Goal: Task Accomplishment & Management: Use online tool/utility

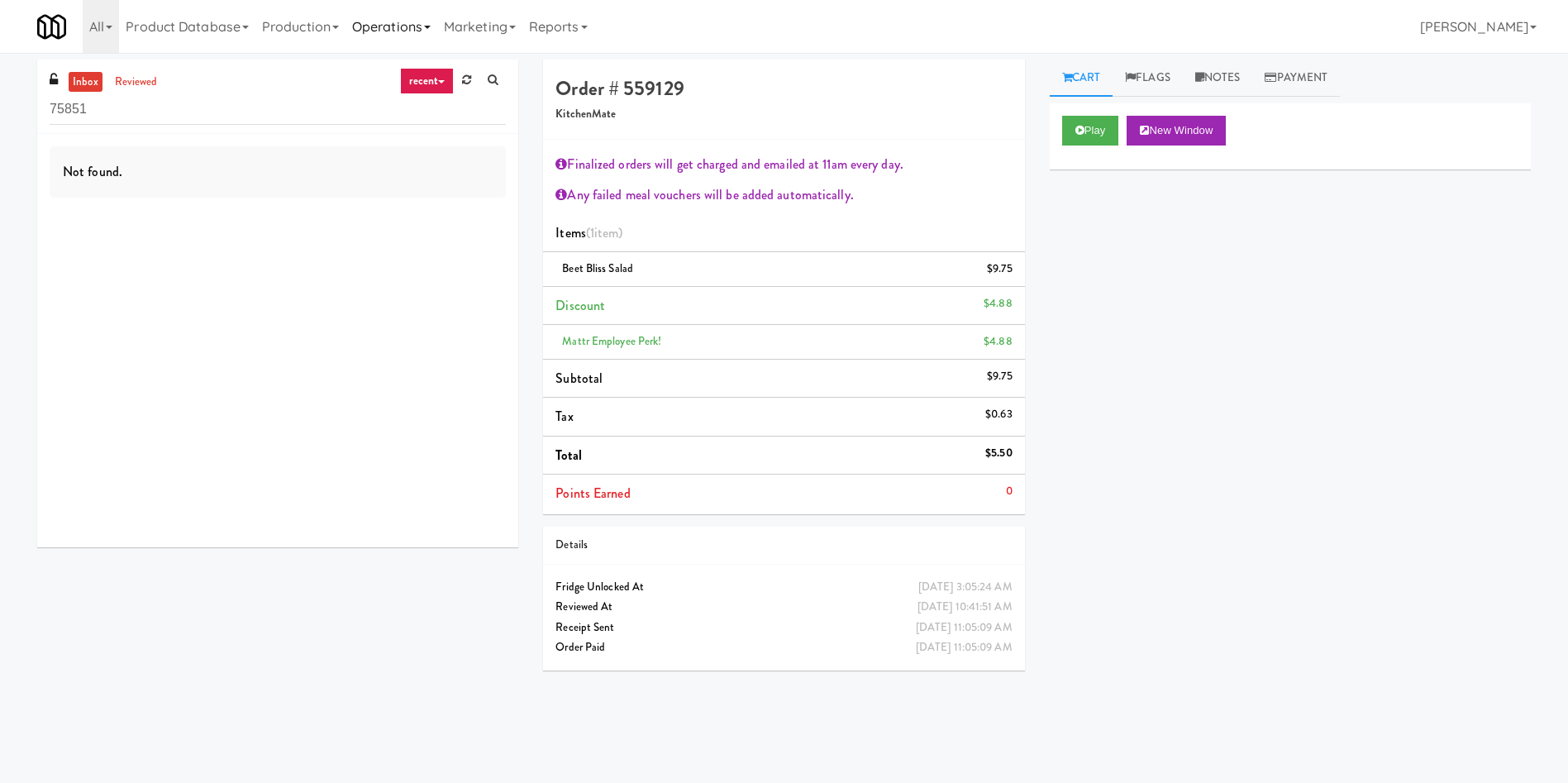
click at [408, 19] on link "Operations" at bounding box center [392, 26] width 92 height 53
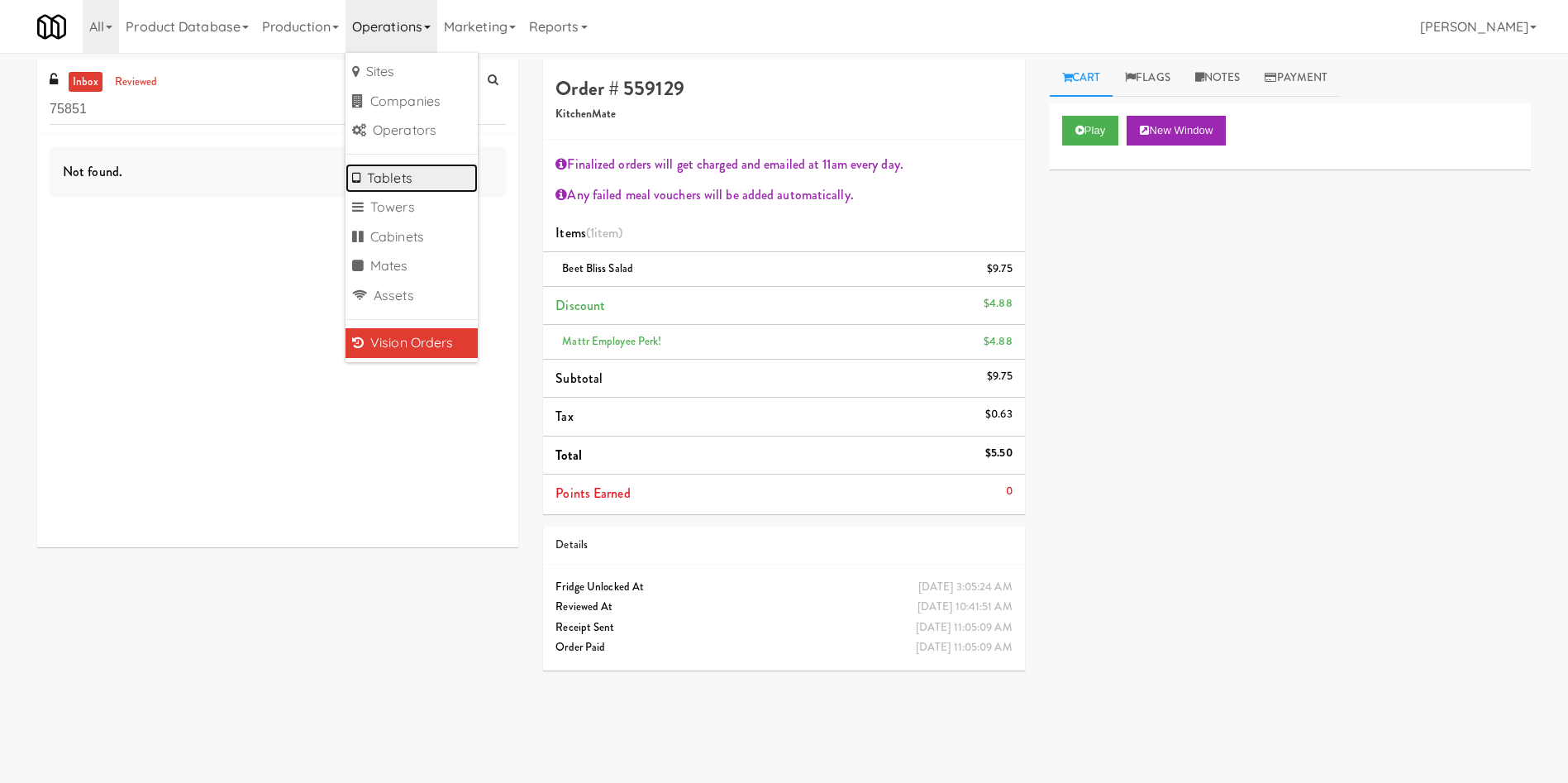
click at [384, 186] on link "Tablets" at bounding box center [411, 179] width 132 height 30
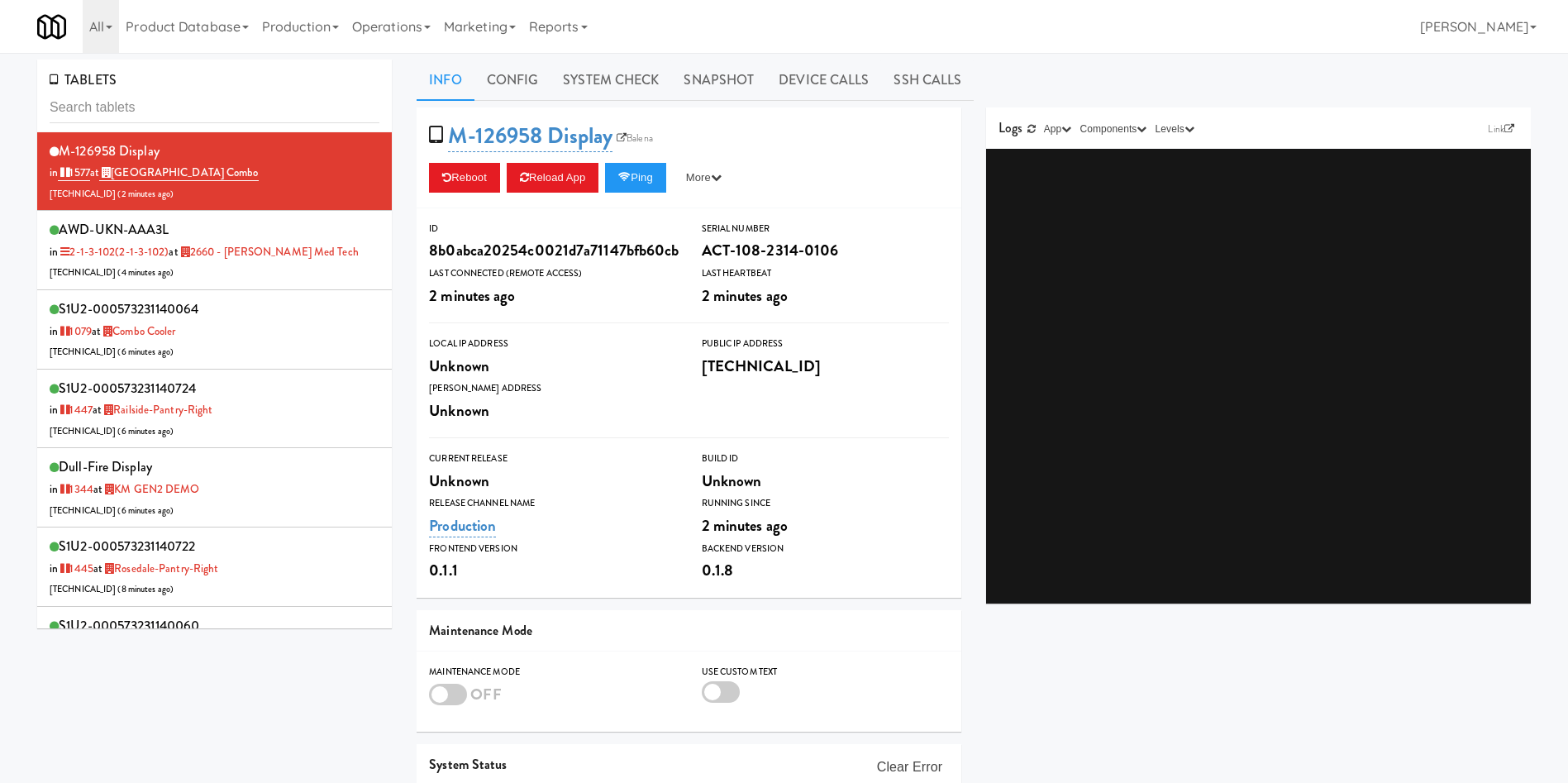
click at [196, 126] on div "TABLETS" at bounding box center [214, 96] width 354 height 73
click at [200, 108] on input "text" at bounding box center [214, 108] width 330 height 31
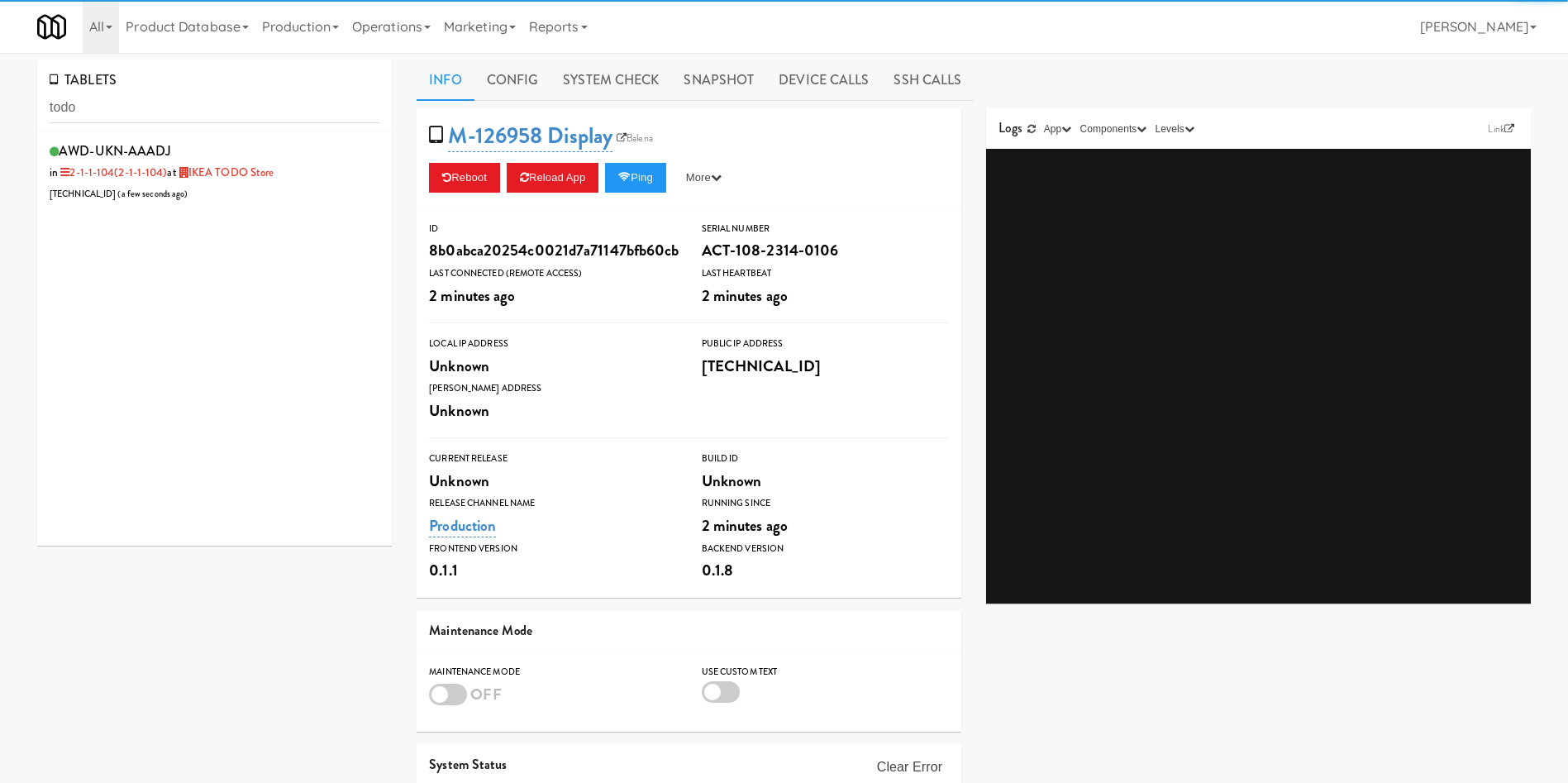
drag, startPoint x: 250, startPoint y: 214, endPoint x: 258, endPoint y: 210, distance: 8.9
click at [250, 214] on div "AWD-UKN-AAADJ in 2-1-1-104 (2-1-1-104) at IKEA TODO Store [TECHNICAL_ID] ( a fe…" at bounding box center [214, 339] width 354 height 413
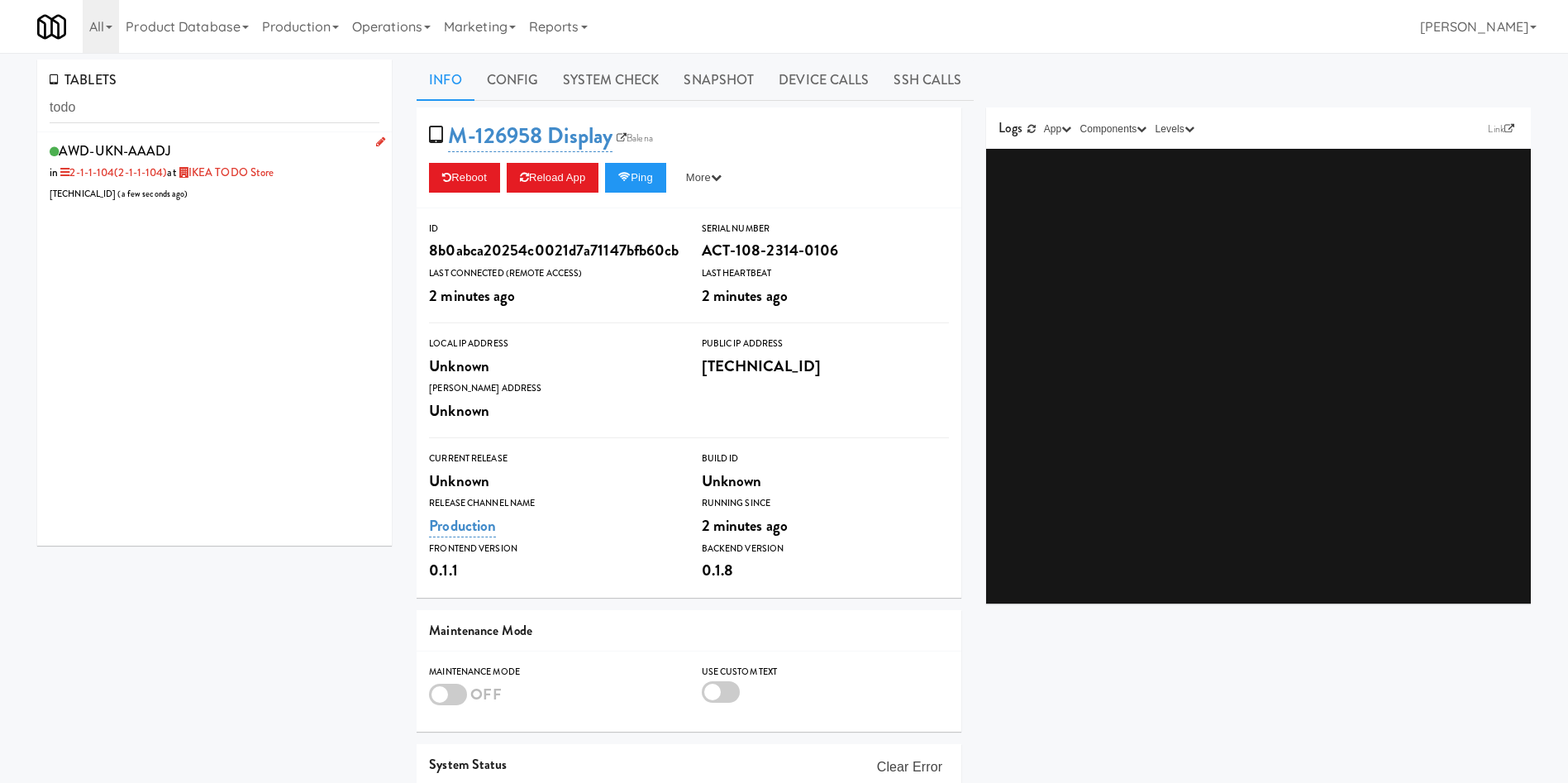
click at [281, 187] on div "AWD-UKN-AAADJ in 2-1-1-104 (2-1-1-104) at IKEA TODO Store [TECHNICAL_ID] ( a fe…" at bounding box center [214, 172] width 330 height 65
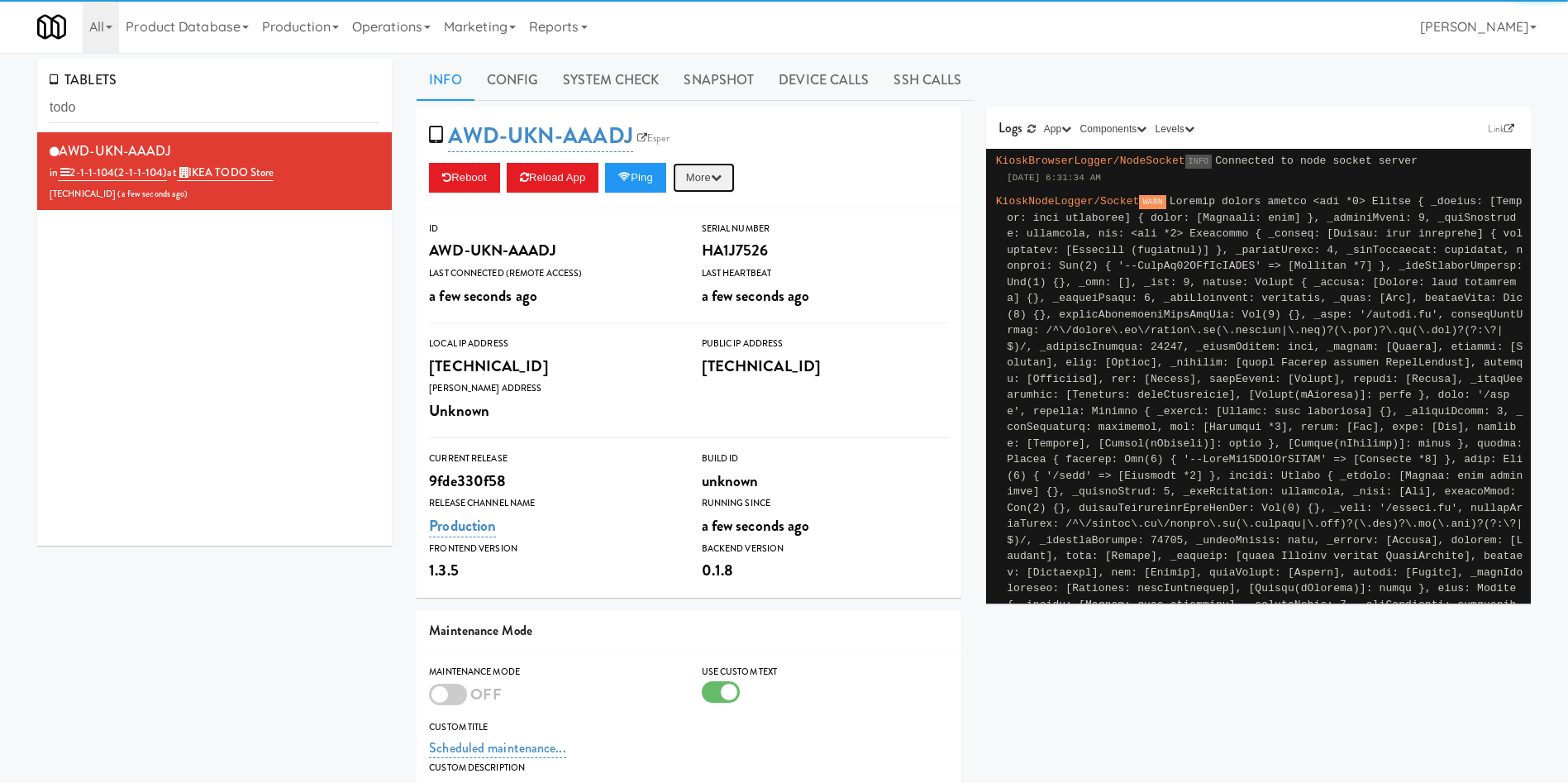
click at [687, 174] on button "More" at bounding box center [704, 178] width 62 height 30
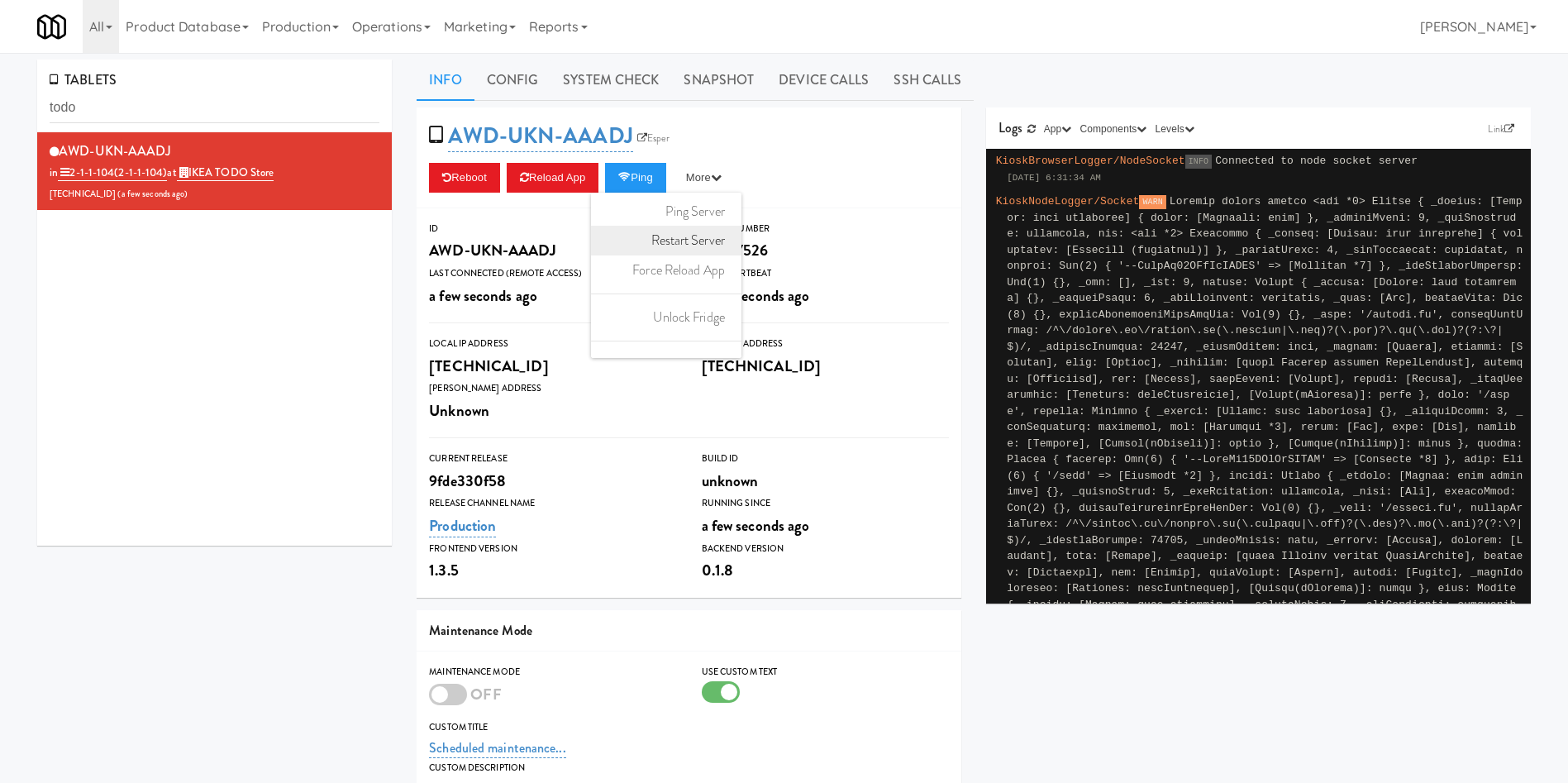
click at [695, 244] on link "Restart Server" at bounding box center [666, 240] width 151 height 30
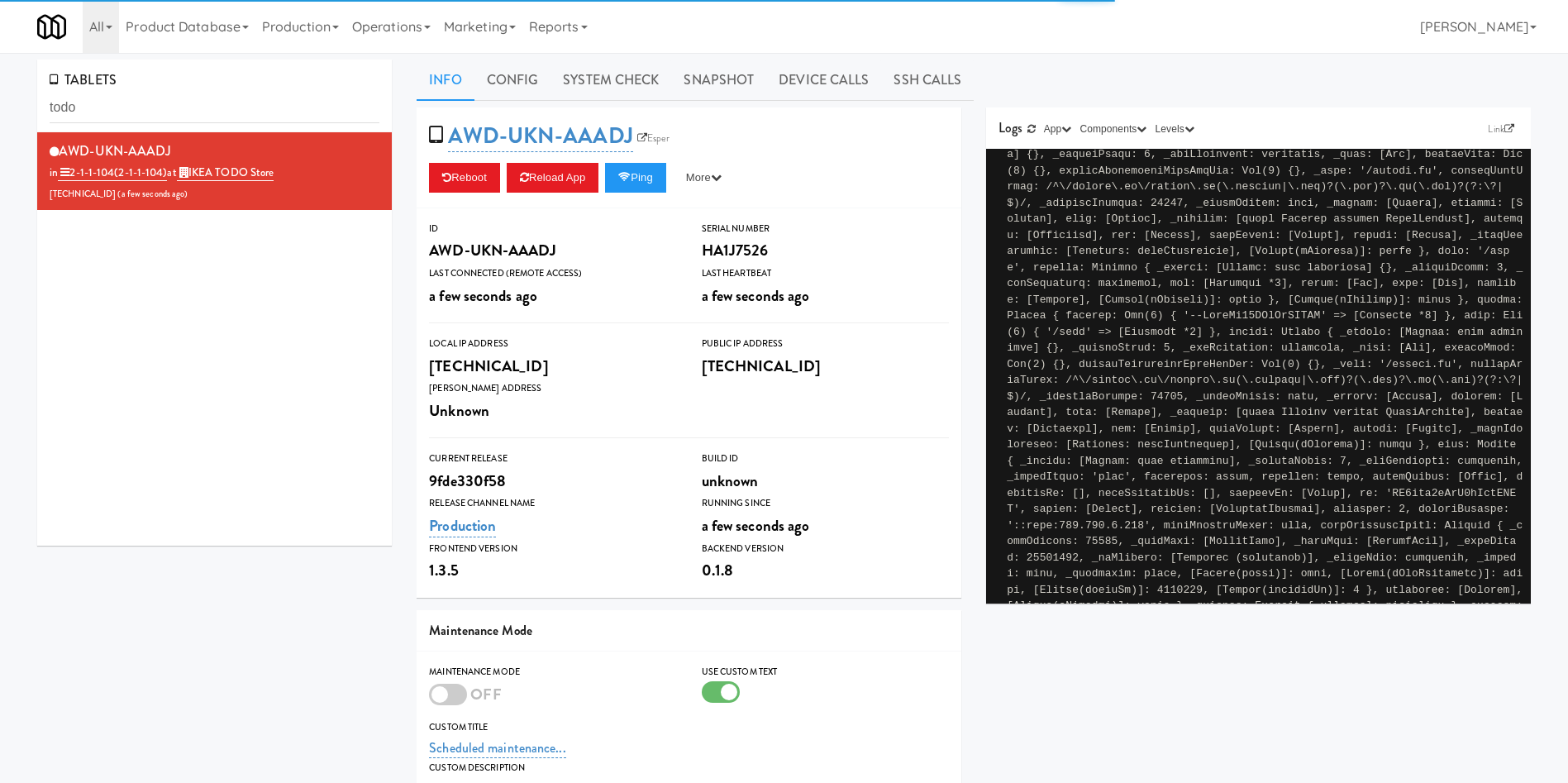
scroll to position [124, 0]
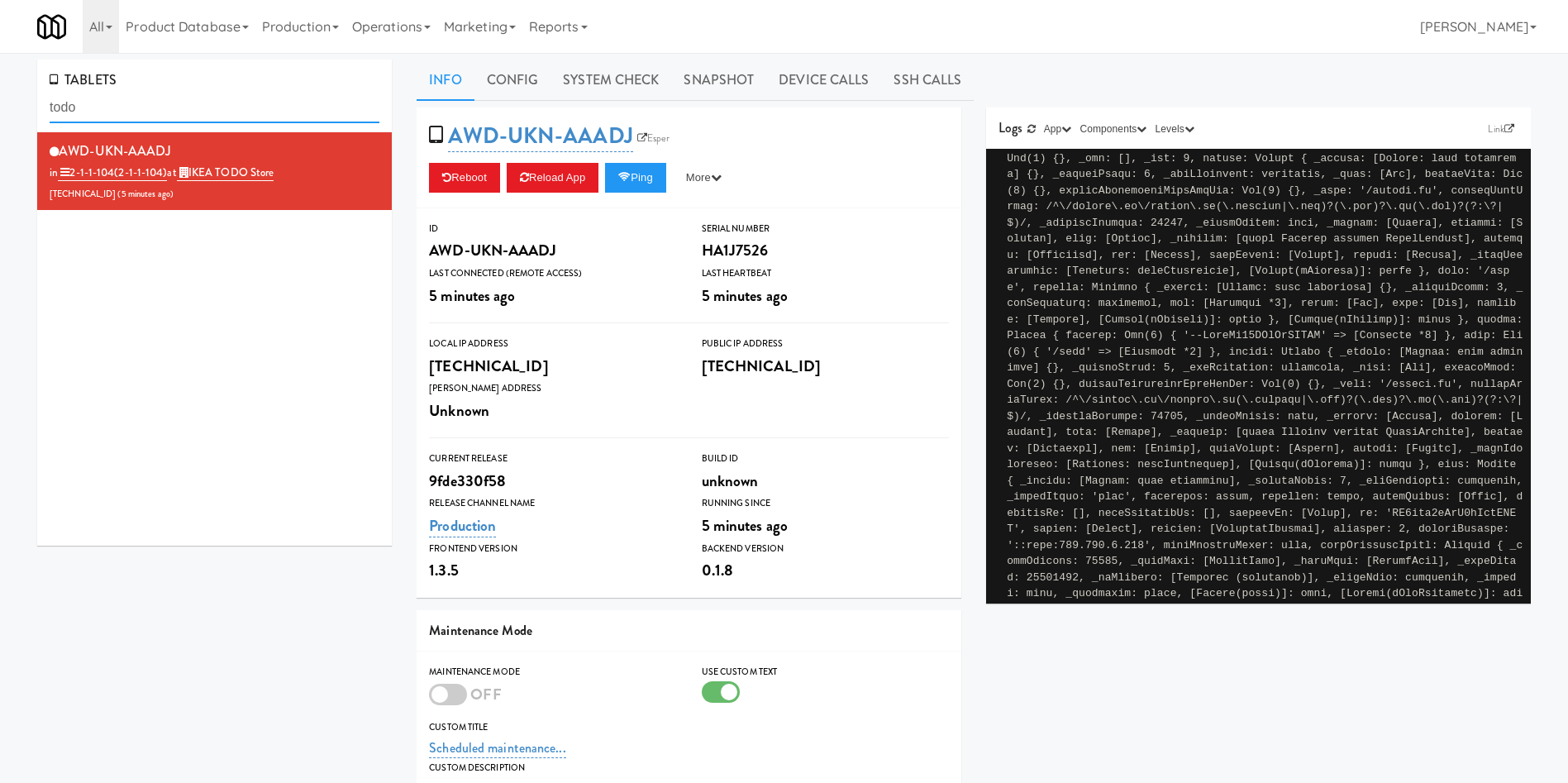
drag, startPoint x: 224, startPoint y: 114, endPoint x: 0, endPoint y: 118, distance: 224.0
click at [0, 118] on div "TABLETS todo AWD-UKN-AAADJ in 2-1-1-104 (2-1-1-104) at IKEA TODO Store [TECHNIC…" at bounding box center [784, 543] width 1568 height 965
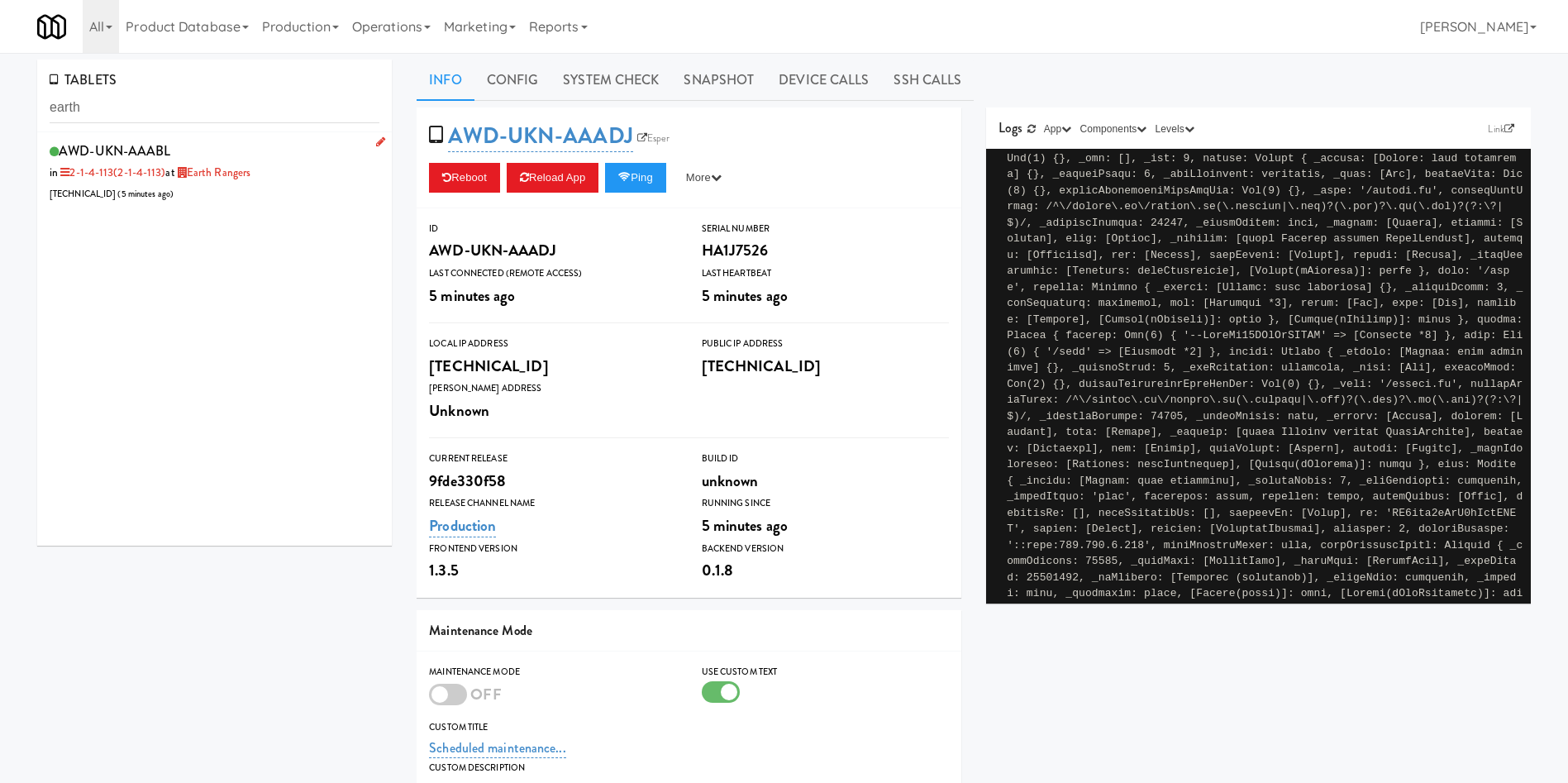
click at [279, 172] on div "AWD-UKN-AAABL in 2-1-4-113 (2-1-4-113) at Earth Rangers [TECHNICAL_ID] ( 5 minu…" at bounding box center [214, 172] width 330 height 65
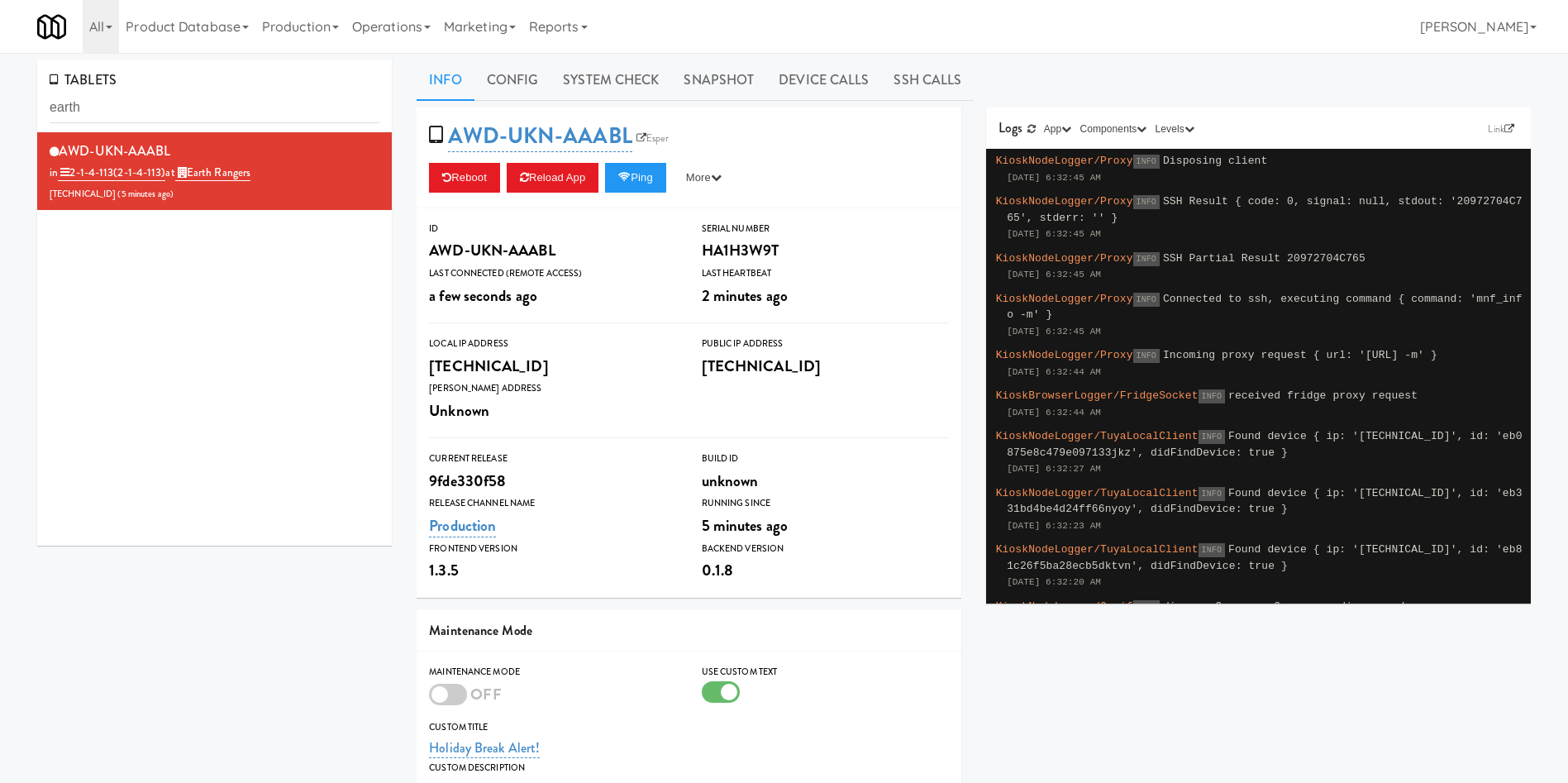
drag, startPoint x: 629, startPoint y: 76, endPoint x: 565, endPoint y: 103, distance: 69.5
click at [628, 77] on link "System Check" at bounding box center [611, 80] width 121 height 41
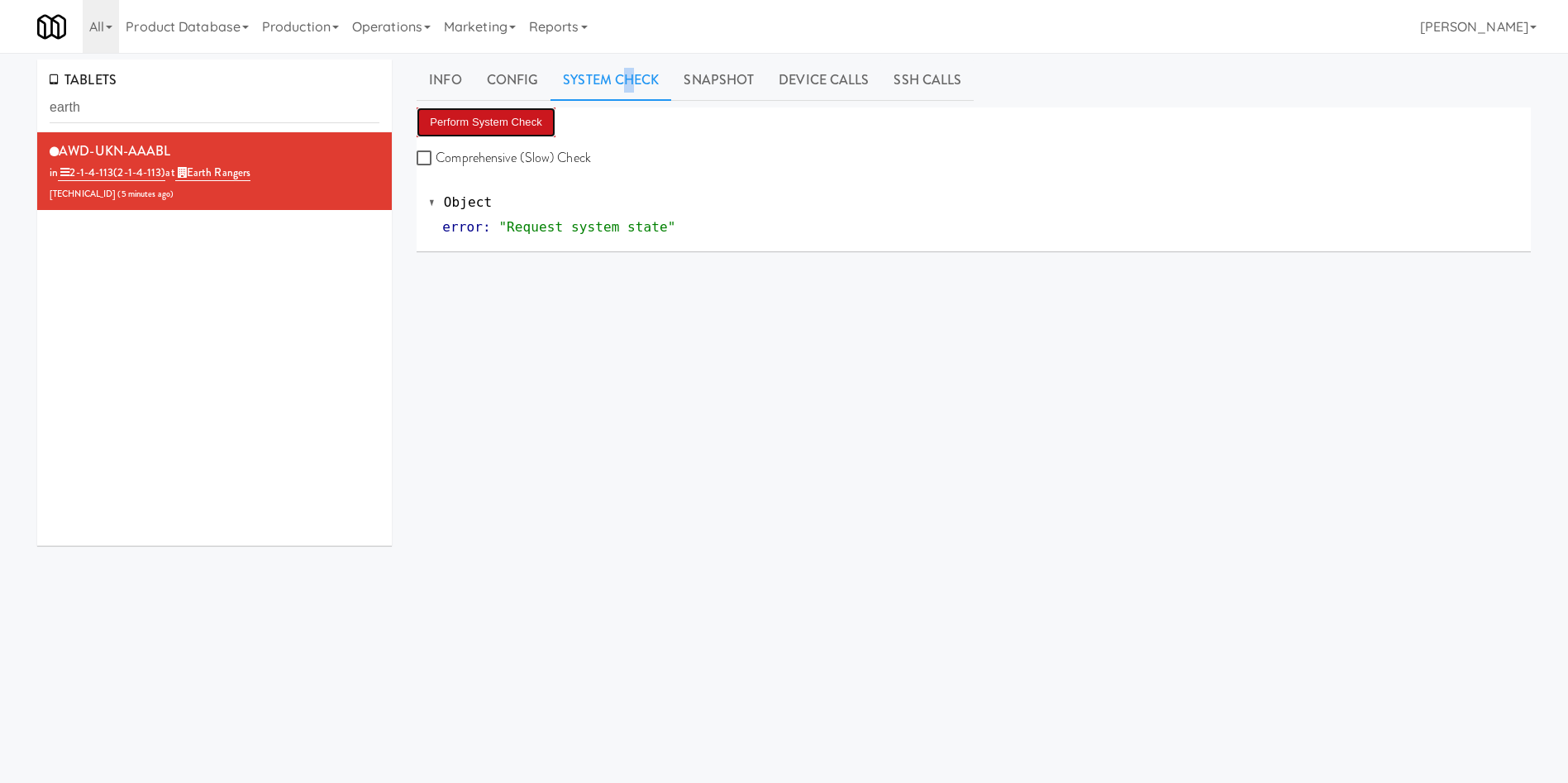
click at [496, 125] on button "Perform System Check" at bounding box center [486, 123] width 139 height 30
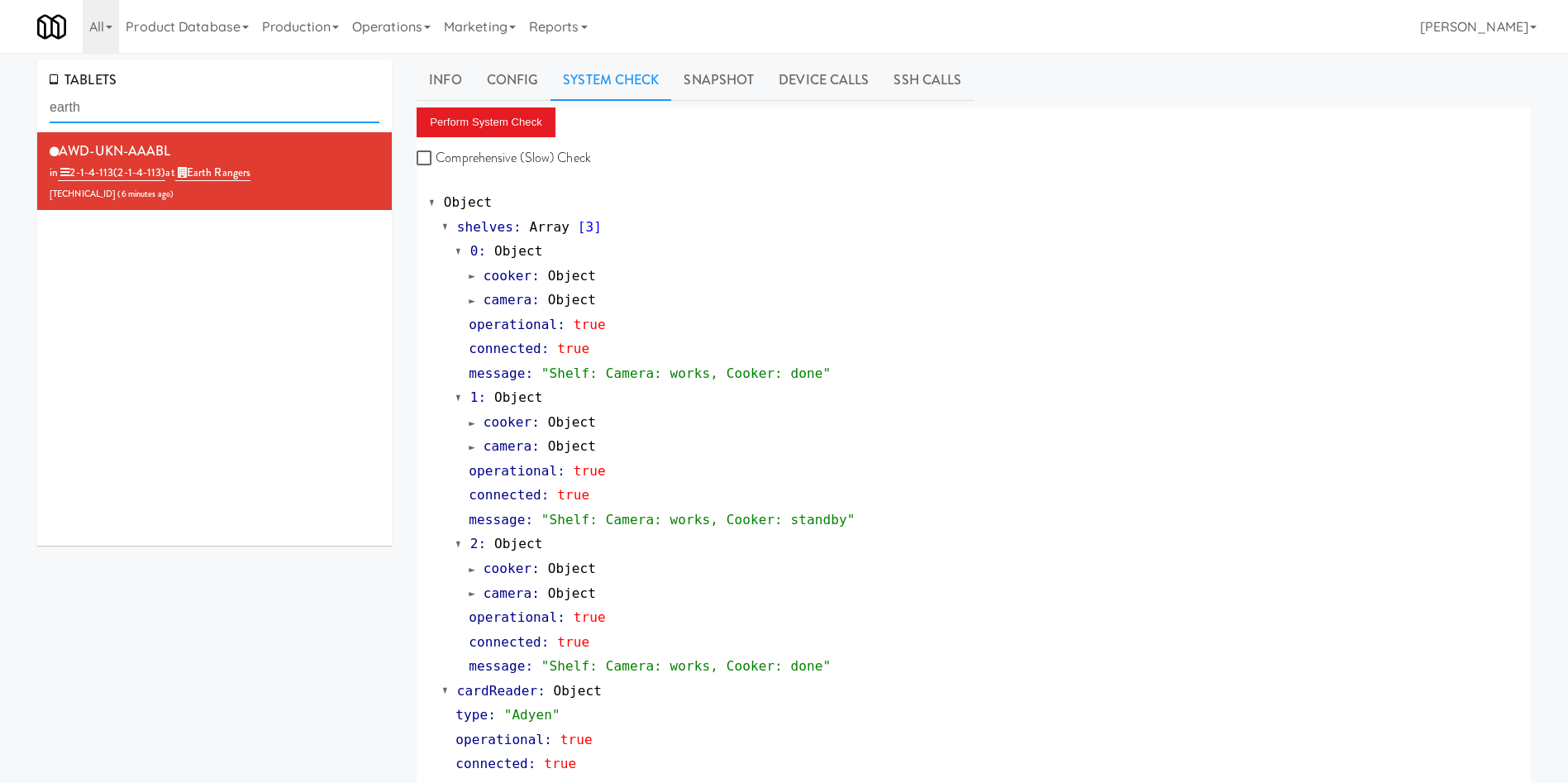
drag, startPoint x: 216, startPoint y: 100, endPoint x: 0, endPoint y: 107, distance: 216.1
click at [0, 107] on div "TABLETS earth AWD-UKN-AAABL in 2-1-4-113 (2-1-4-113) at Earth Rangers [TECHNICA…" at bounding box center [784, 797] width 1568 height 1474
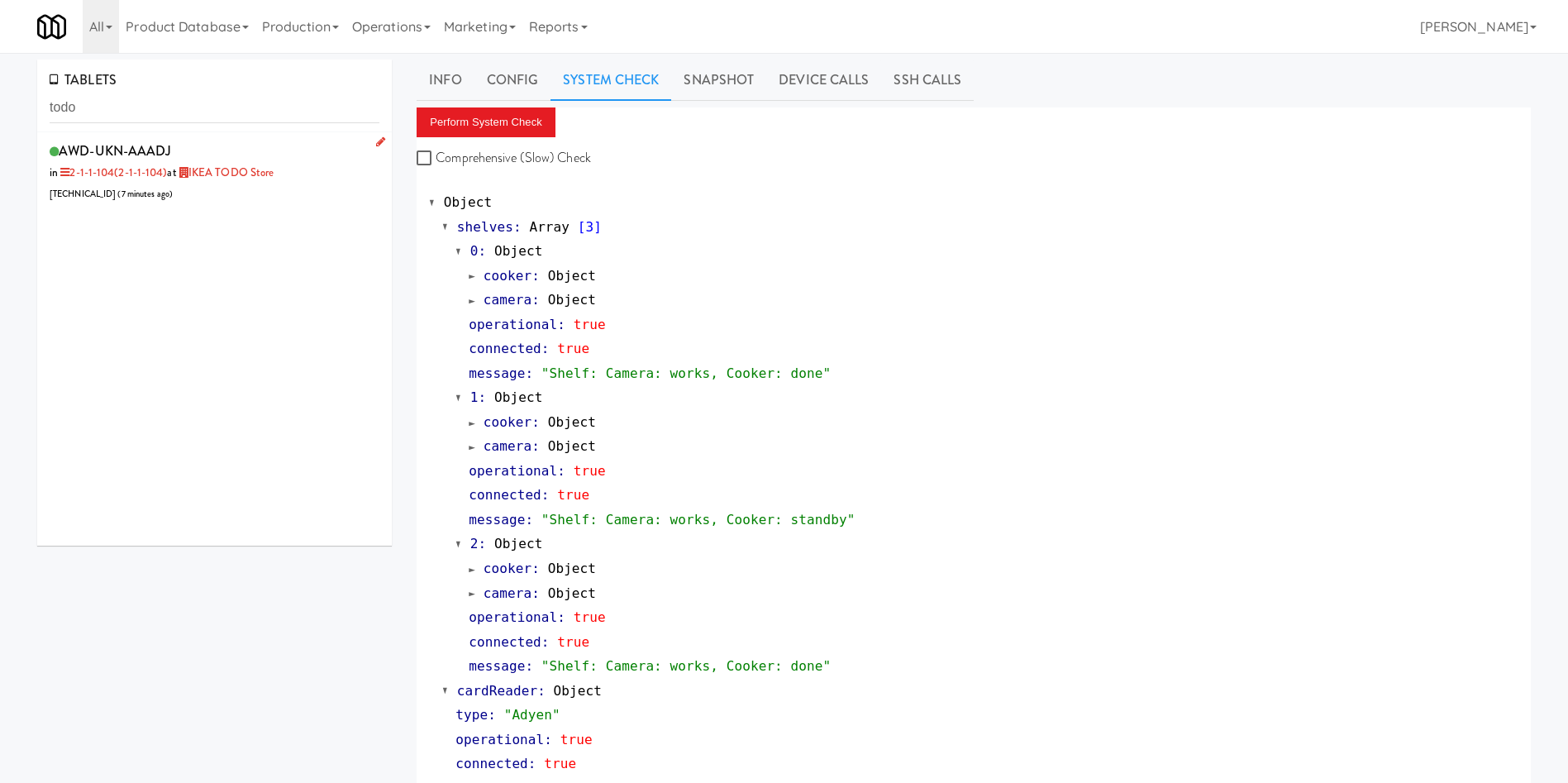
drag, startPoint x: 259, startPoint y: 181, endPoint x: 289, endPoint y: 180, distance: 30.0
click at [259, 181] on div "AWD-UKN-AAADJ in 2-1-1-104 (2-1-1-104) at IKEA TODO Store [TECHNICAL_ID] ( 7 mi…" at bounding box center [214, 172] width 330 height 65
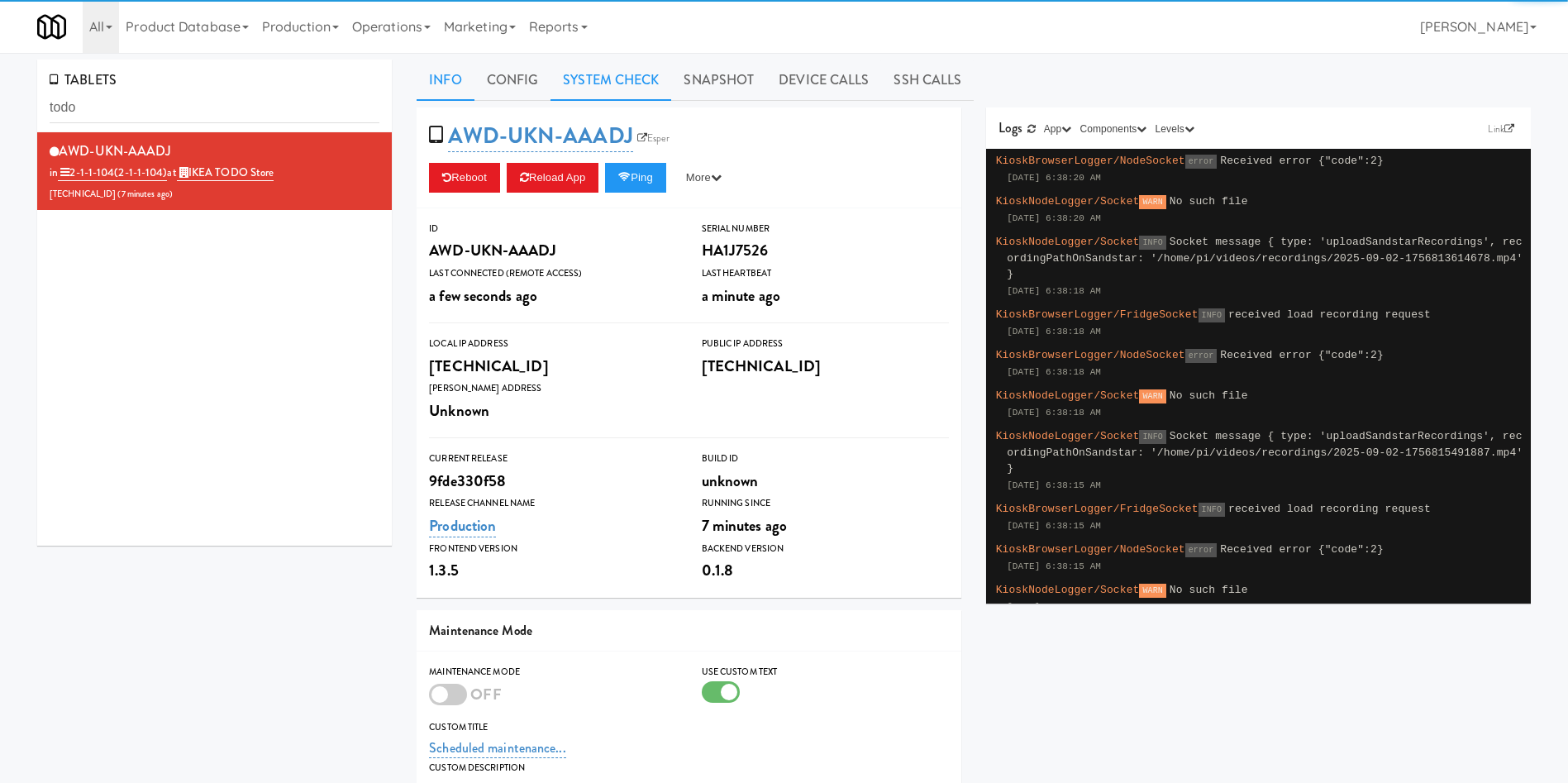
drag, startPoint x: 613, startPoint y: 80, endPoint x: 588, endPoint y: 94, distance: 28.7
click at [613, 82] on link "System Check" at bounding box center [611, 80] width 121 height 41
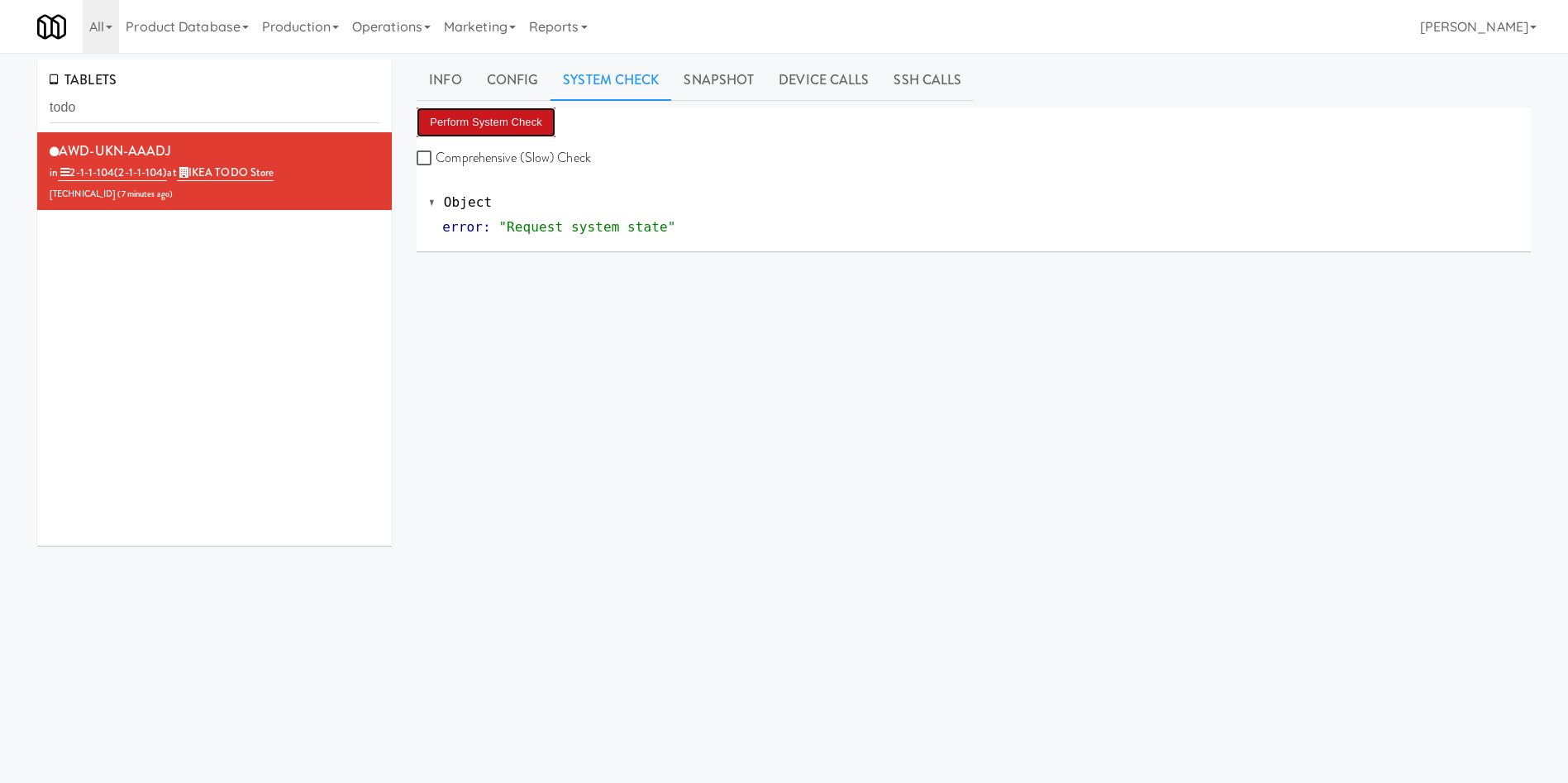
click at [502, 120] on button "Perform System Check" at bounding box center [486, 123] width 139 height 30
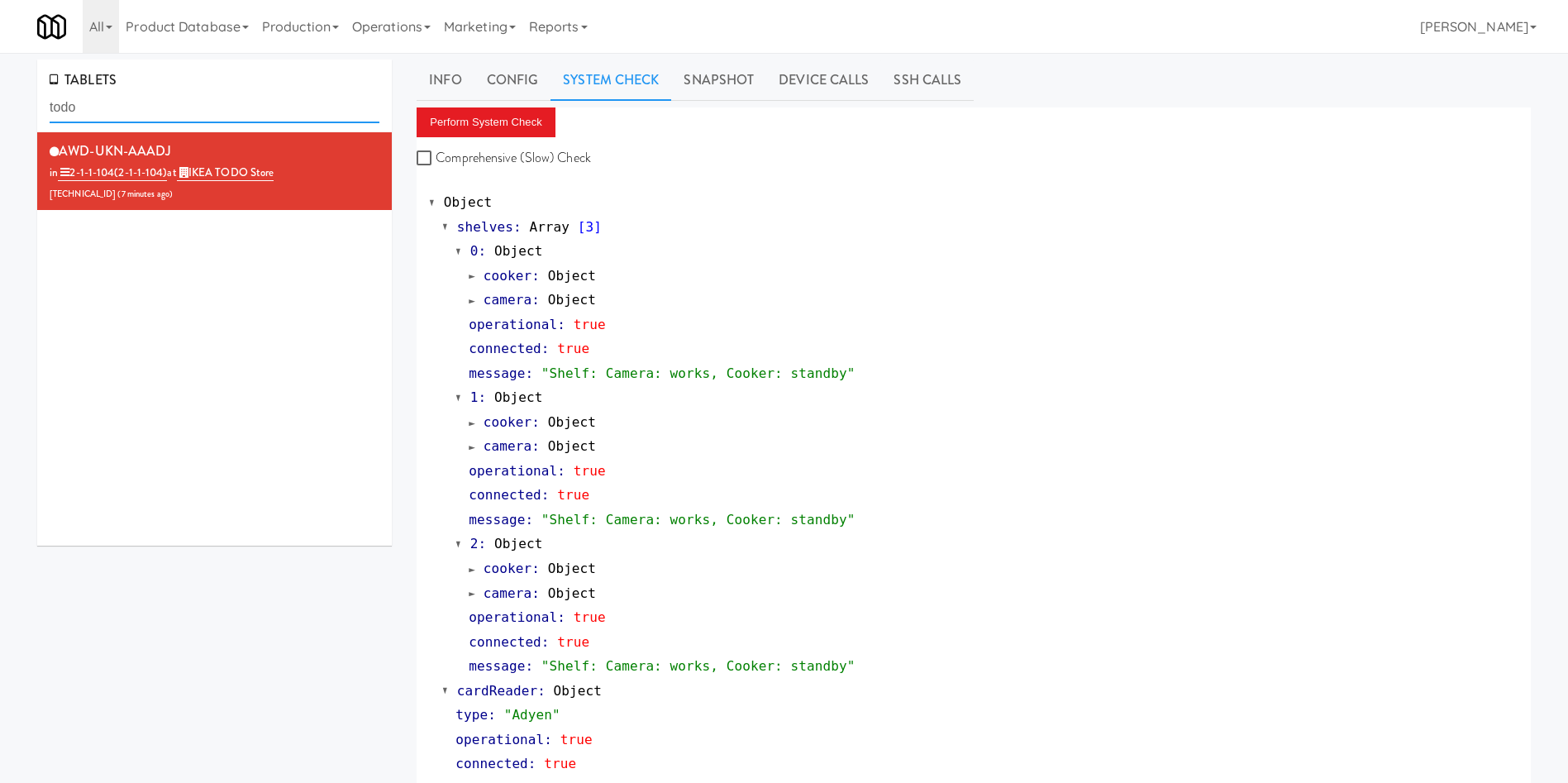
drag, startPoint x: 169, startPoint y: 96, endPoint x: 0, endPoint y: 100, distance: 169.0
click at [0, 100] on div "TABLETS todo AWD-UKN-AAADJ in 2-1-1-104 (2-1-1-104) at IKEA TODO Store [TECHNIC…" at bounding box center [784, 797] width 1568 height 1474
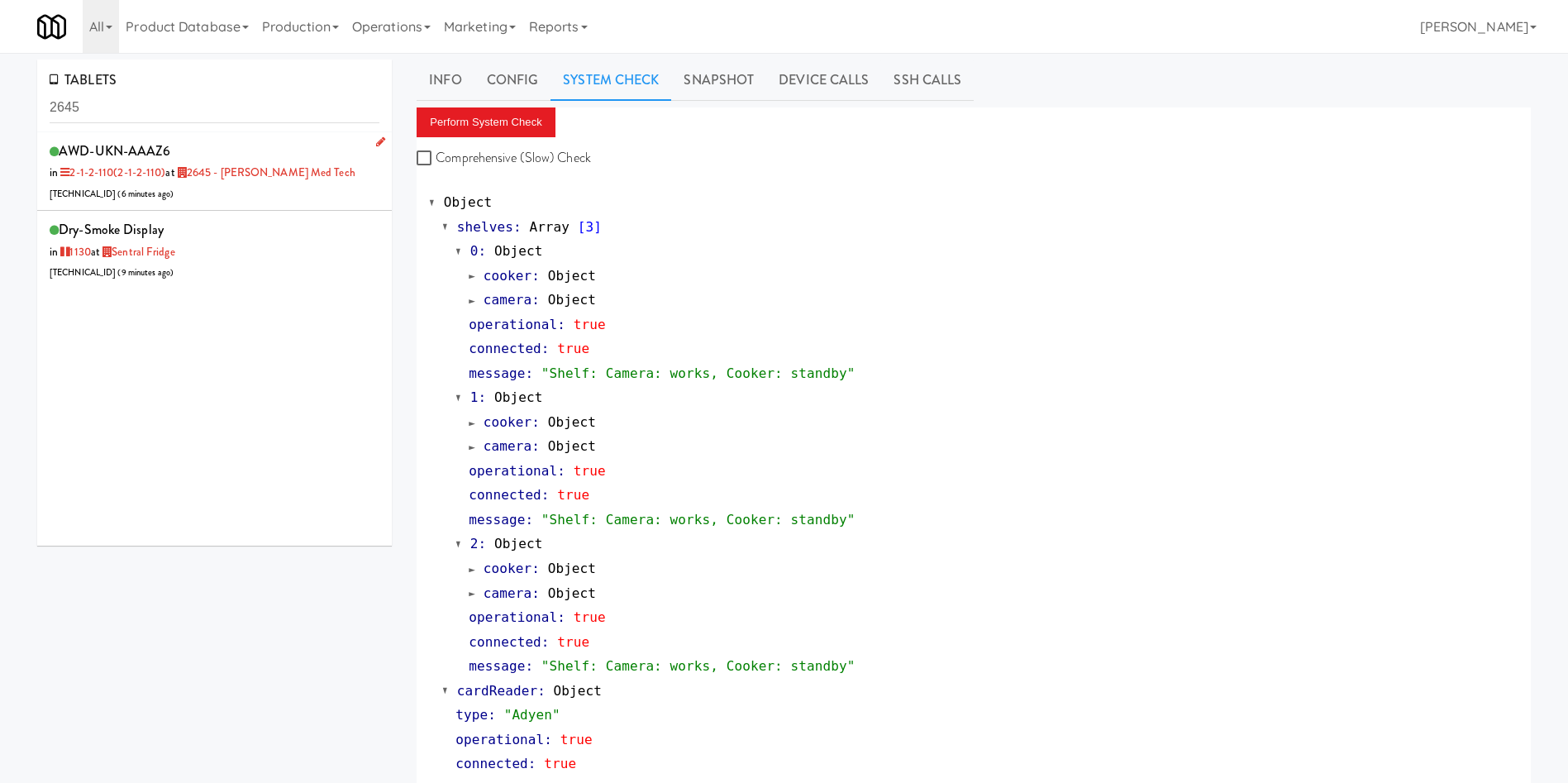
click at [252, 193] on div "AWD-UKN-AAAZ6 in 2-1-2-110 (2-1-2-110) at 2645 - [PERSON_NAME] Med Tech [TECHNI…" at bounding box center [214, 172] width 330 height 65
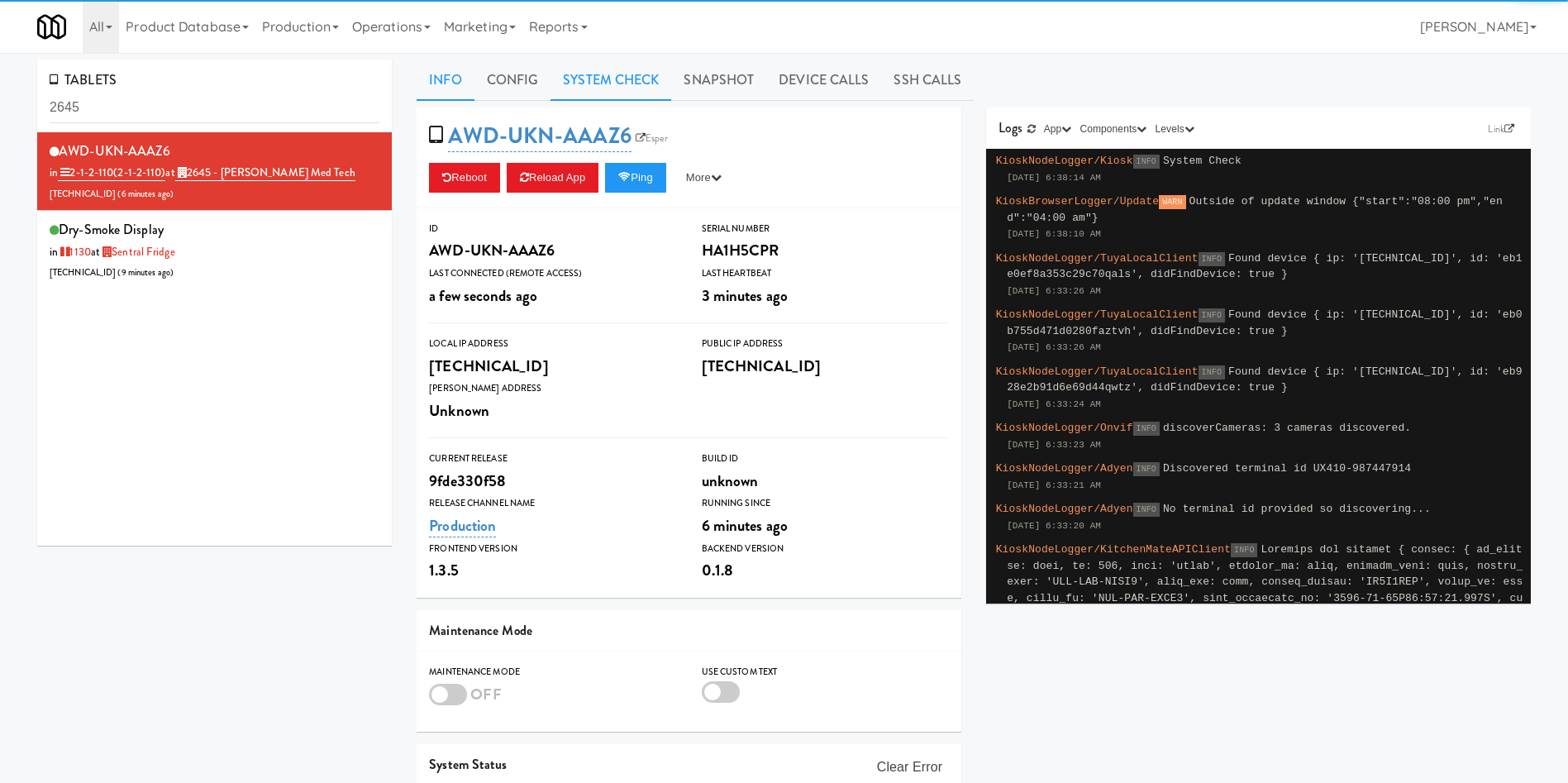
click at [634, 88] on link "System Check" at bounding box center [611, 80] width 121 height 41
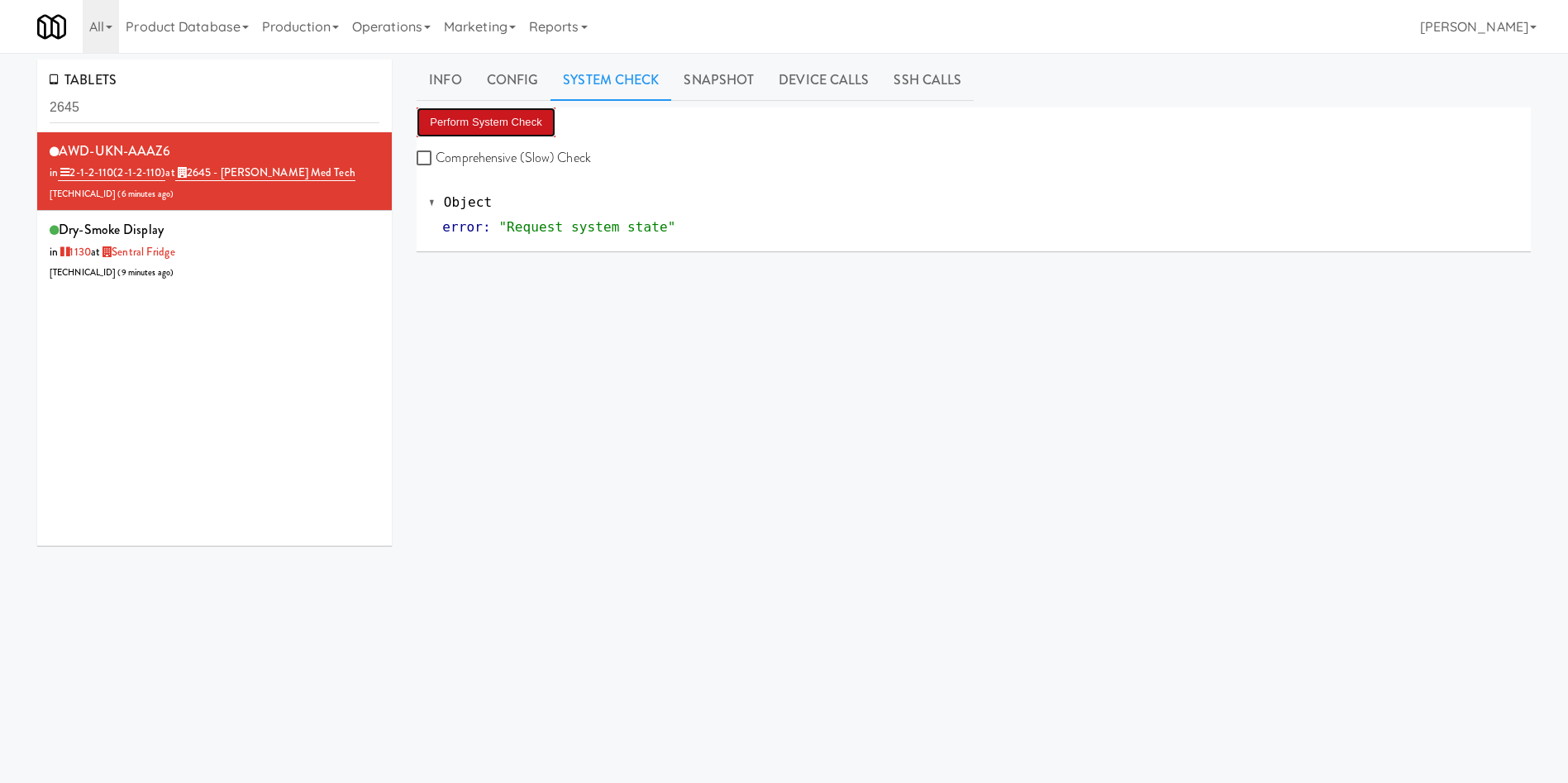
click at [499, 129] on button "Perform System Check" at bounding box center [486, 123] width 139 height 30
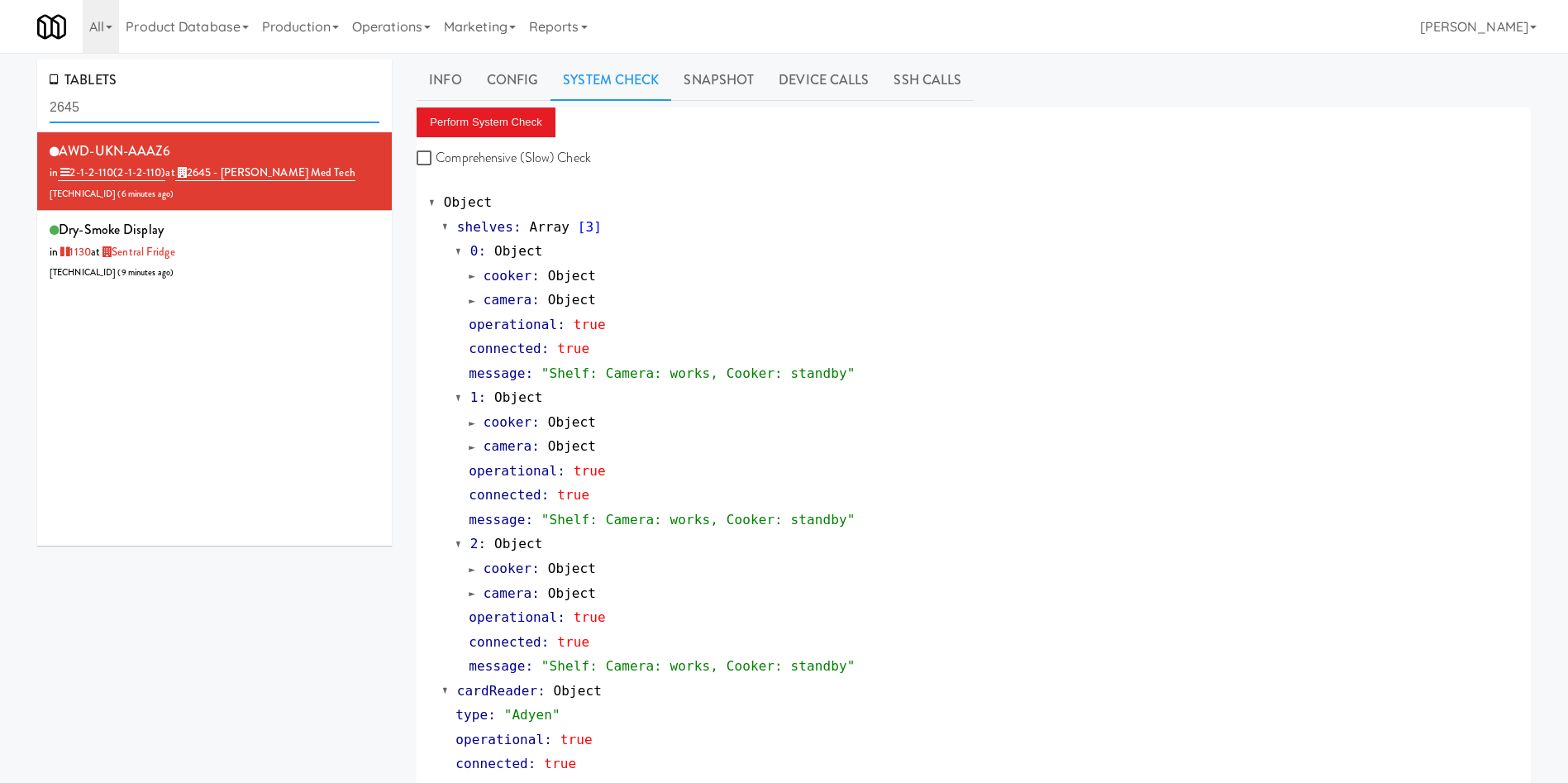
drag, startPoint x: 221, startPoint y: 108, endPoint x: 0, endPoint y: 103, distance: 221.1
click at [0, 103] on div "TABLETS 2645 AWD-UKN-AAAZ6 in 2-1-2-110 (2-1-2-110) at 2645 - [PERSON_NAME] Med…" at bounding box center [784, 797] width 1568 height 1474
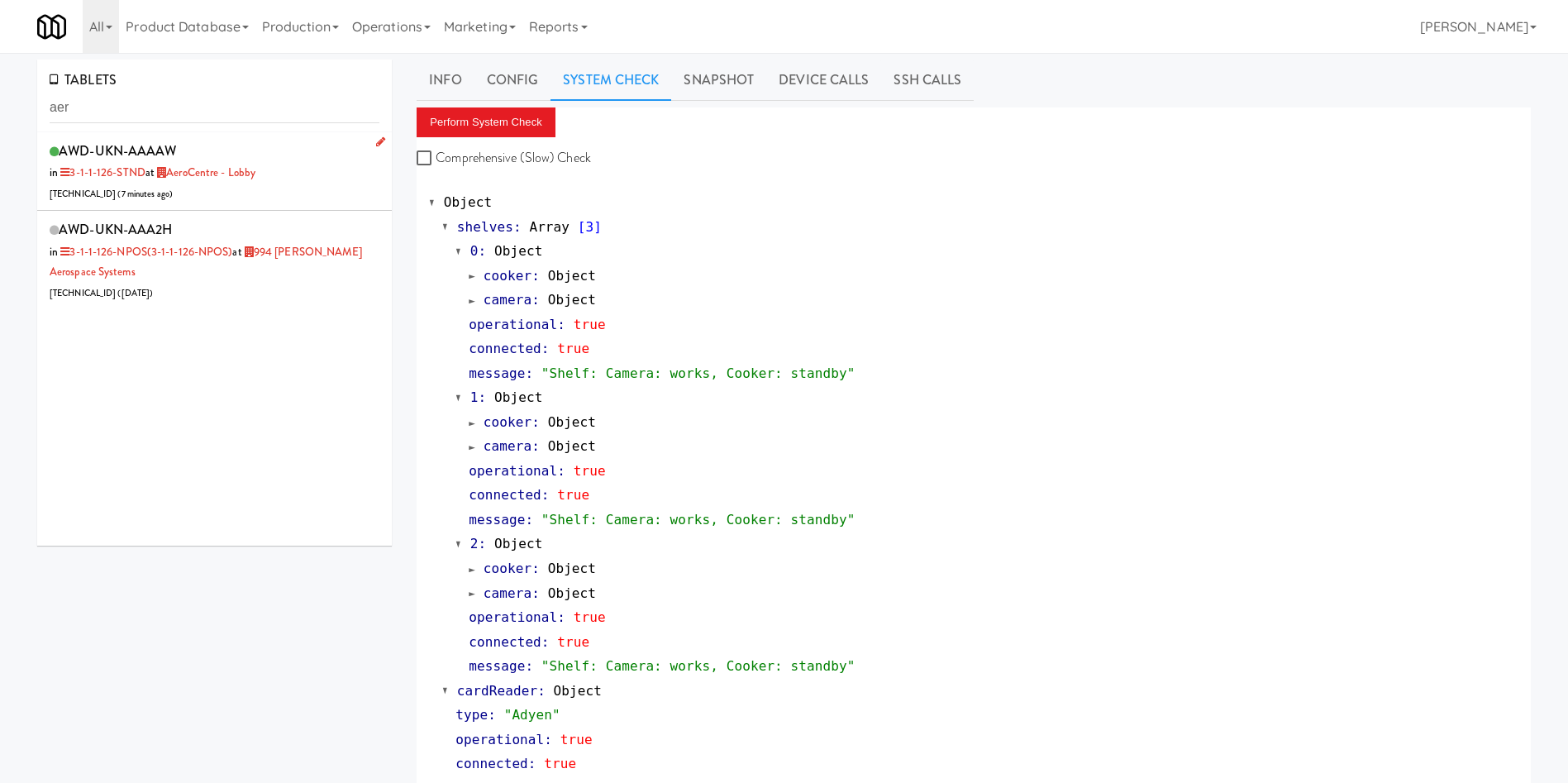
drag, startPoint x: 266, startPoint y: 195, endPoint x: 290, endPoint y: 192, distance: 24.2
click at [266, 196] on div "AWD-UKN-AAAAW in 3-1-1-126-STND at AeroCentre - Lobby [TECHNICAL_ID] ( 7 minute…" at bounding box center [214, 172] width 330 height 65
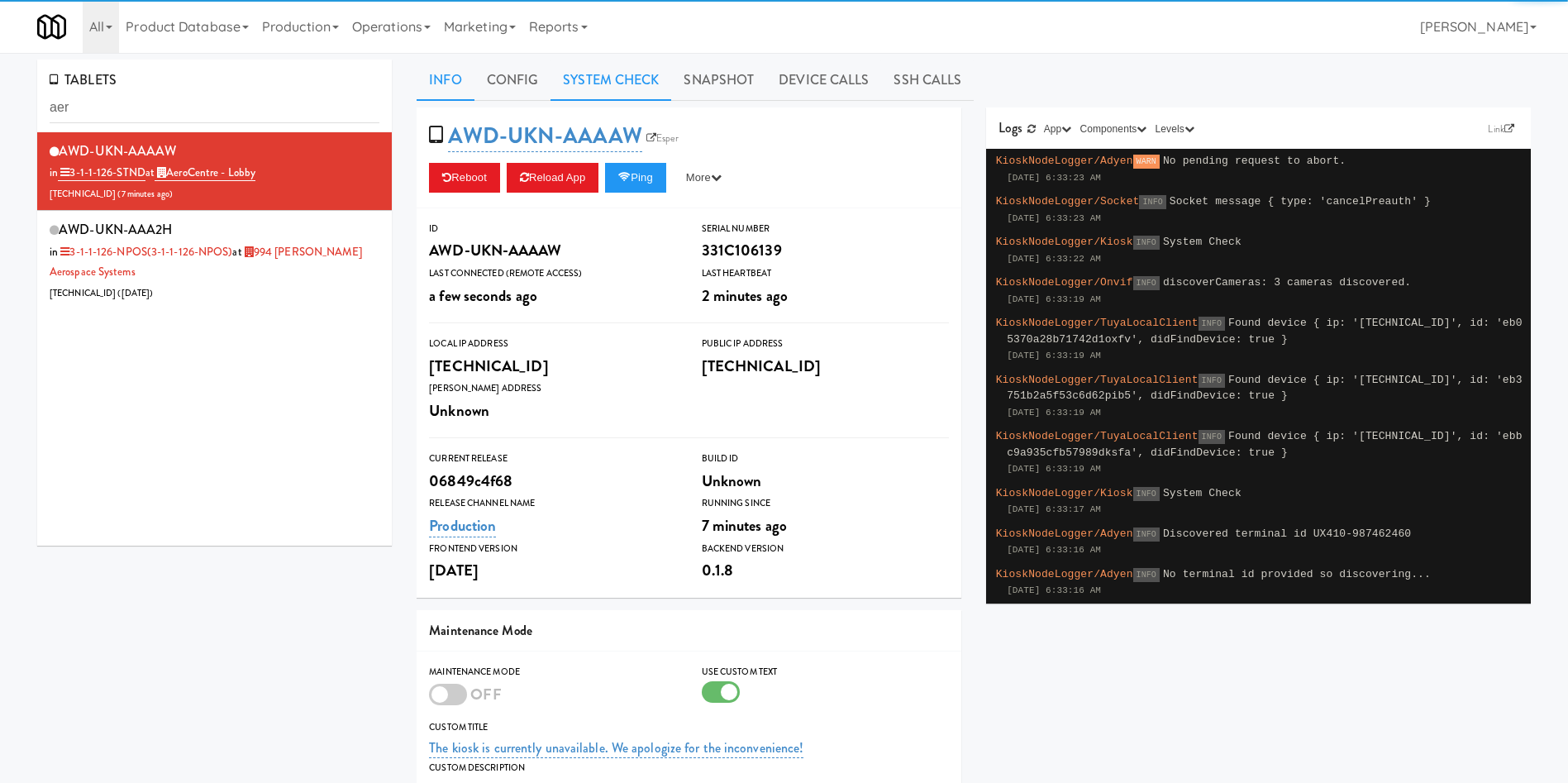
click at [621, 86] on link "System Check" at bounding box center [611, 80] width 121 height 41
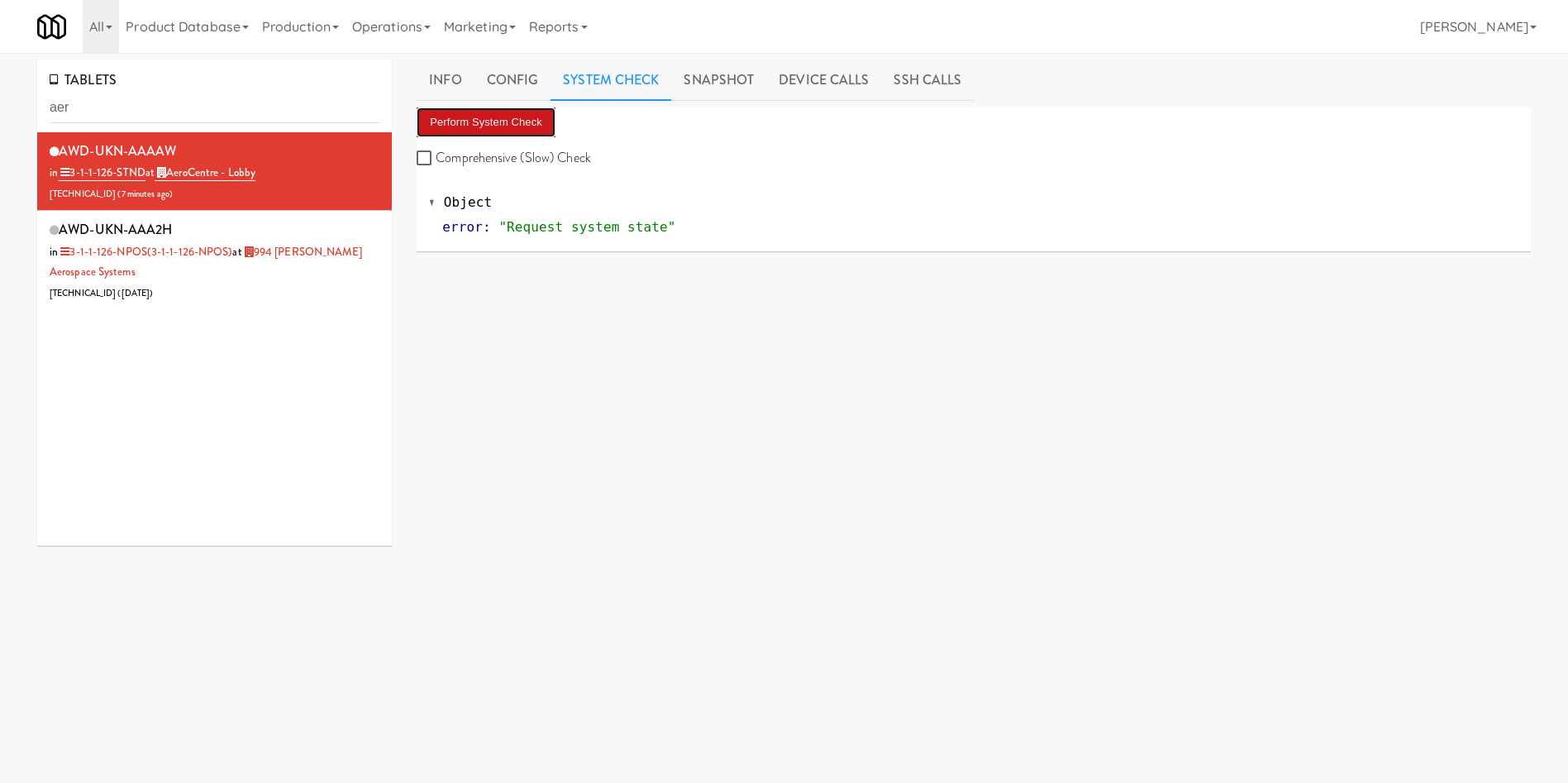
click at [507, 126] on button "Perform System Check" at bounding box center [486, 123] width 139 height 30
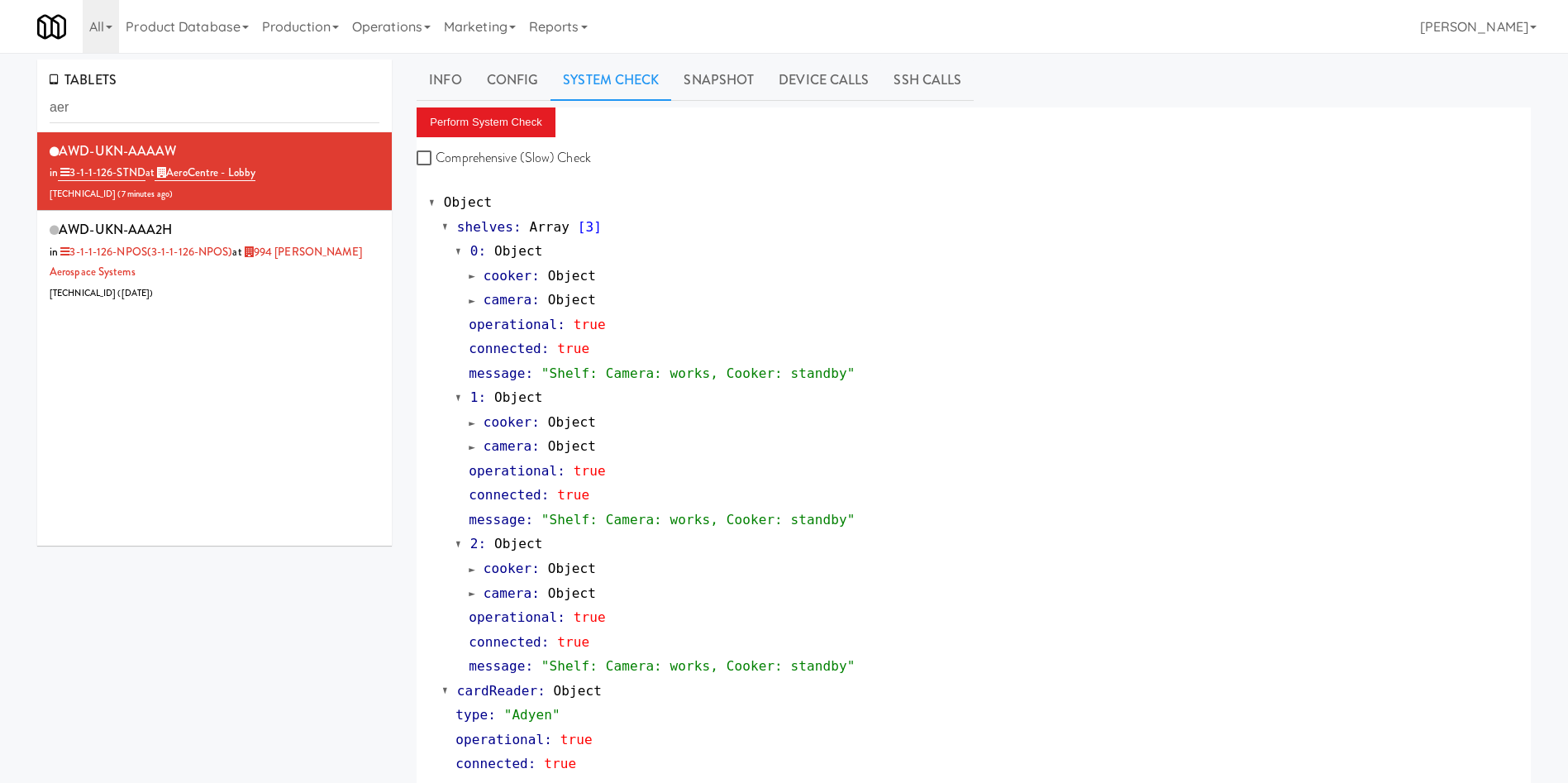
drag, startPoint x: 717, startPoint y: 64, endPoint x: 623, endPoint y: 97, distance: 99.6
click at [713, 65] on link "Snapshot" at bounding box center [719, 80] width 95 height 41
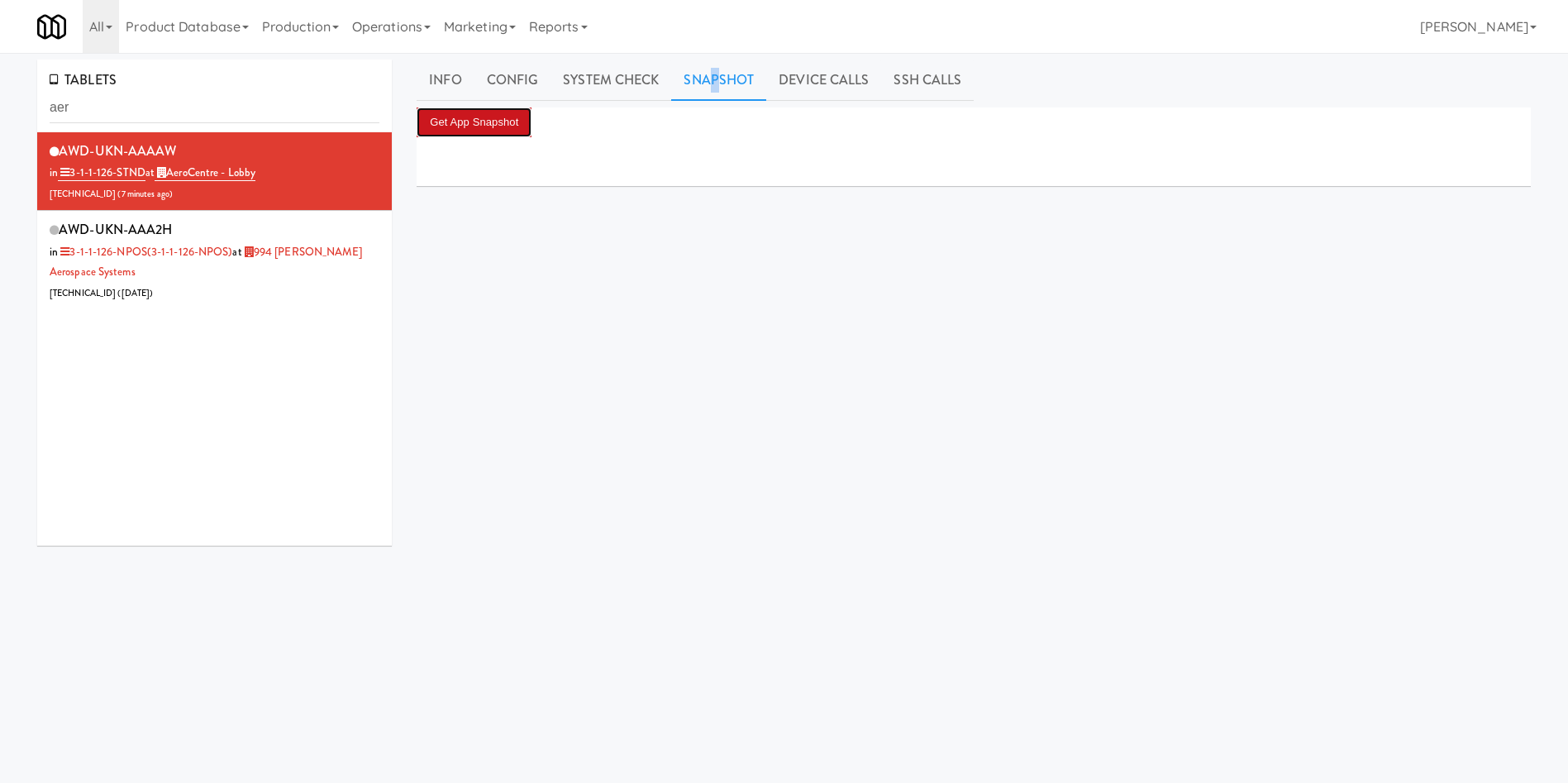
click at [437, 121] on button "Get App Snapshot" at bounding box center [474, 123] width 115 height 30
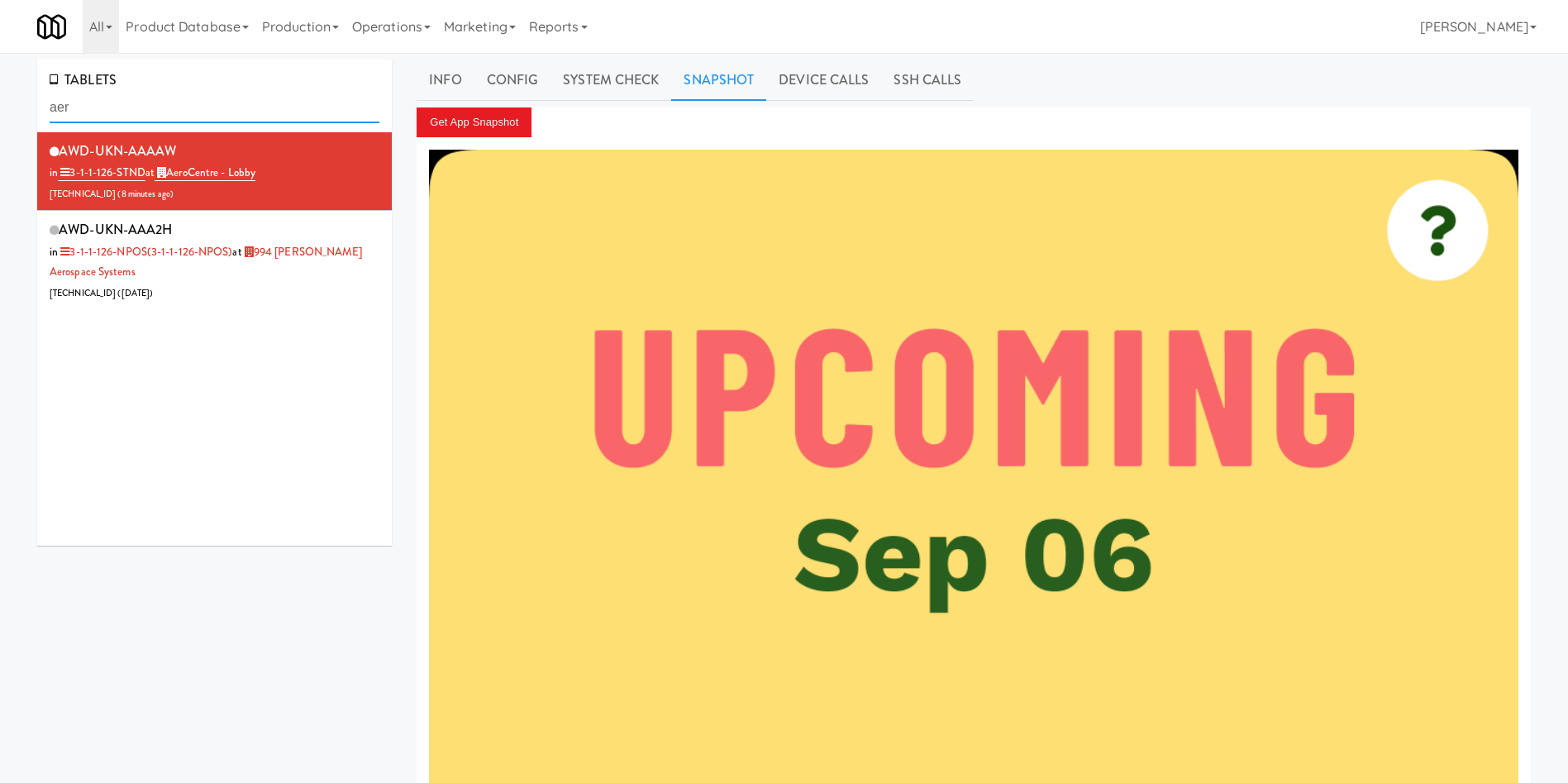
drag, startPoint x: 229, startPoint y: 105, endPoint x: 0, endPoint y: 109, distance: 229.0
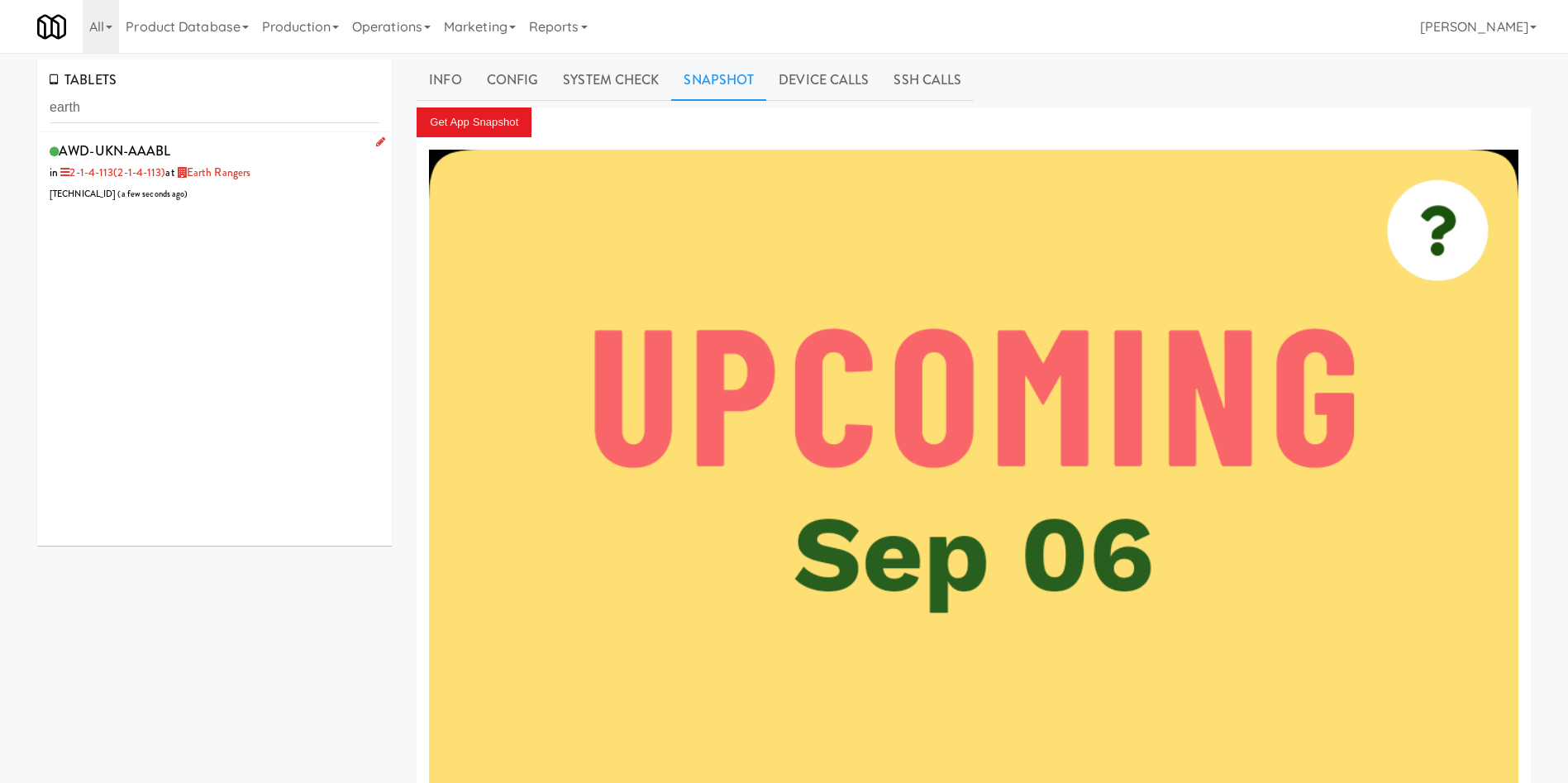
click at [328, 158] on div "AWD-UKN-AAABL in 2-1-4-113 (2-1-4-113) at Earth Rangers [TECHNICAL_ID] ( a few …" at bounding box center [214, 172] width 330 height 65
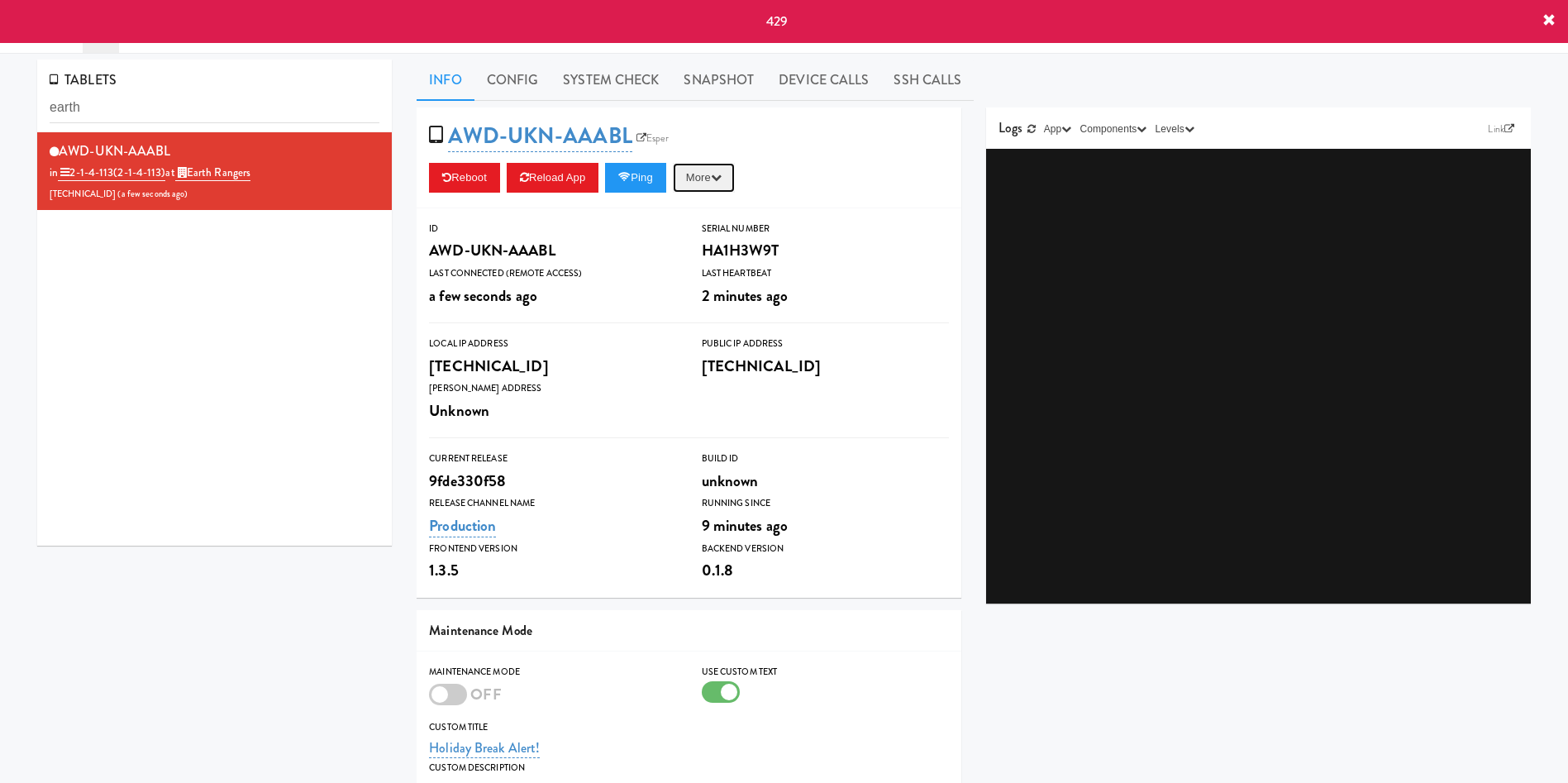
click at [720, 192] on button "More" at bounding box center [704, 178] width 62 height 30
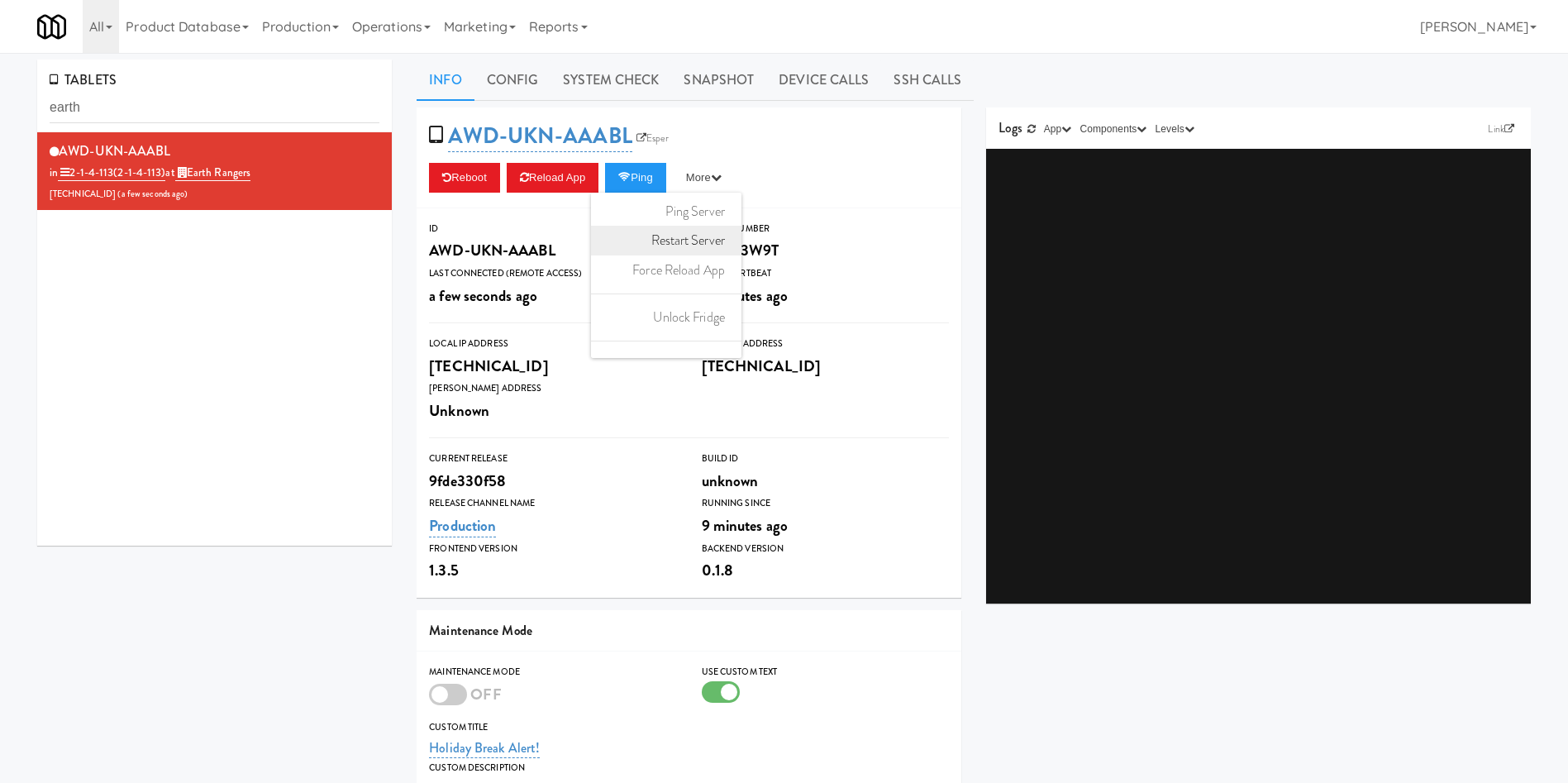
click at [693, 239] on link "Restart Server" at bounding box center [666, 240] width 151 height 30
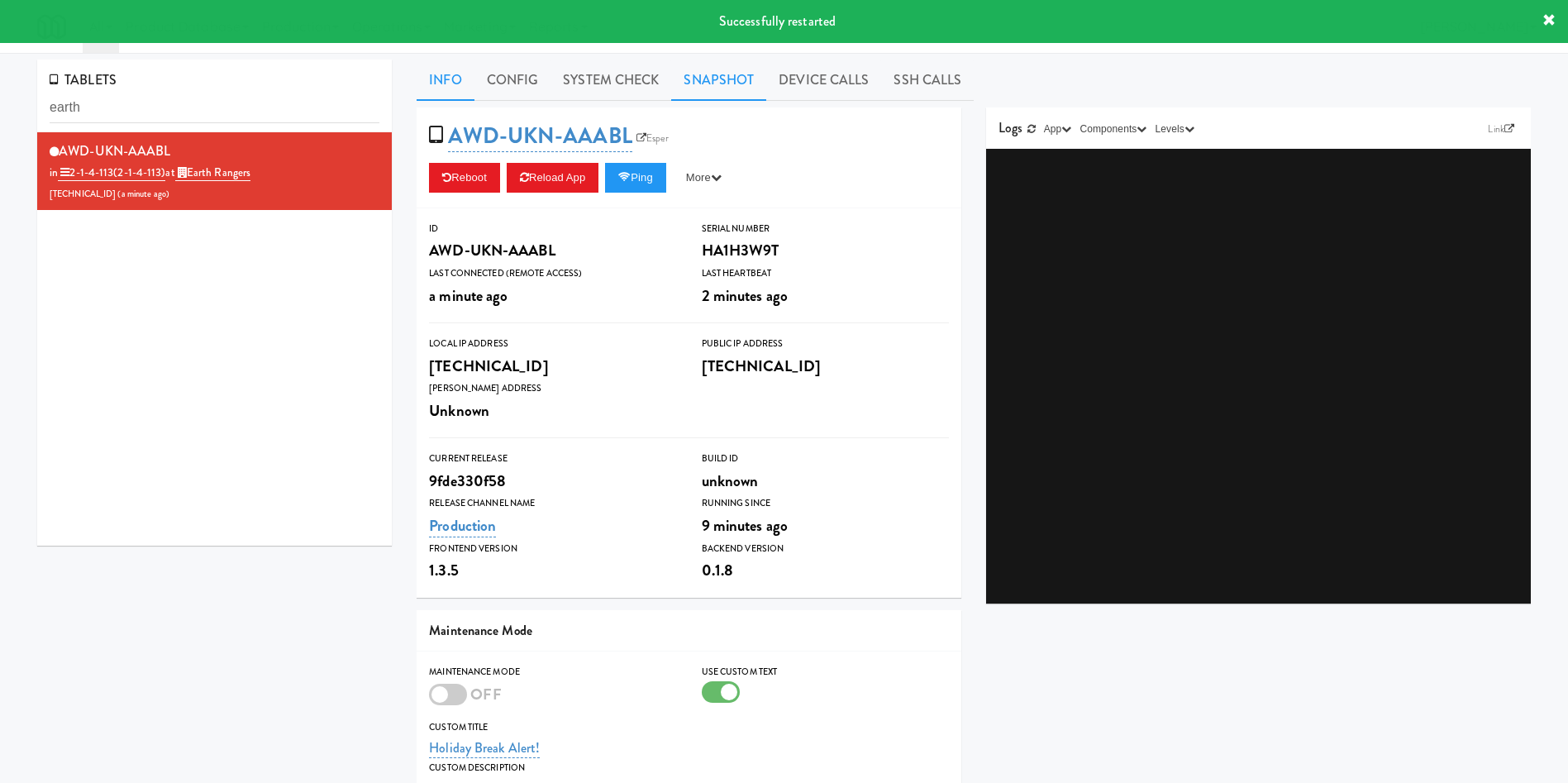
drag, startPoint x: 731, startPoint y: 68, endPoint x: 679, endPoint y: 99, distance: 60.5
click at [731, 69] on link "Snapshot" at bounding box center [719, 80] width 95 height 41
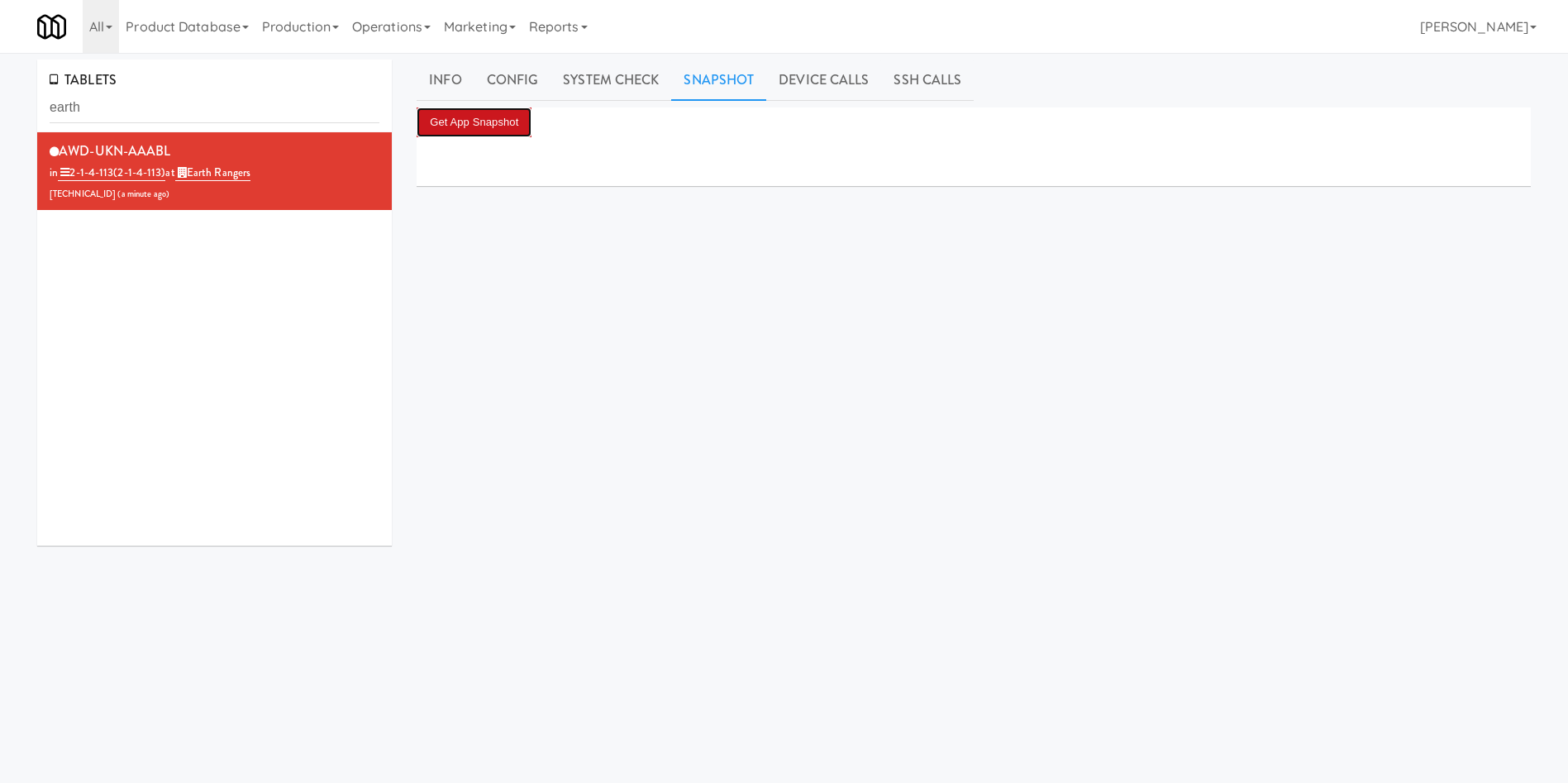
click at [496, 108] on button "Get App Snapshot" at bounding box center [474, 123] width 115 height 30
click at [971, 211] on div "Get App Snapshot" at bounding box center [974, 417] width 1115 height 620
drag, startPoint x: 105, startPoint y: 107, endPoint x: 0, endPoint y: 61, distance: 114.6
click at [0, 61] on div "TABLETS earth AWD-UKN-AAABL in 2-1-4-113 (2-1-4-113) at Earth Rangers [TECHNICA…" at bounding box center [784, 394] width 1568 height 668
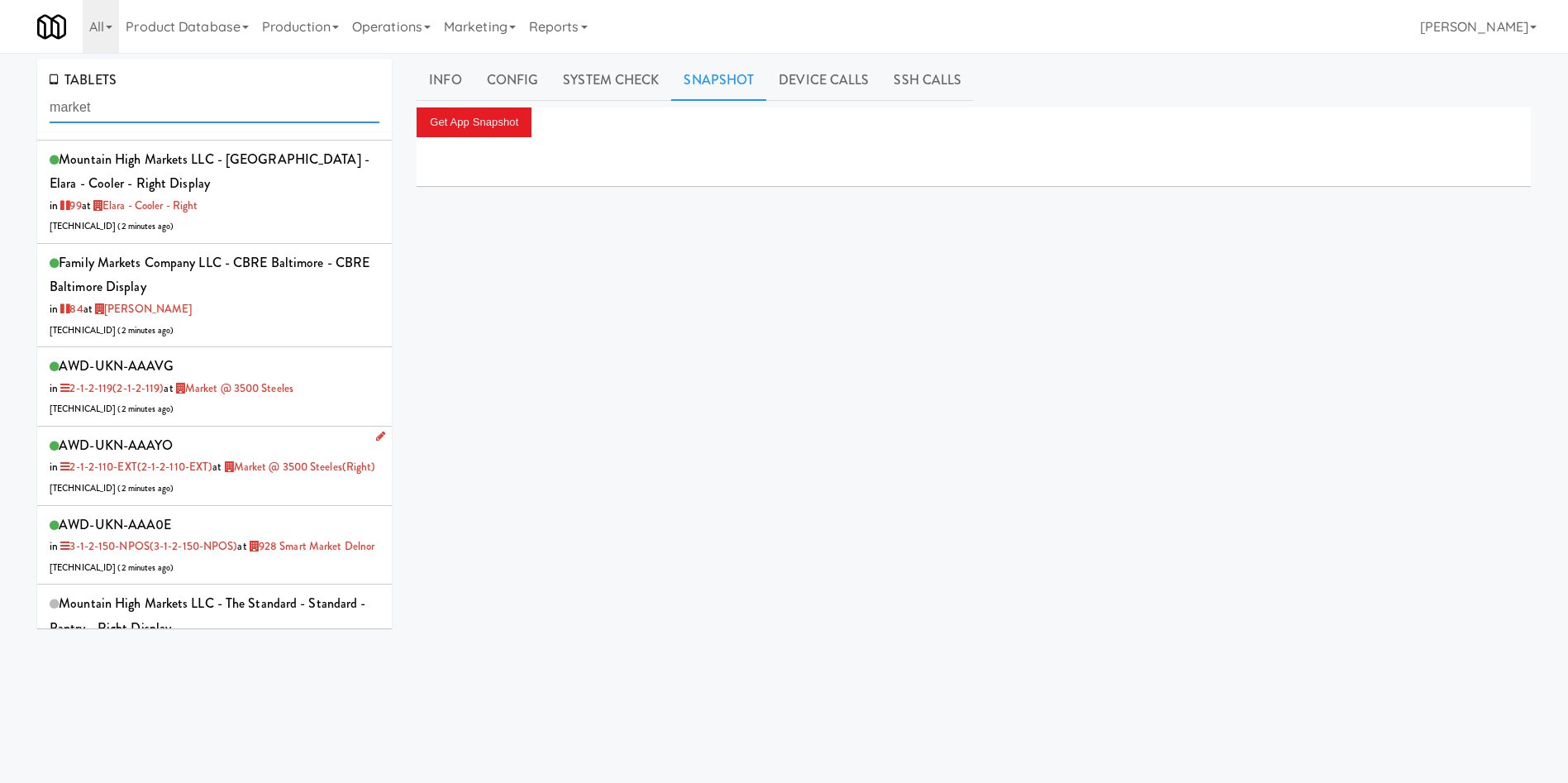
scroll to position [1488, 0]
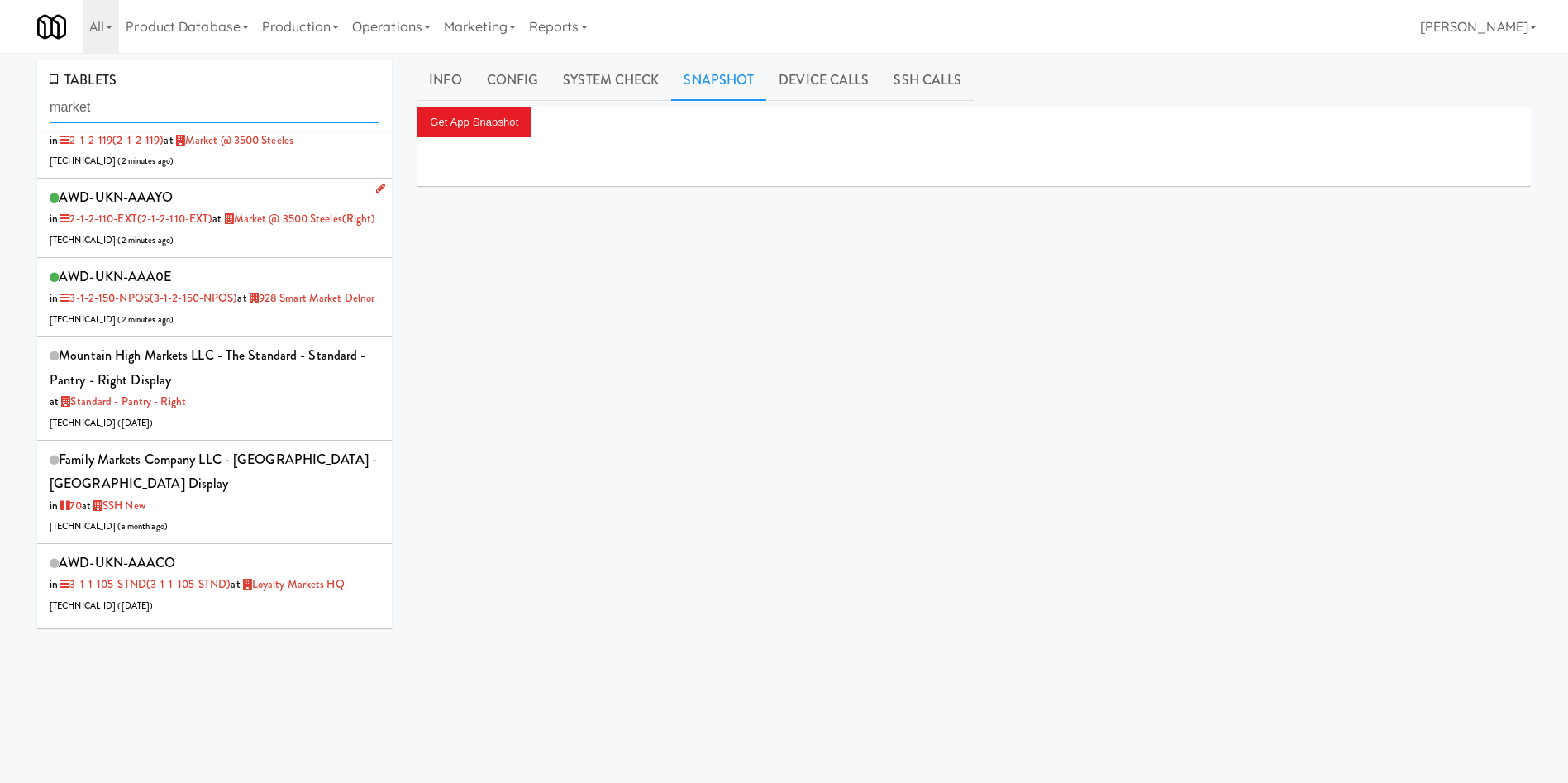
type input "market"
click at [257, 251] on div "AWD-UKN-AAAYO in 2-1-2-110-EXT (2-1-2-110-EXT) at Market @ 3500 Steeles(Right) …" at bounding box center [214, 218] width 330 height 65
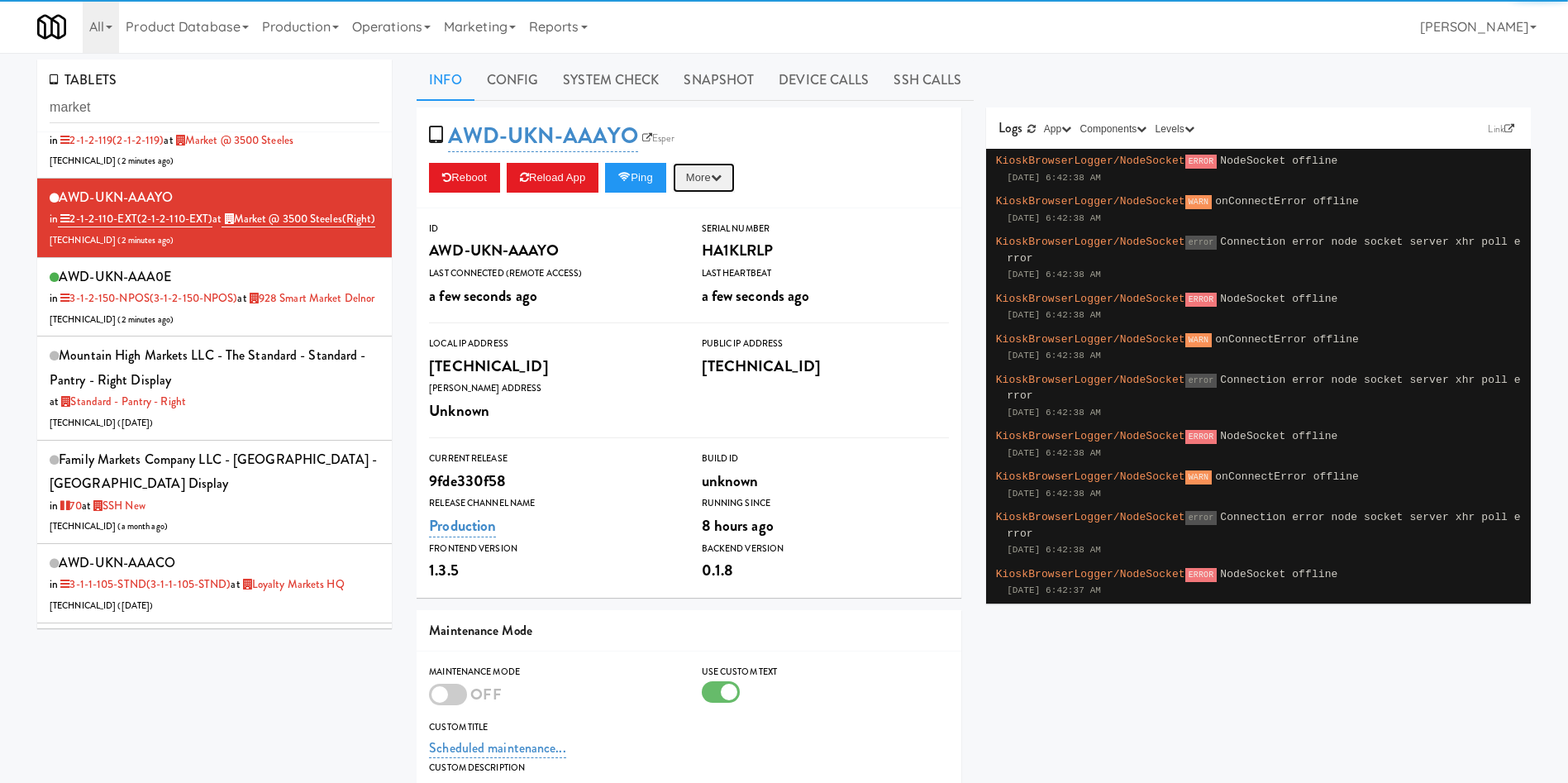
click at [718, 171] on button "More" at bounding box center [704, 178] width 62 height 30
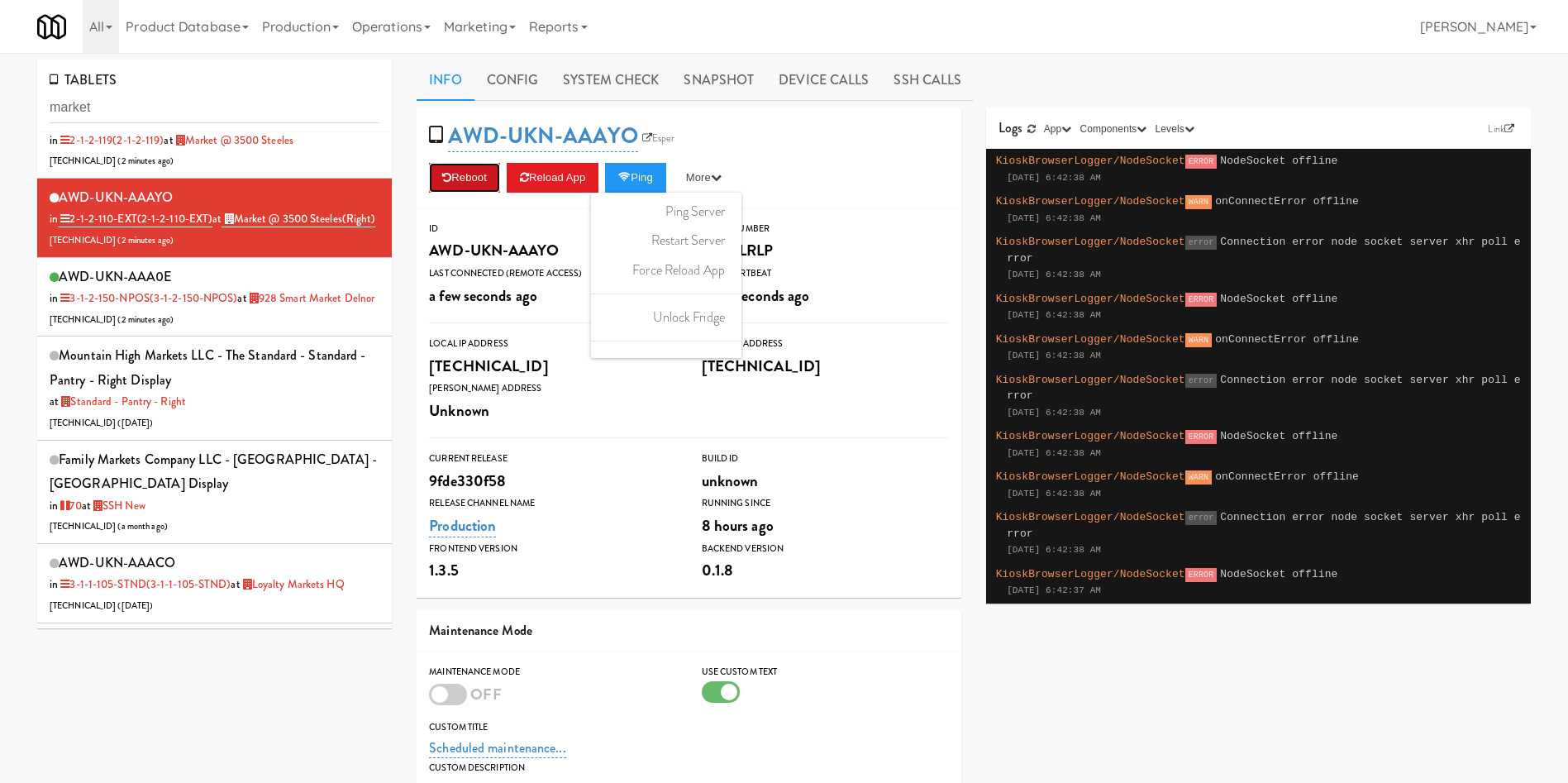
click at [445, 181] on icon at bounding box center [447, 177] width 9 height 10
click at [442, 185] on button "Reboot" at bounding box center [465, 178] width 71 height 30
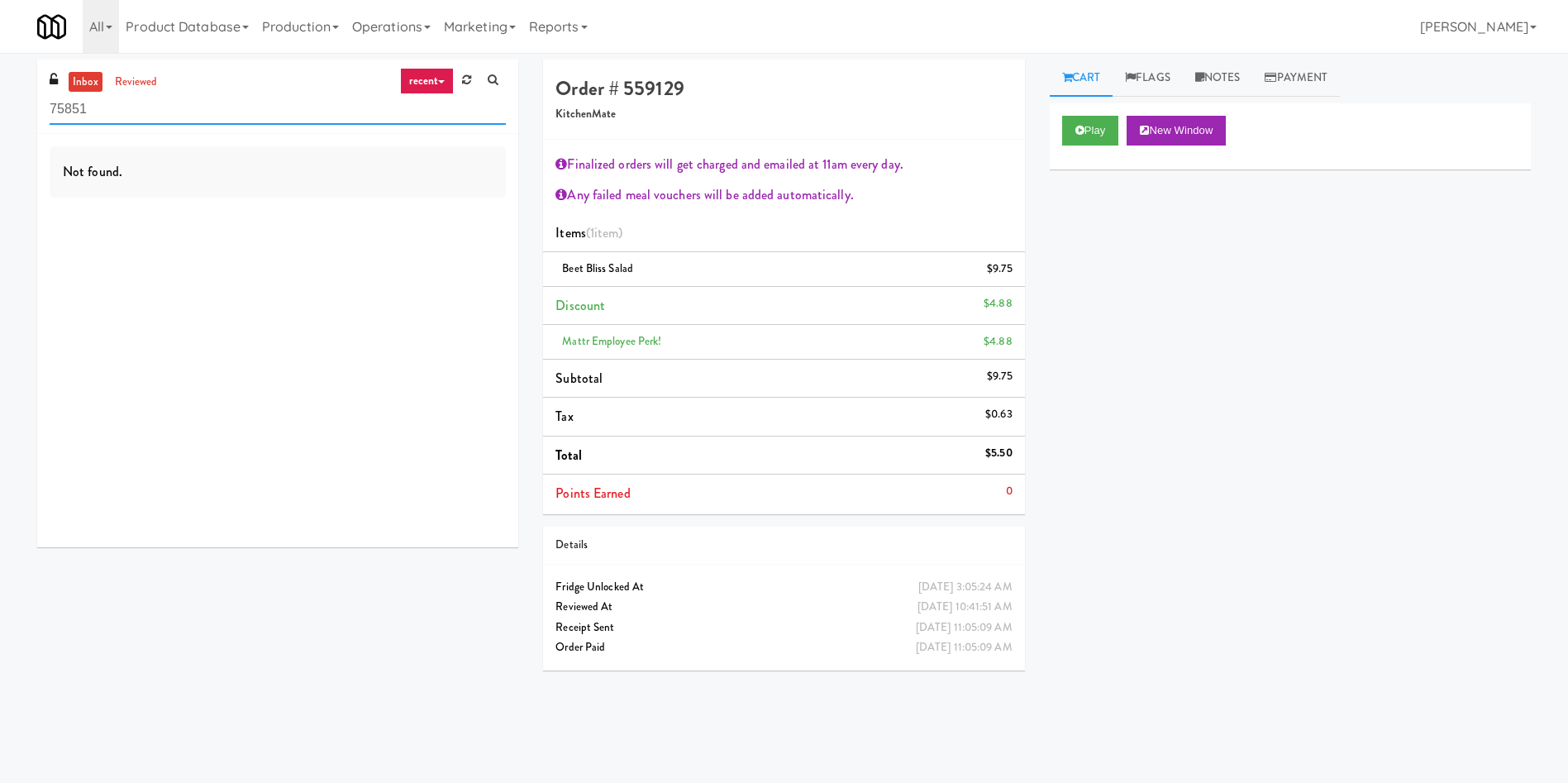
drag, startPoint x: 155, startPoint y: 118, endPoint x: 0, endPoint y: 118, distance: 155.0
click at [0, 118] on div "inbox reviewed recent all unclear take inventory issue suspicious failed recent…" at bounding box center [784, 392] width 1568 height 664
type input "earth"
click at [125, 87] on link "reviewed" at bounding box center [136, 82] width 51 height 21
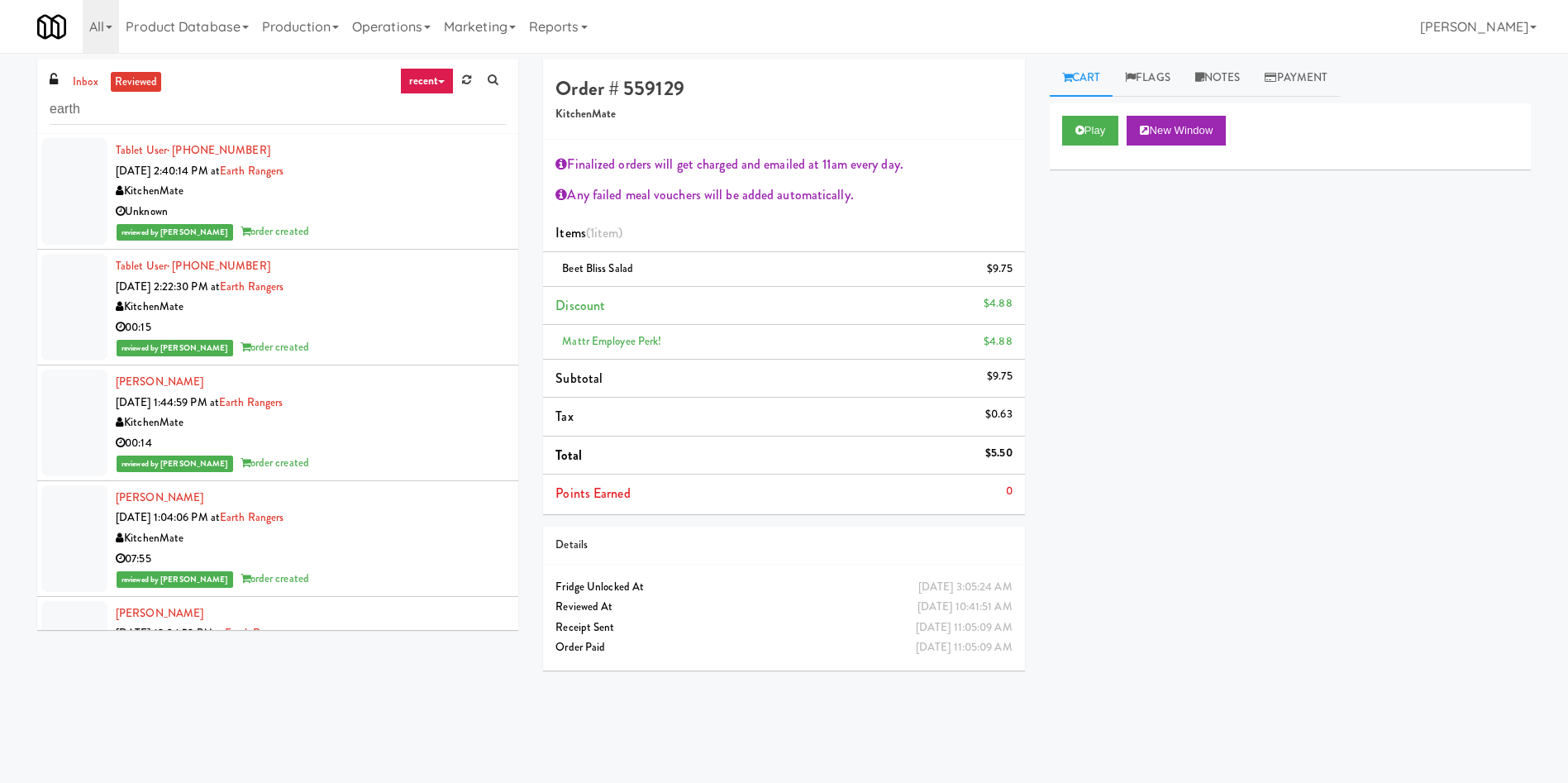
click at [57, 175] on div at bounding box center [74, 192] width 66 height 107
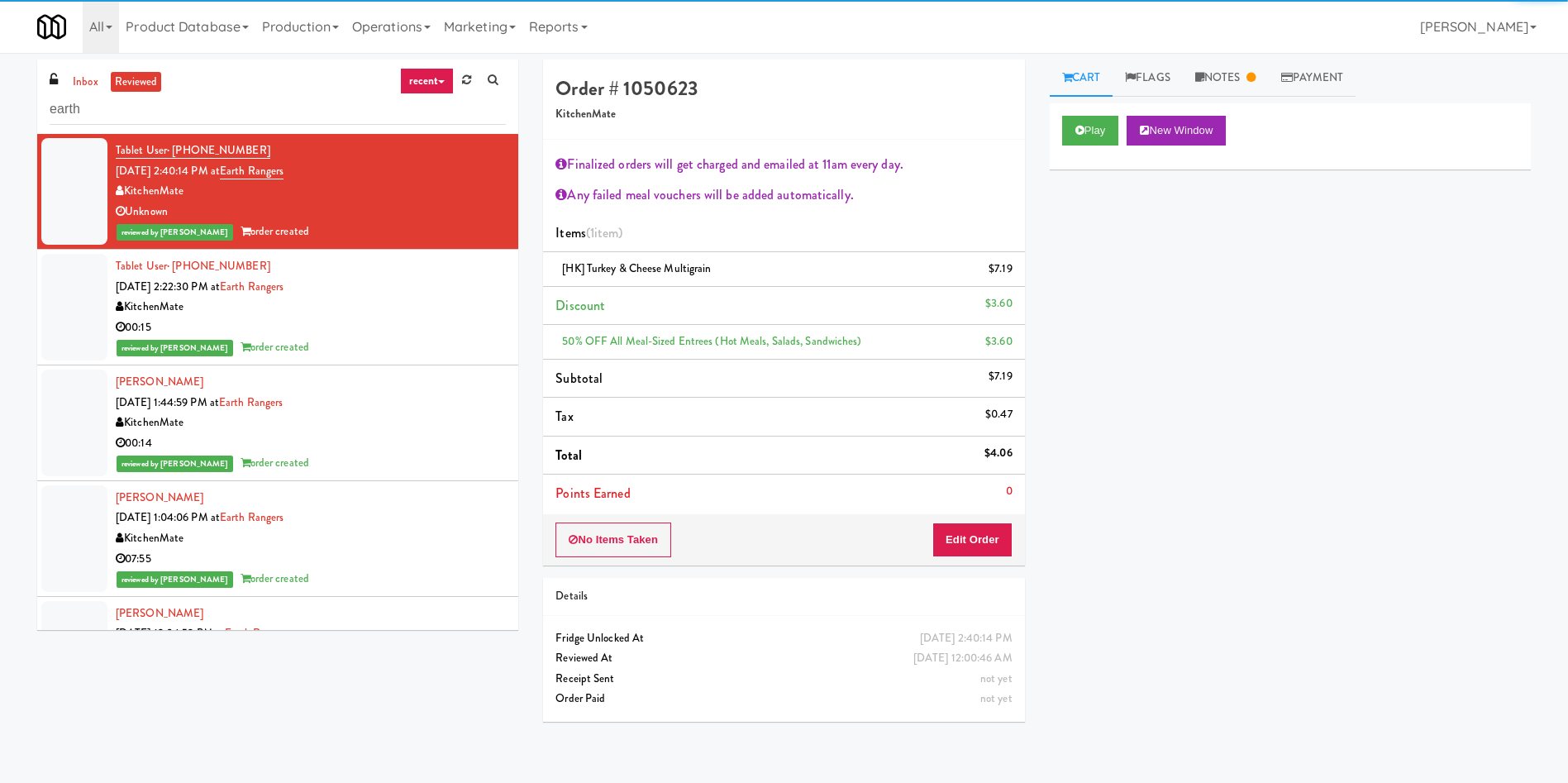
click at [94, 312] on div at bounding box center [74, 307] width 66 height 107
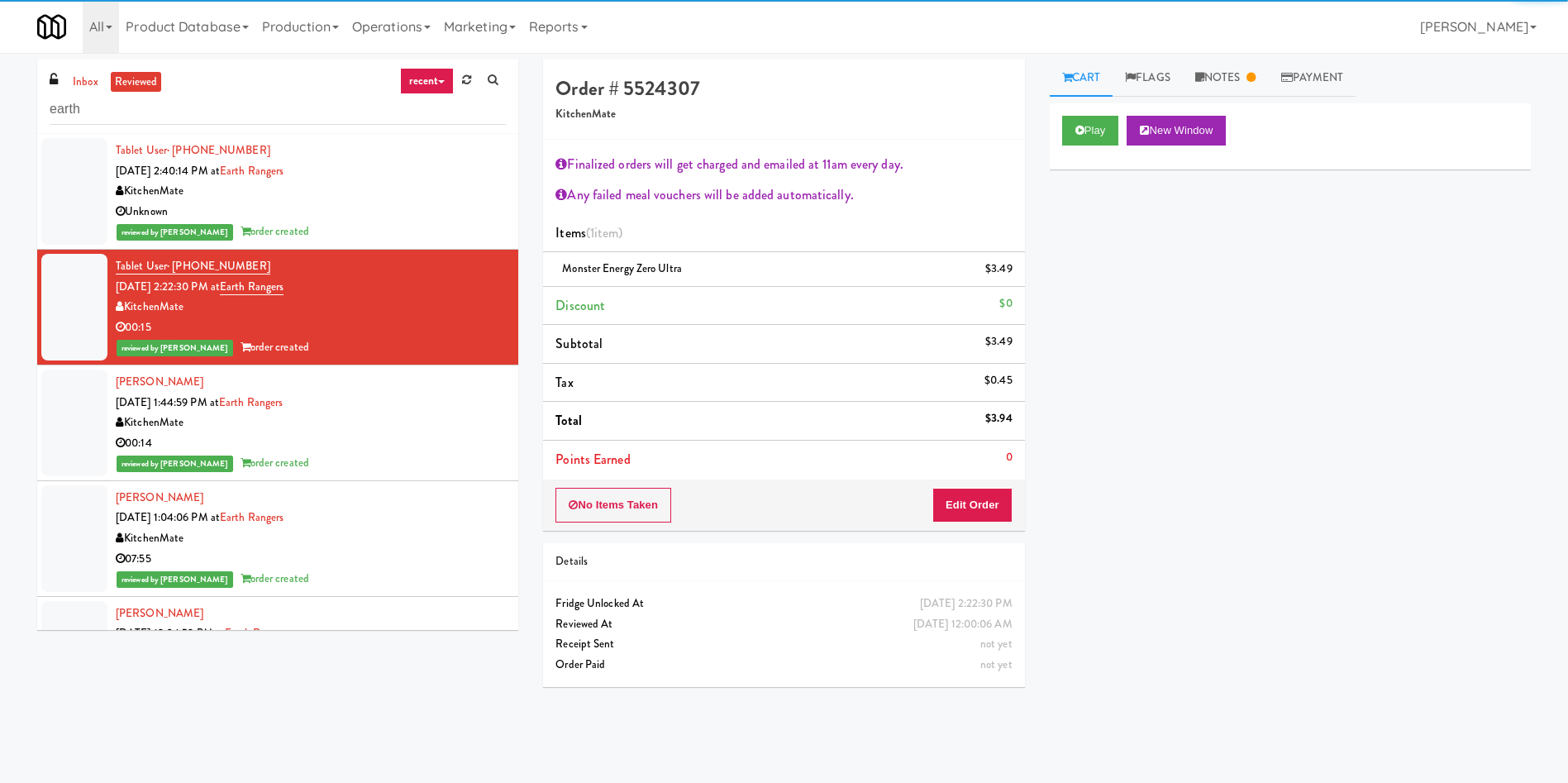
click at [89, 406] on div at bounding box center [74, 423] width 66 height 107
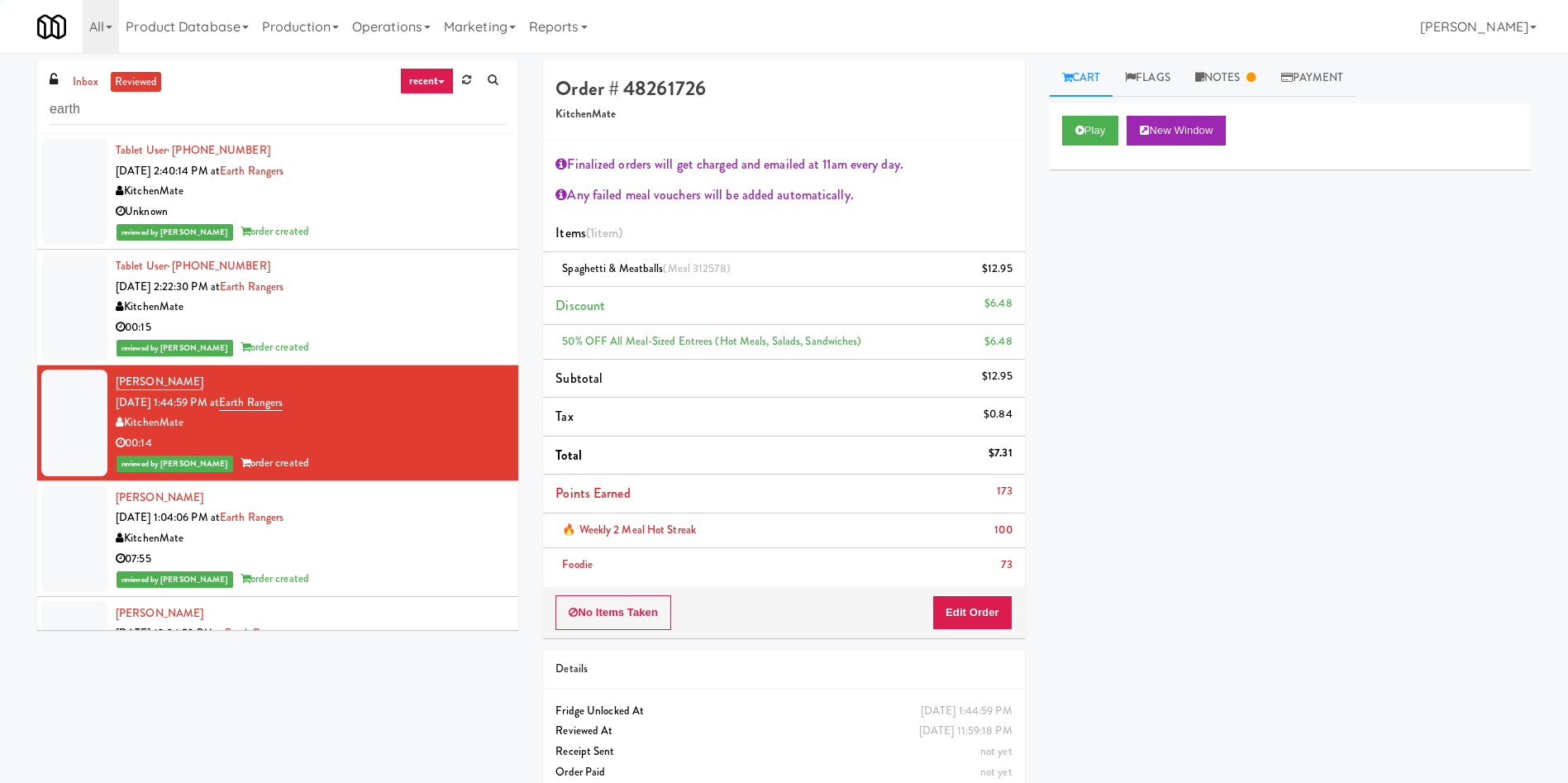
scroll to position [124, 0]
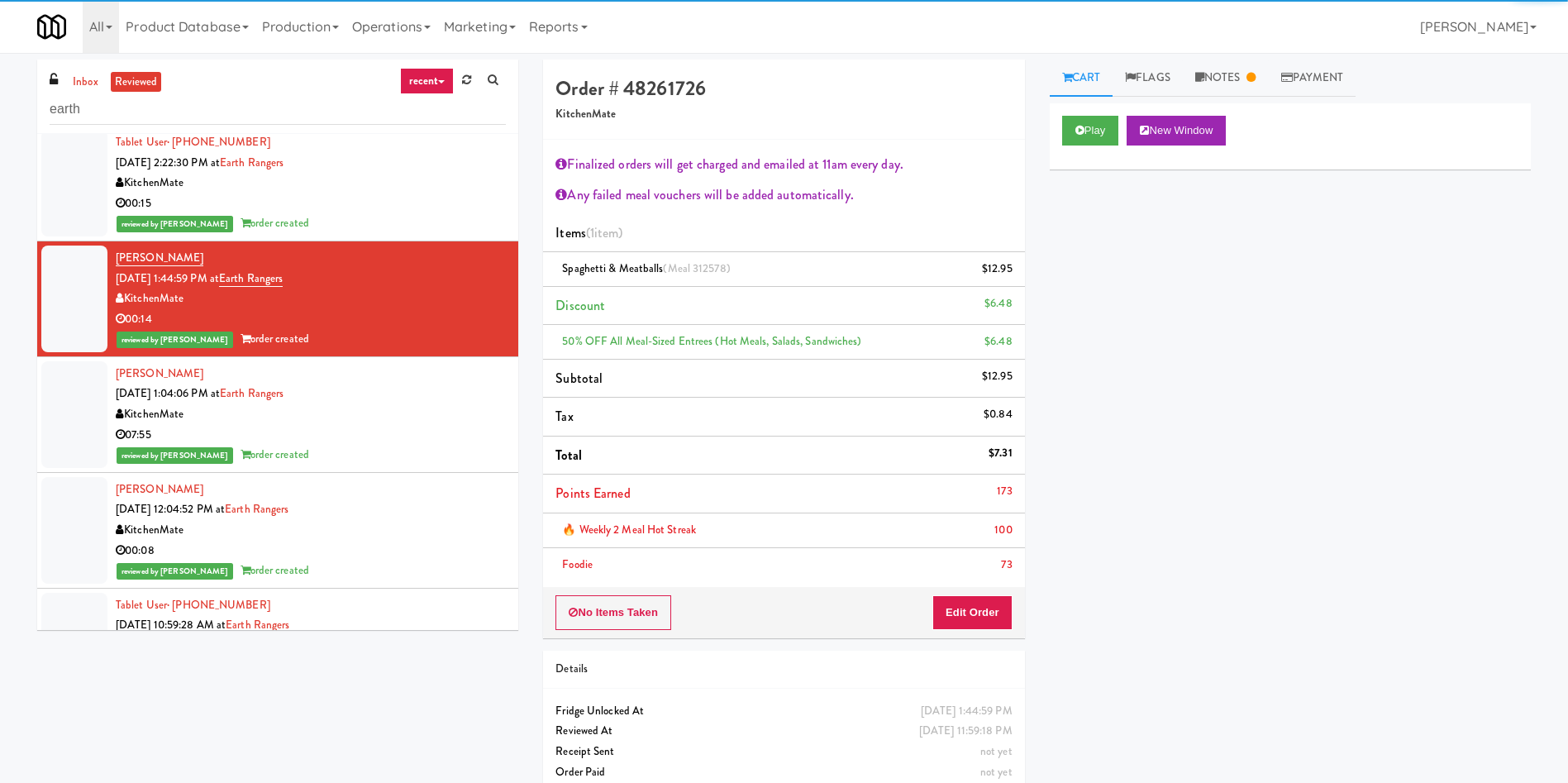
click at [89, 407] on div at bounding box center [74, 414] width 66 height 107
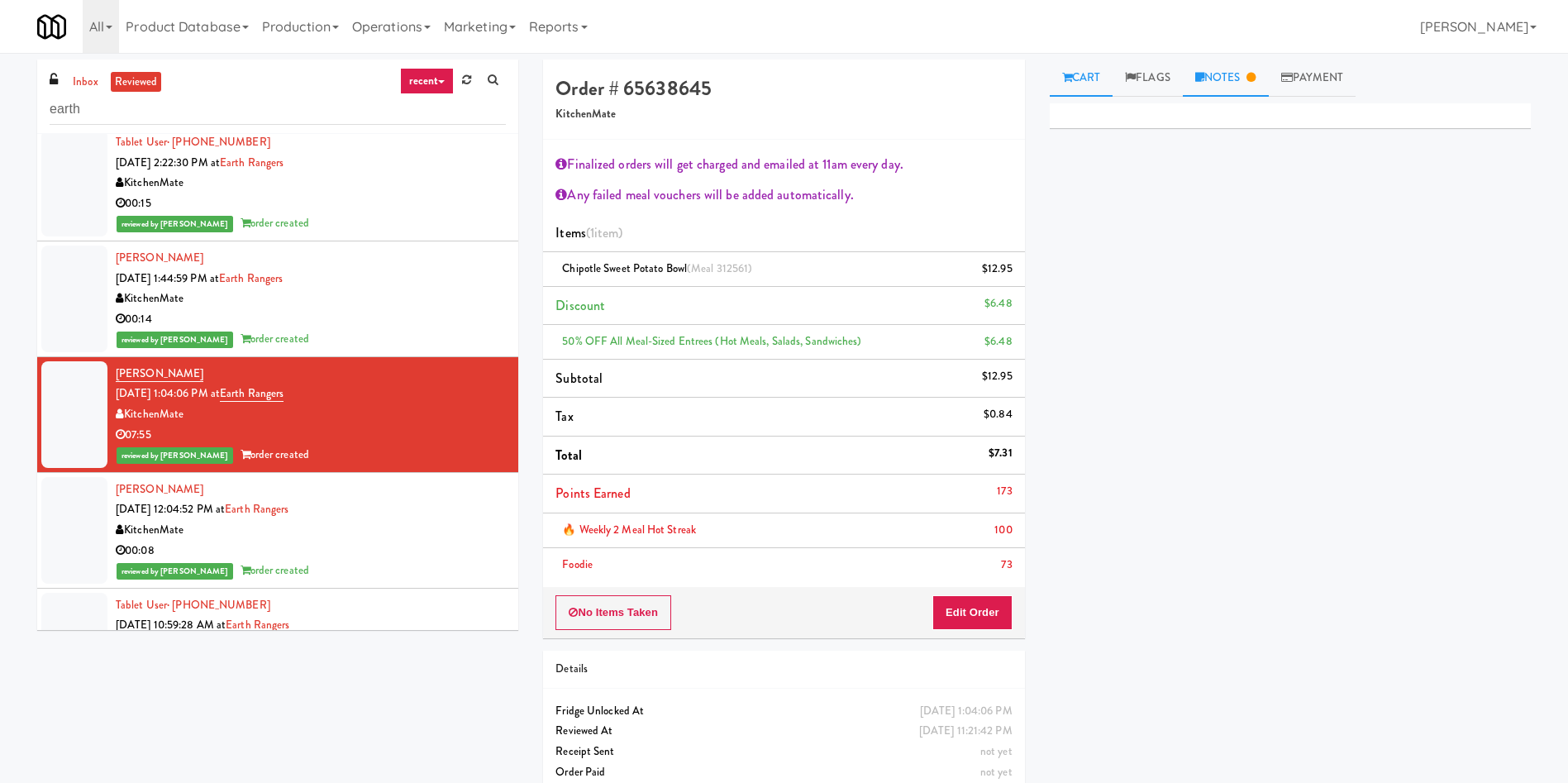
click at [1236, 89] on link "Notes" at bounding box center [1226, 79] width 86 height 37
click at [70, 567] on div at bounding box center [74, 530] width 66 height 107
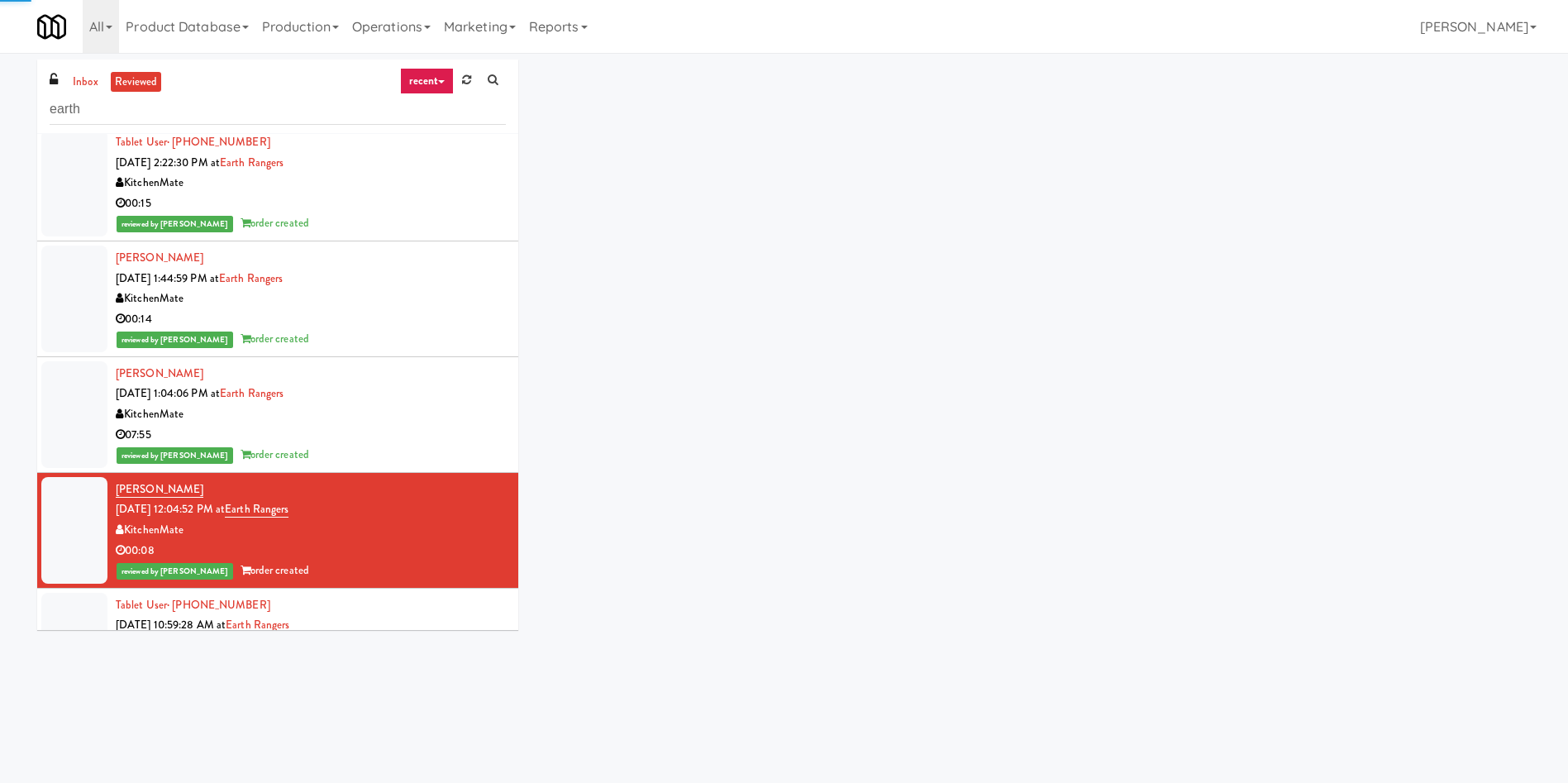
scroll to position [248, 0]
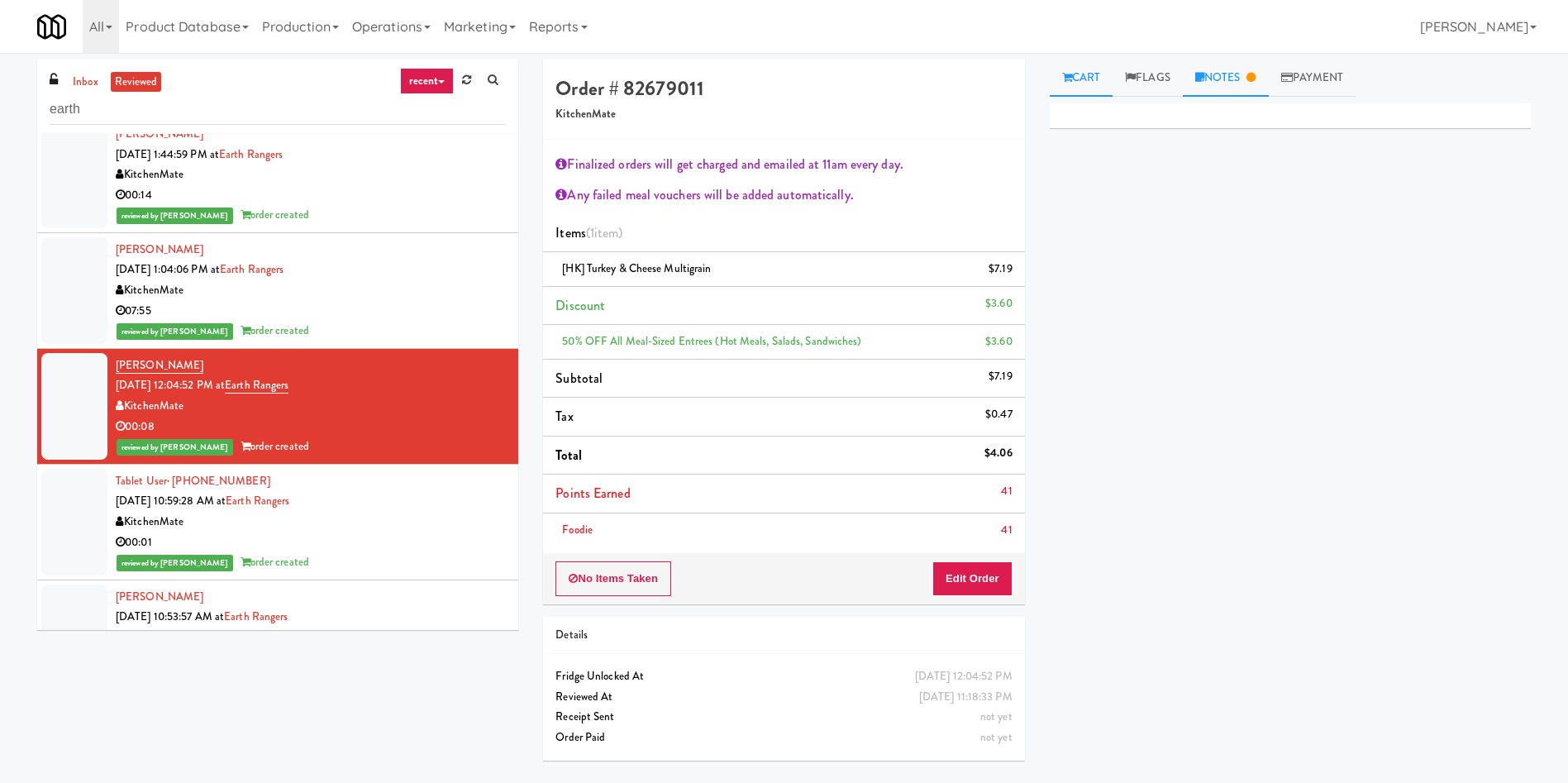
click at [1236, 74] on link "Notes" at bounding box center [1226, 79] width 86 height 37
click at [102, 501] on div at bounding box center [74, 522] width 66 height 107
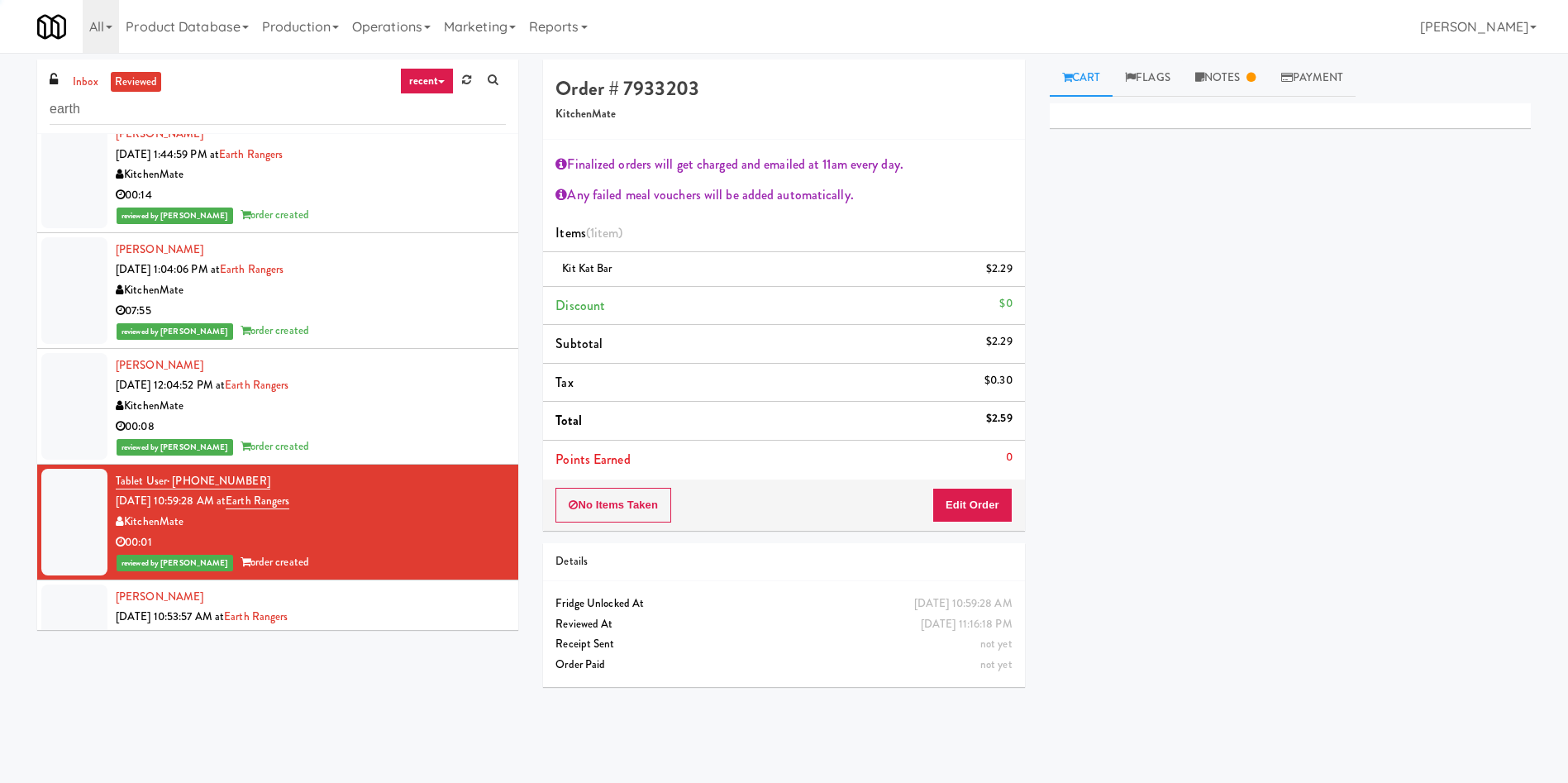
scroll to position [372, 0]
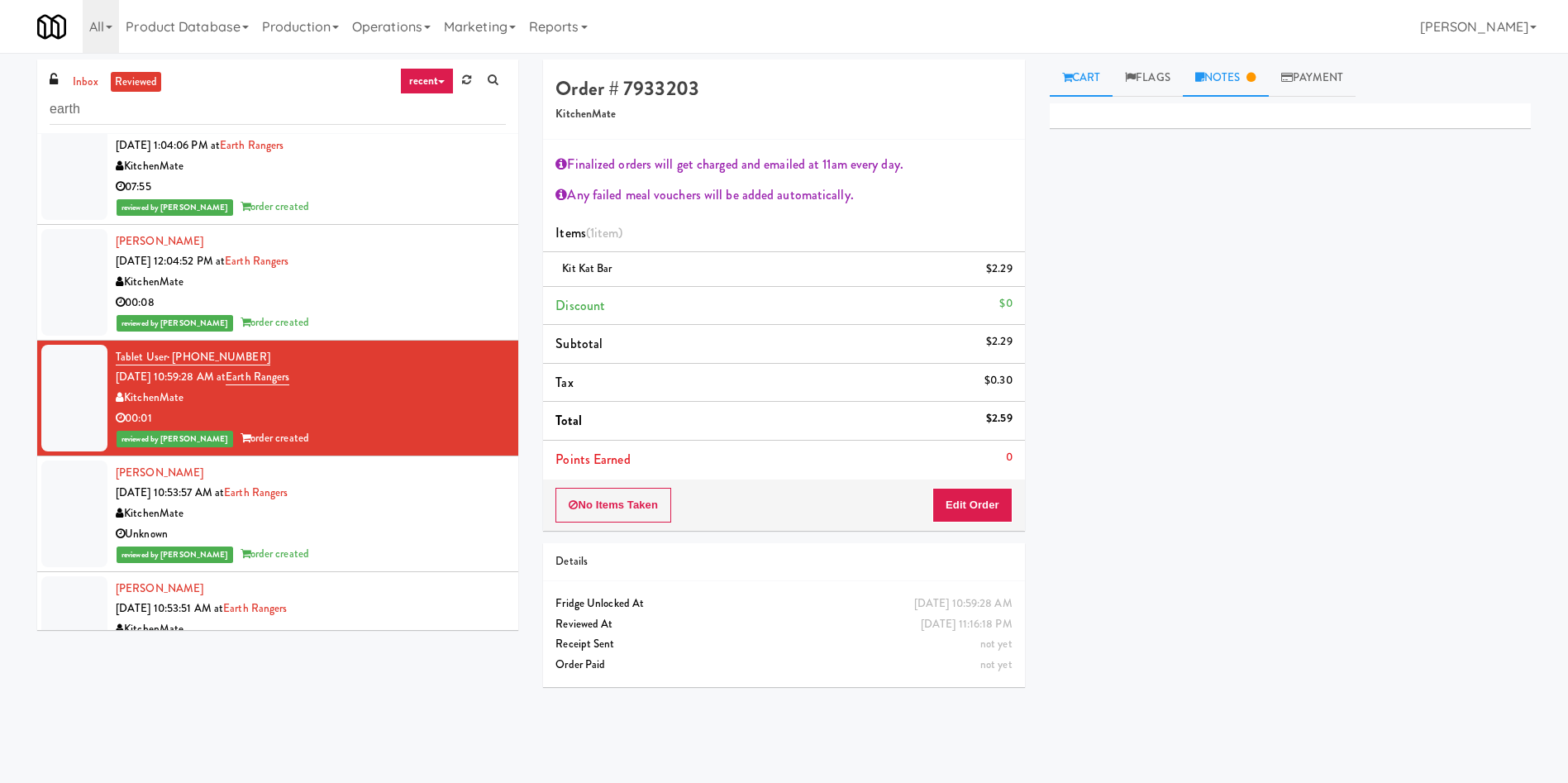
click at [1225, 75] on link "Notes" at bounding box center [1226, 79] width 86 height 37
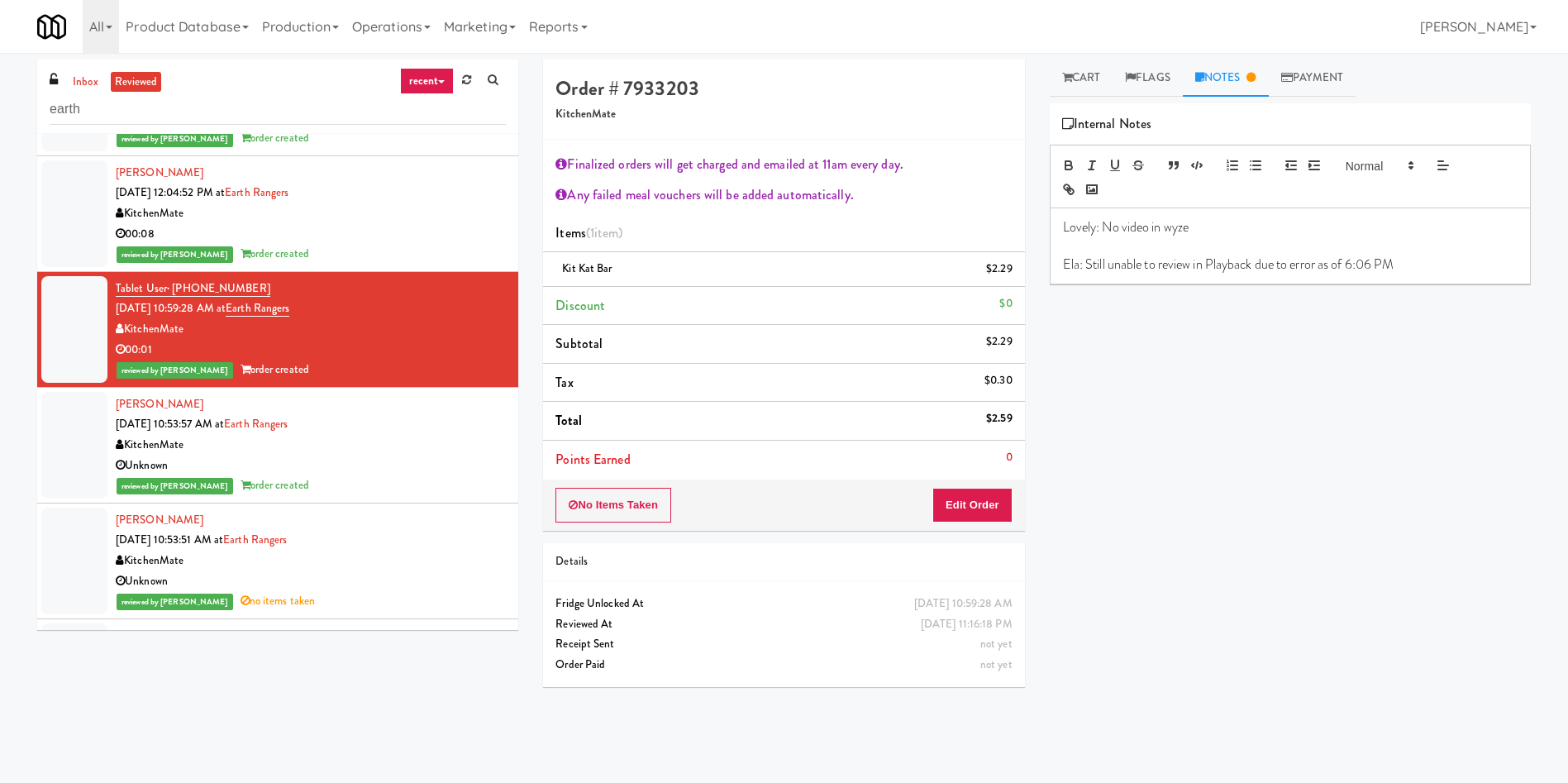
scroll to position [496, 0]
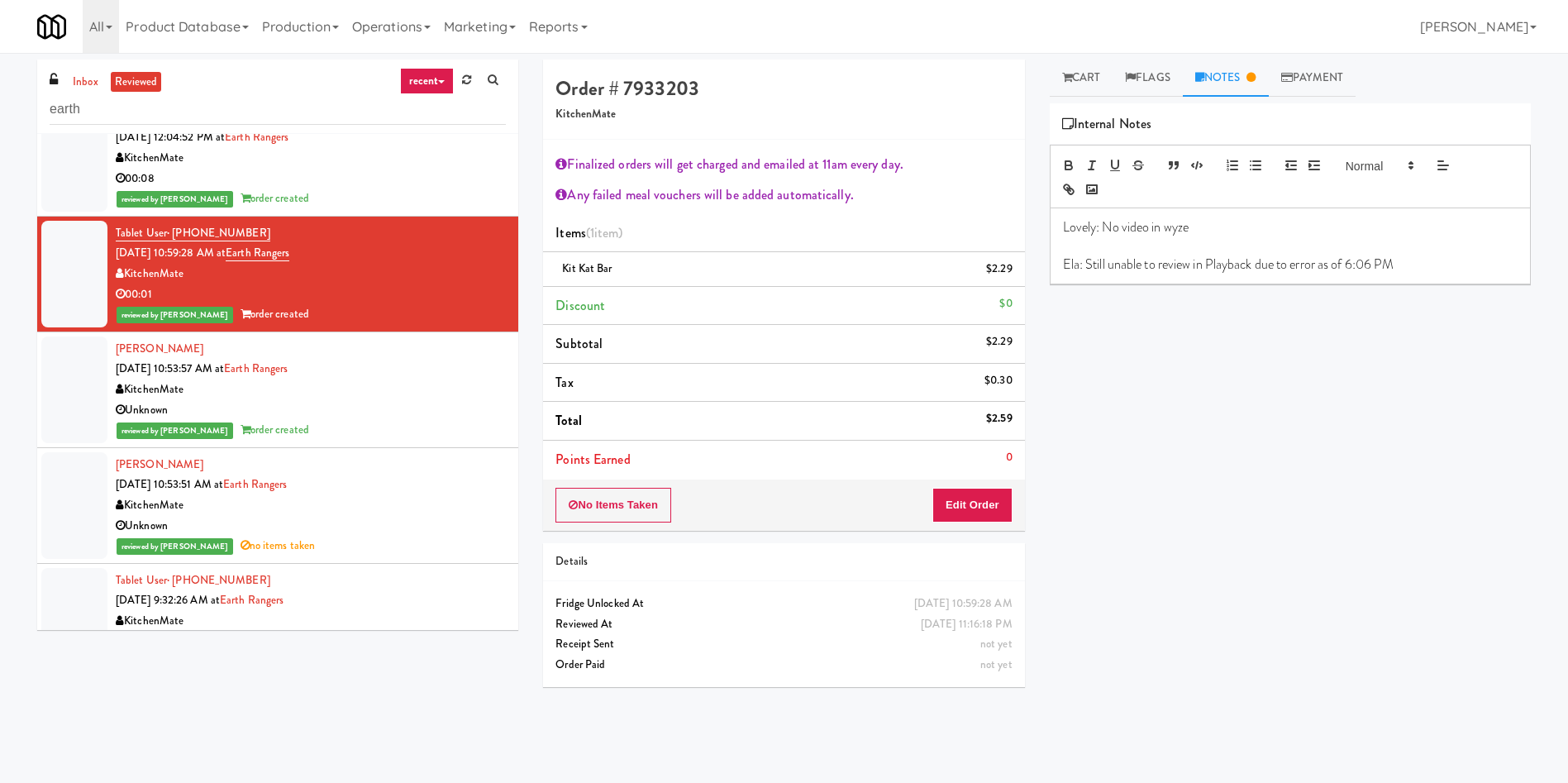
drag, startPoint x: 72, startPoint y: 399, endPoint x: 74, endPoint y: 438, distance: 39.1
click at [73, 399] on div at bounding box center [74, 390] width 66 height 107
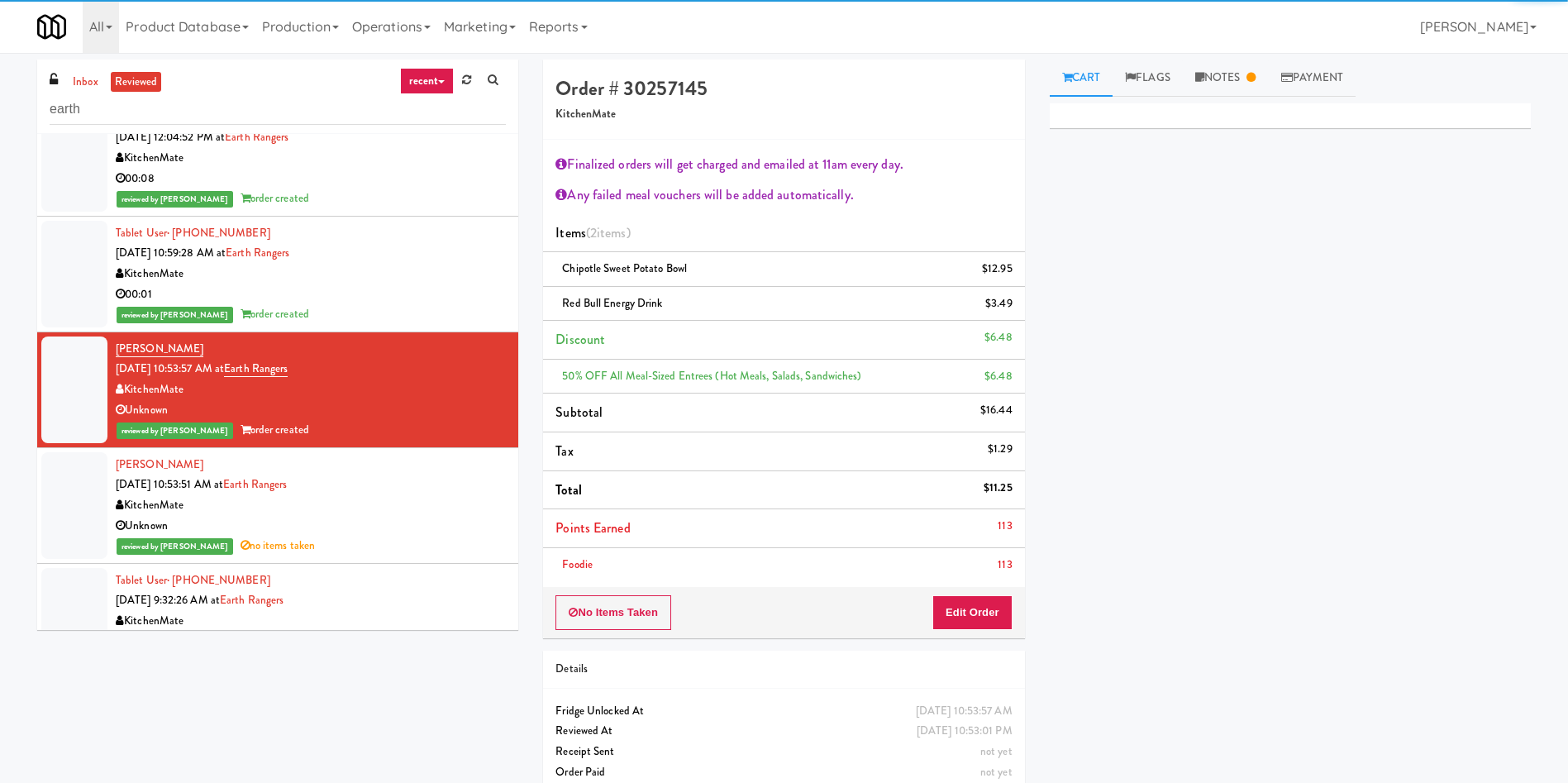
click at [80, 501] on div at bounding box center [74, 506] width 66 height 107
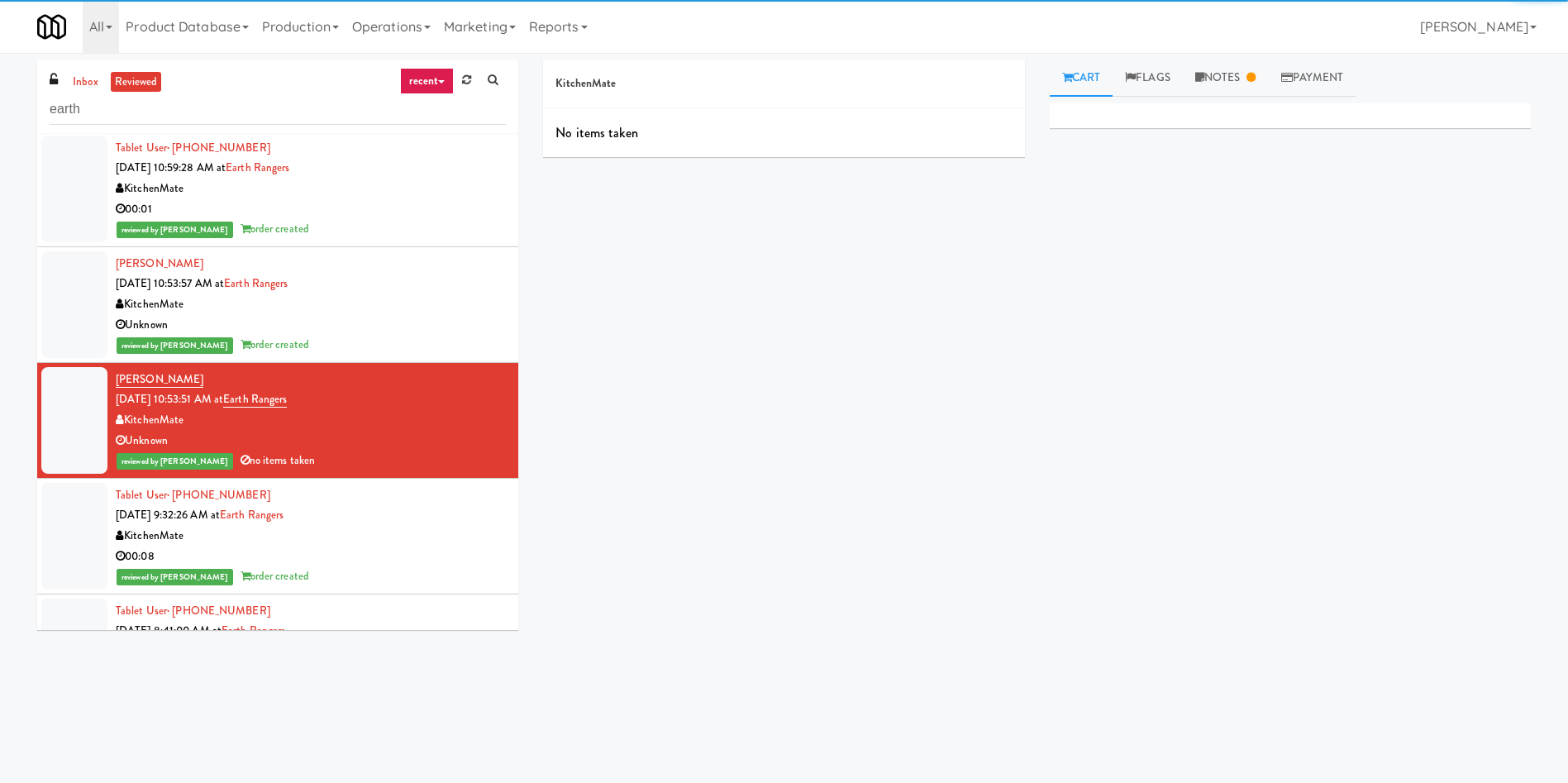
scroll to position [620, 0]
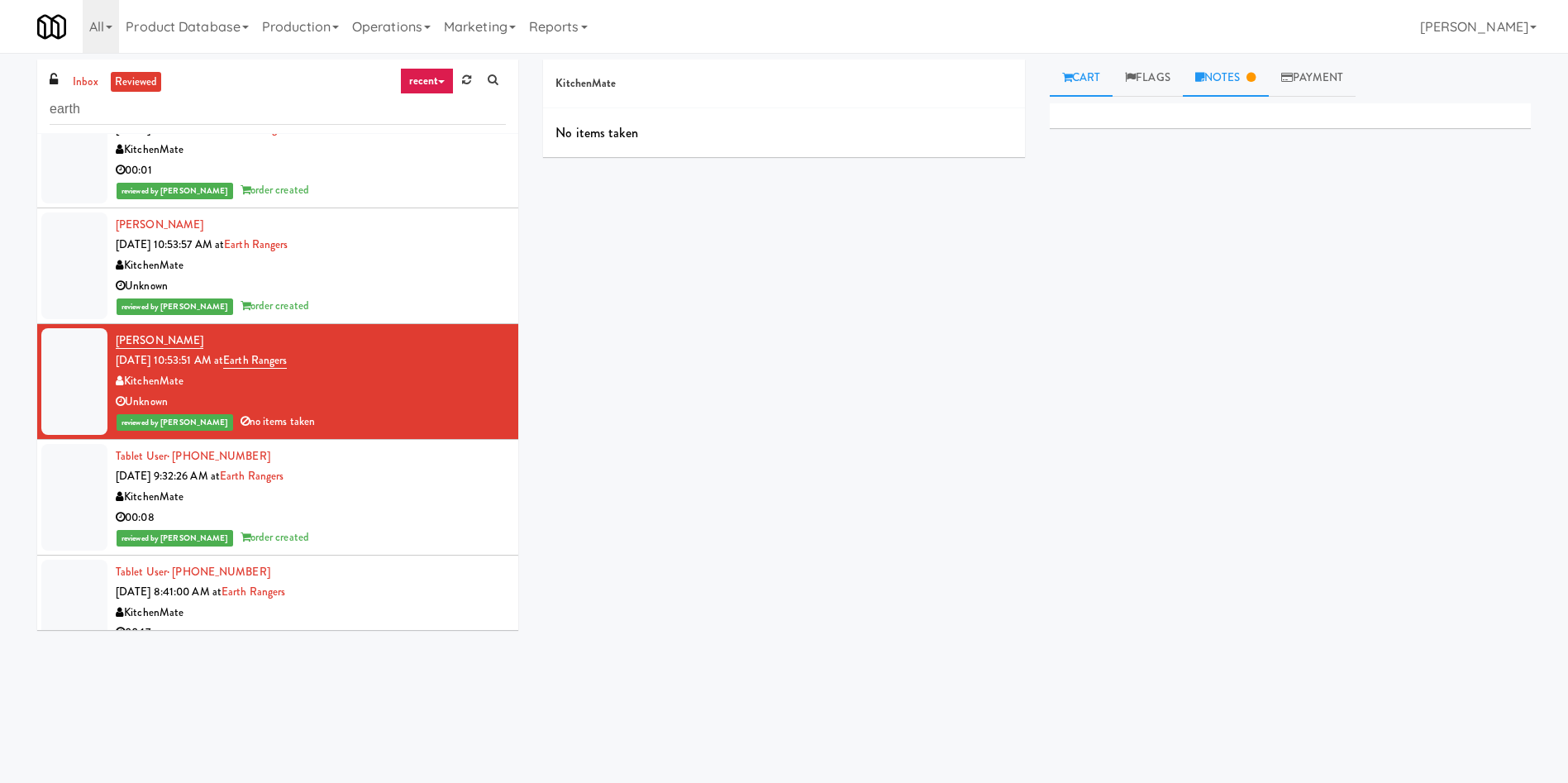
click at [1258, 85] on link "Notes" at bounding box center [1226, 79] width 86 height 37
click at [102, 282] on div at bounding box center [74, 266] width 66 height 107
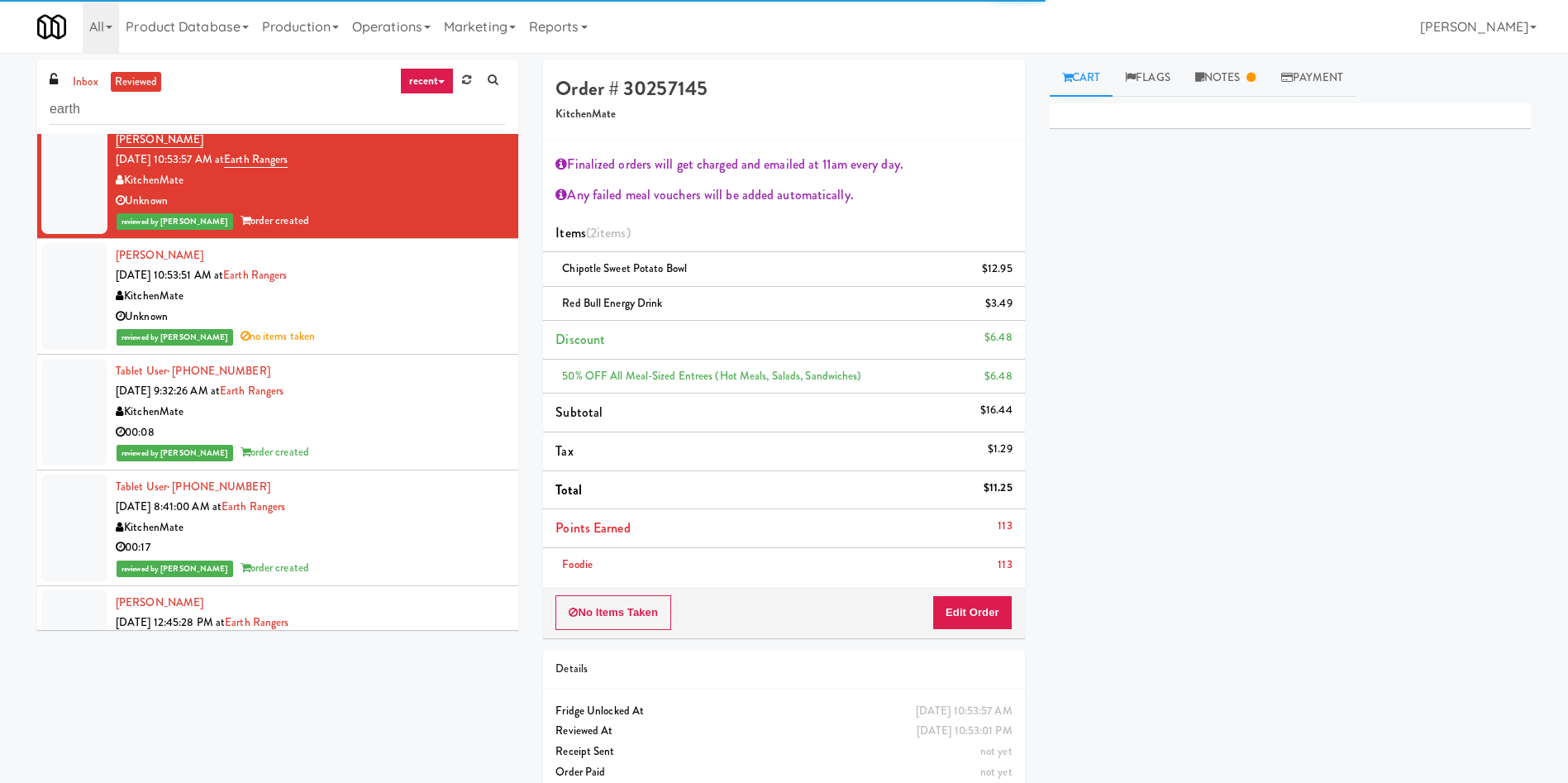
scroll to position [745, 0]
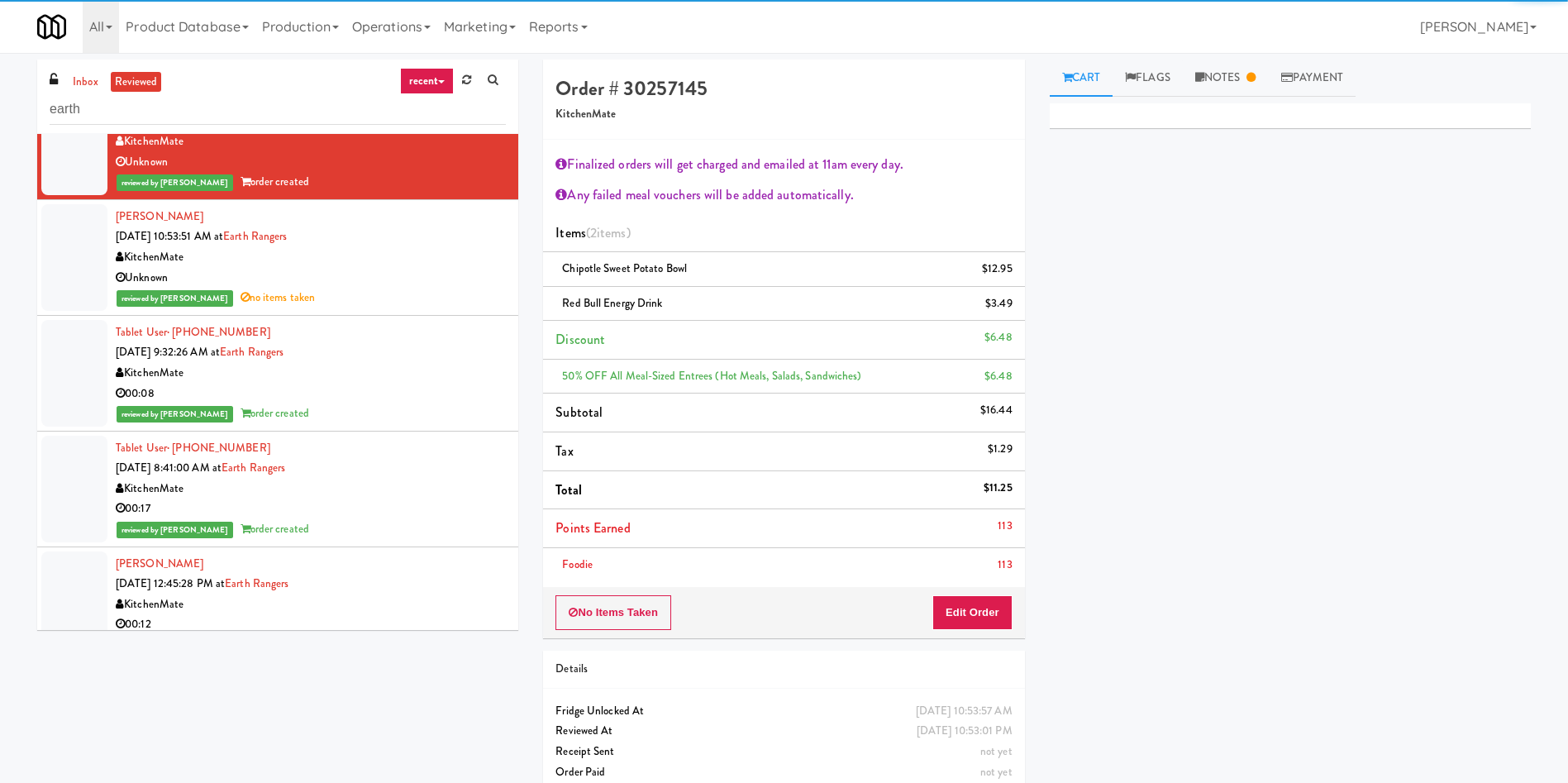
click at [80, 410] on div at bounding box center [74, 373] width 66 height 107
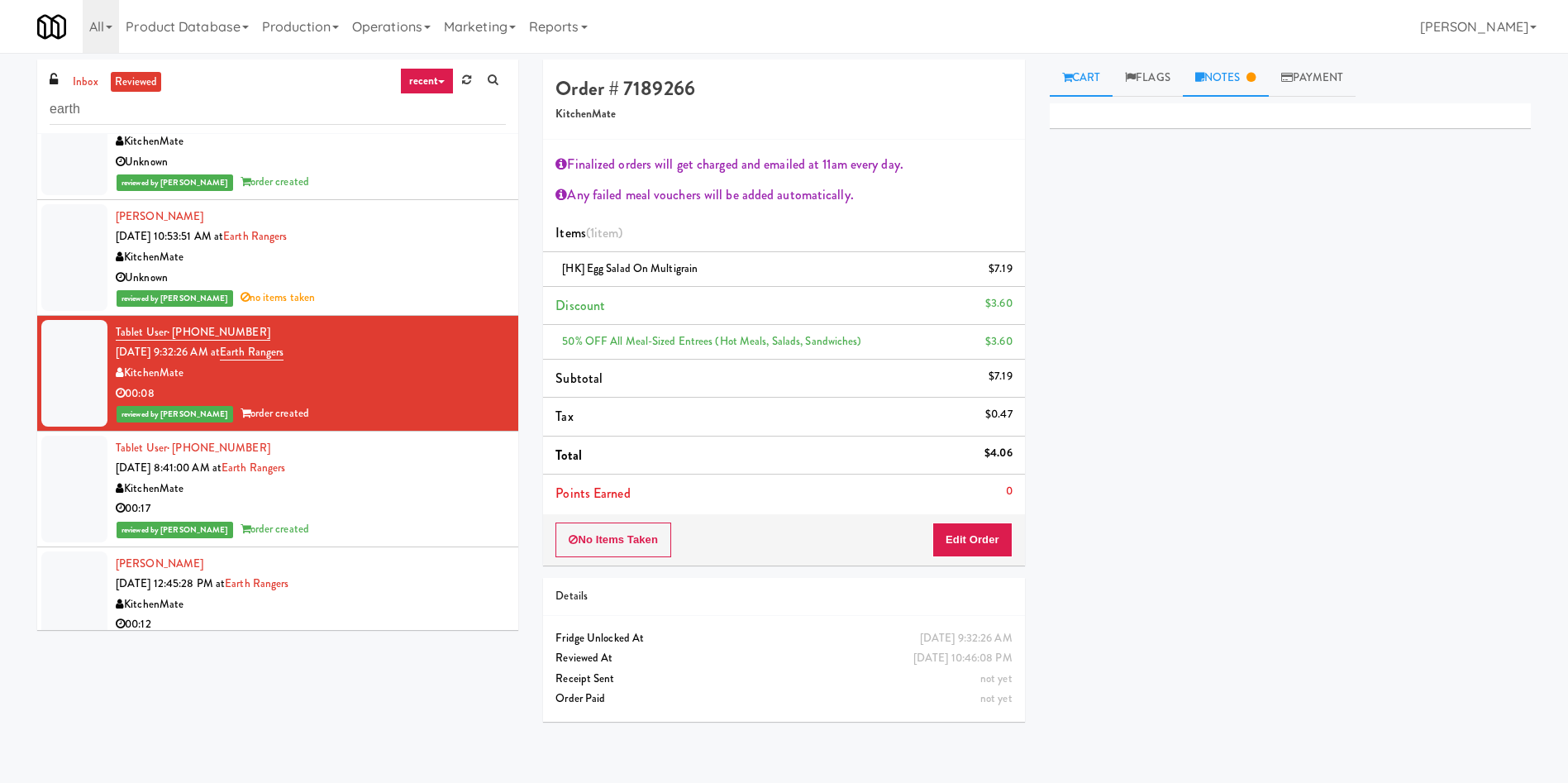
click at [1223, 77] on link "Notes" at bounding box center [1226, 79] width 86 height 37
drag, startPoint x: 66, startPoint y: 506, endPoint x: 66, endPoint y: 516, distance: 10.0
click at [66, 511] on div at bounding box center [74, 489] width 66 height 107
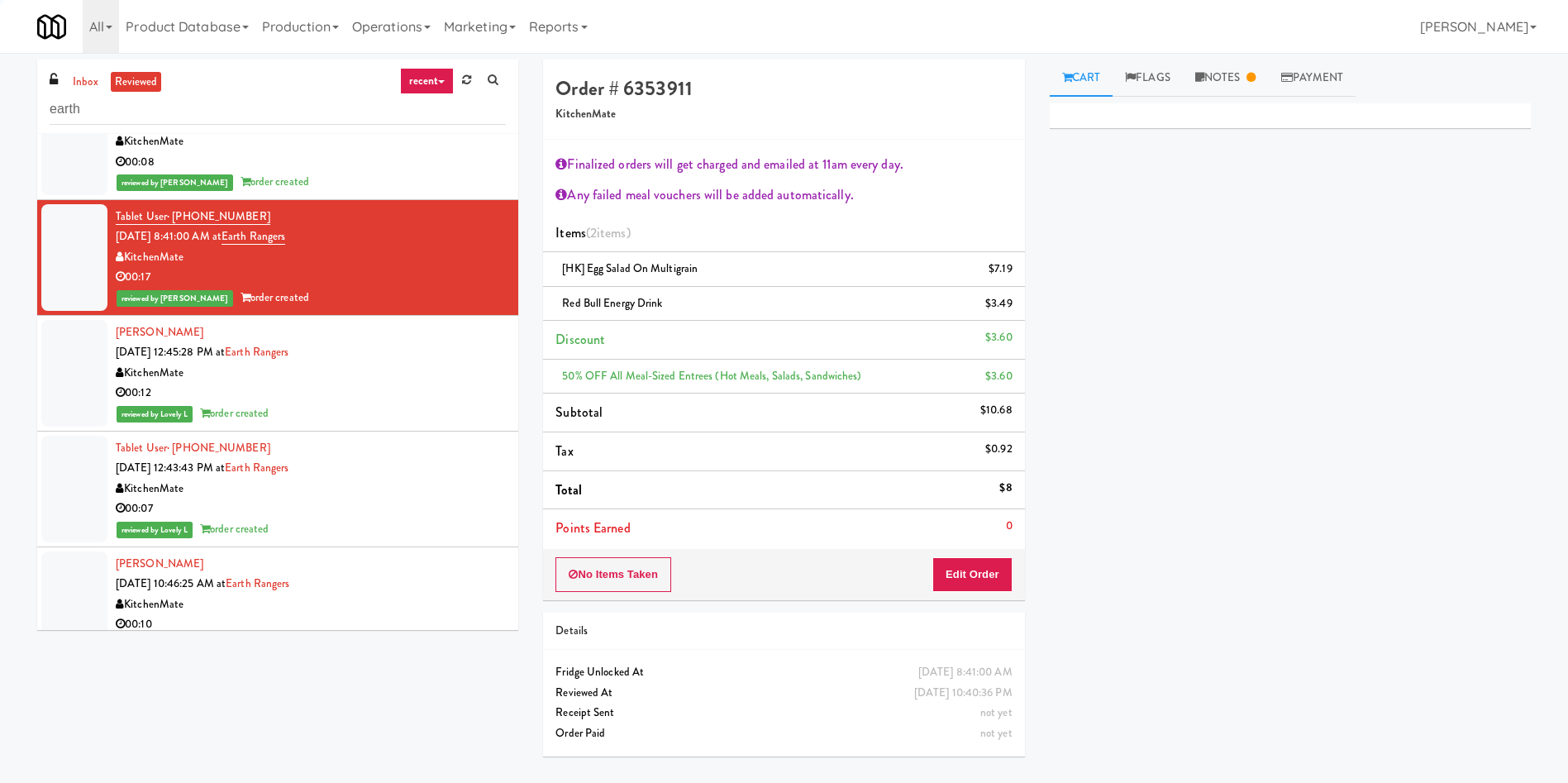
scroll to position [993, 0]
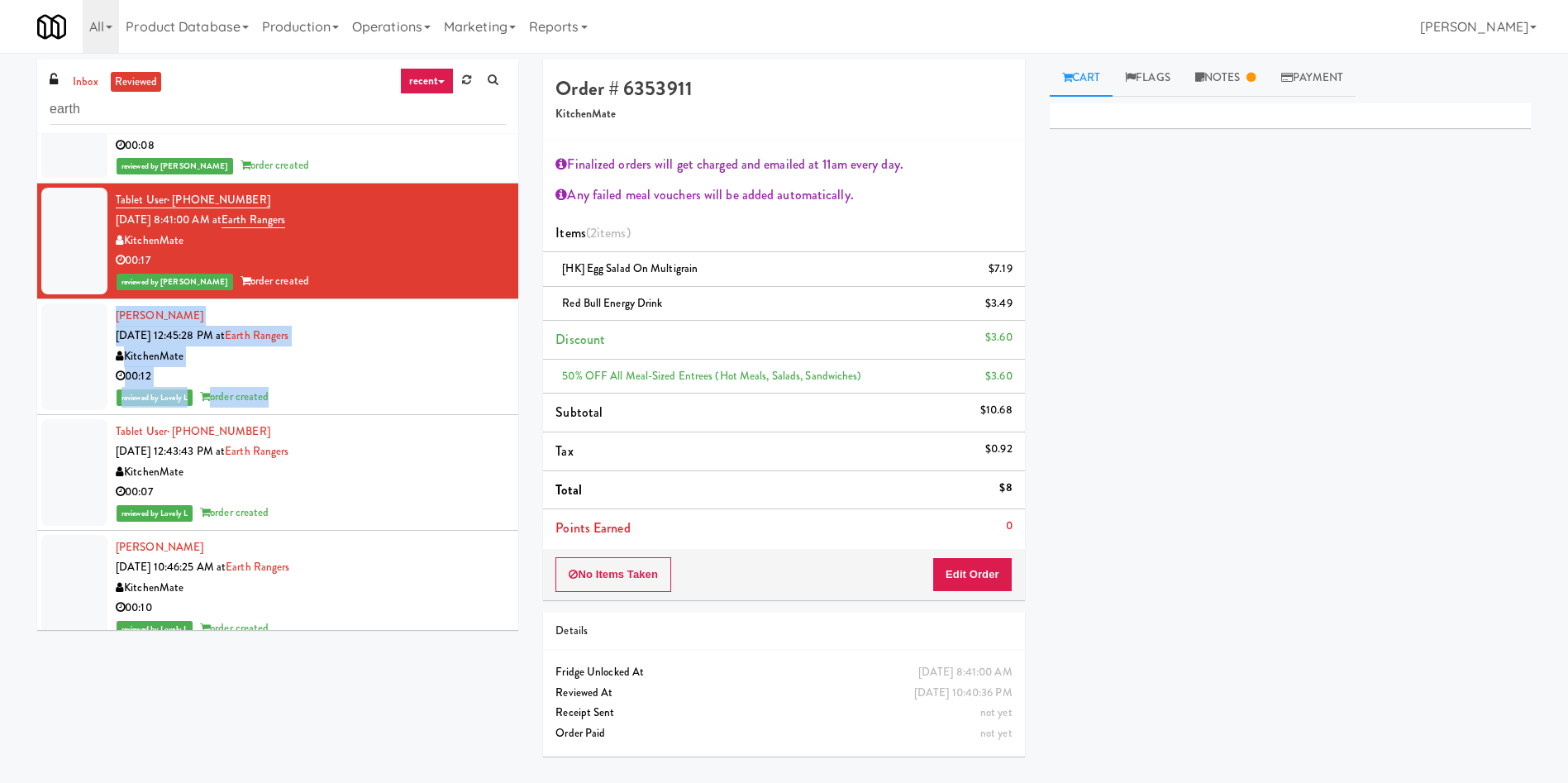
drag, startPoint x: 77, startPoint y: 360, endPoint x: 88, endPoint y: 240, distance: 120.5
click at [87, 223] on div at bounding box center [74, 241] width 66 height 107
click at [90, 324] on div at bounding box center [74, 356] width 66 height 107
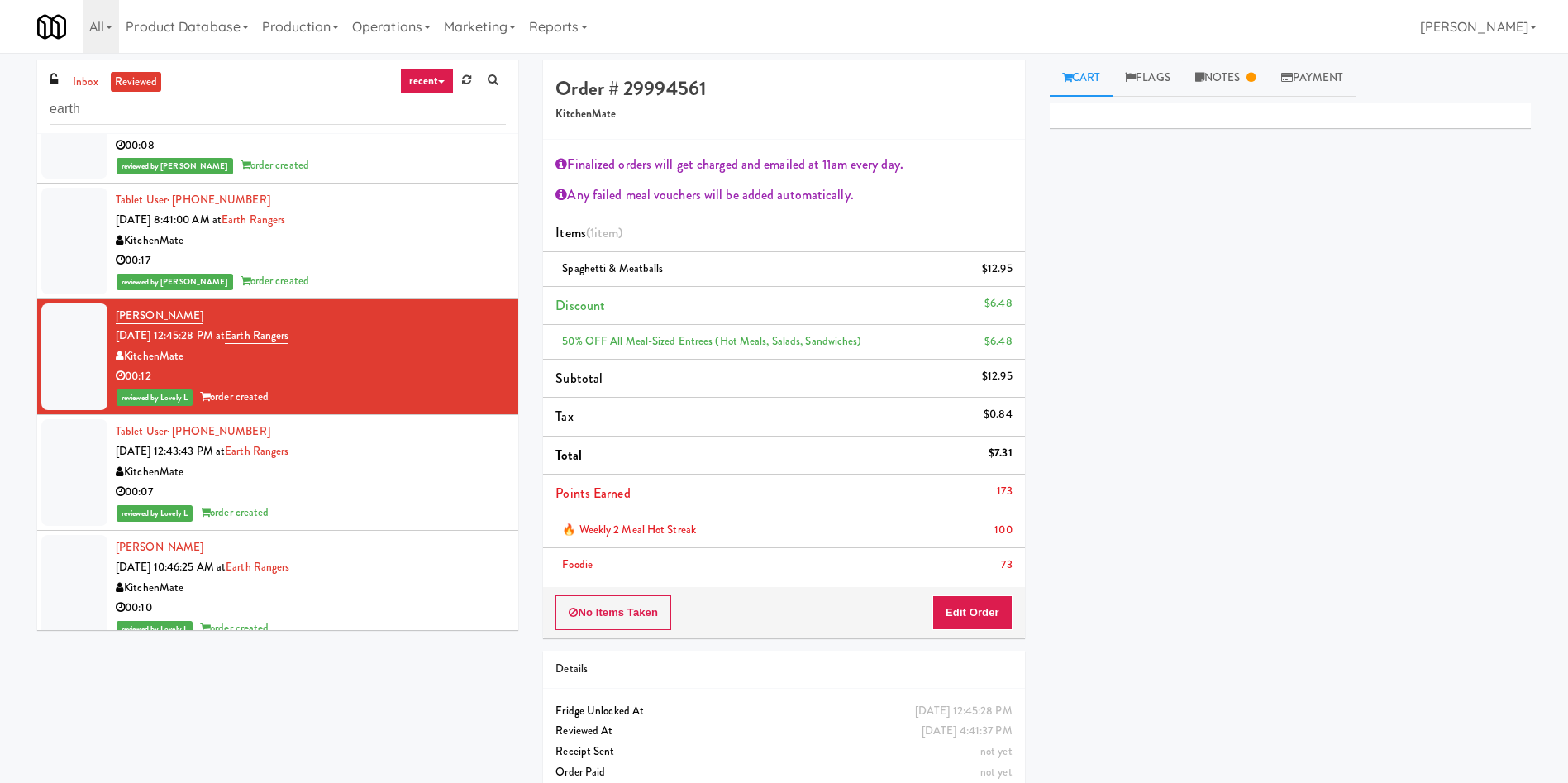
drag, startPoint x: 89, startPoint y: 231, endPoint x: 93, endPoint y: 254, distance: 23.3
click at [93, 254] on div at bounding box center [74, 241] width 66 height 107
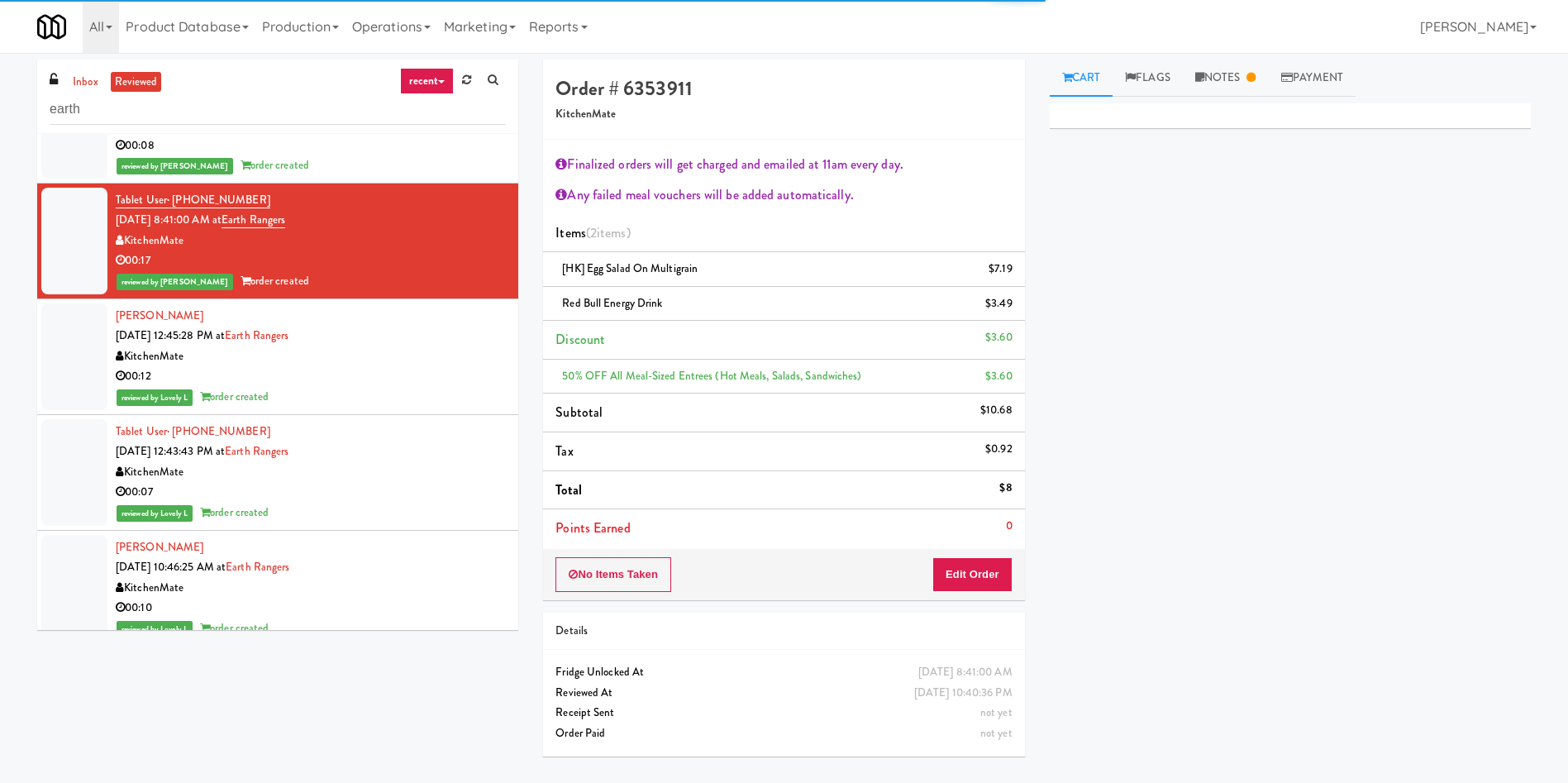
click at [85, 401] on div at bounding box center [74, 356] width 66 height 107
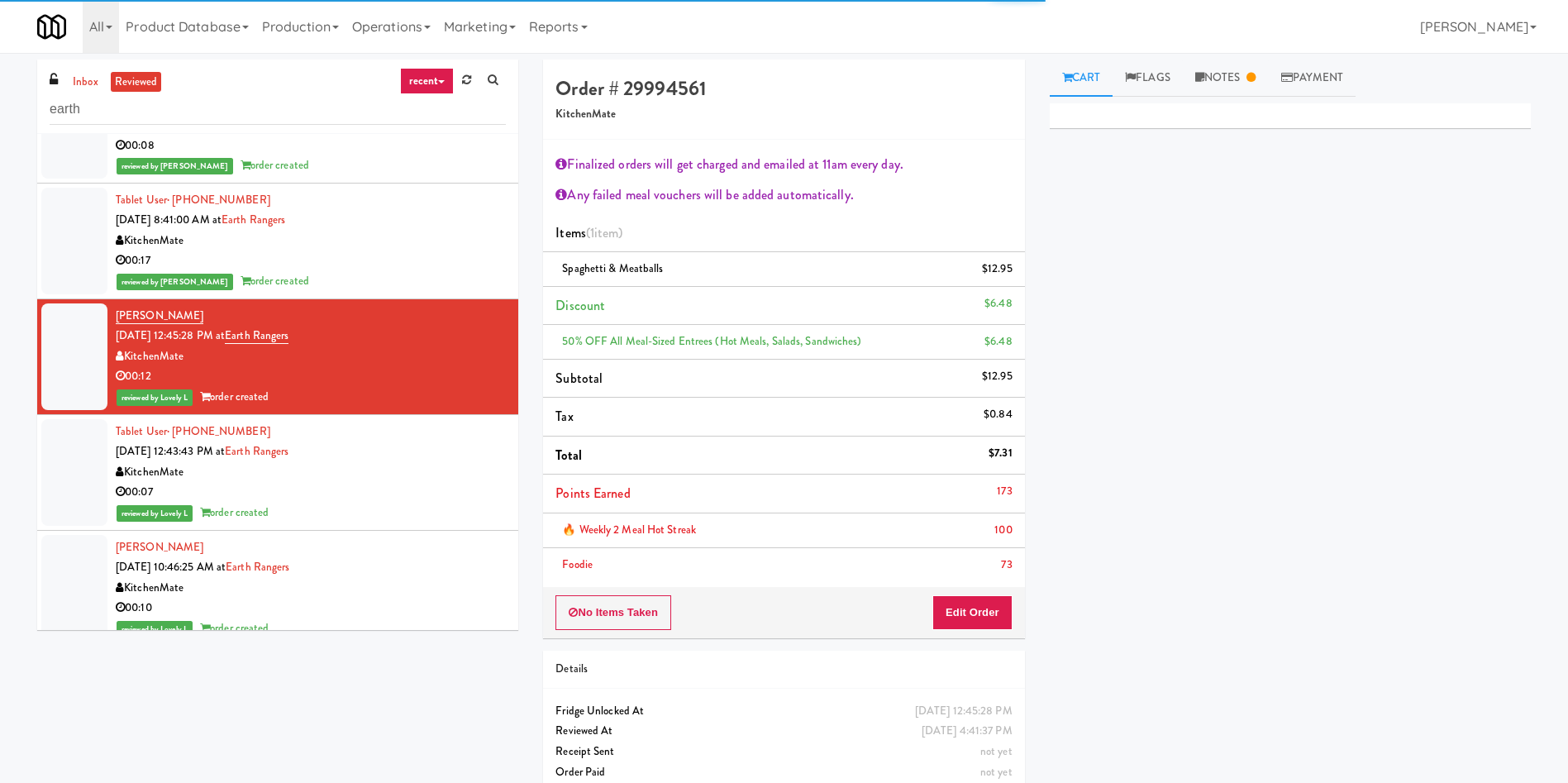
click at [85, 467] on div at bounding box center [74, 472] width 66 height 107
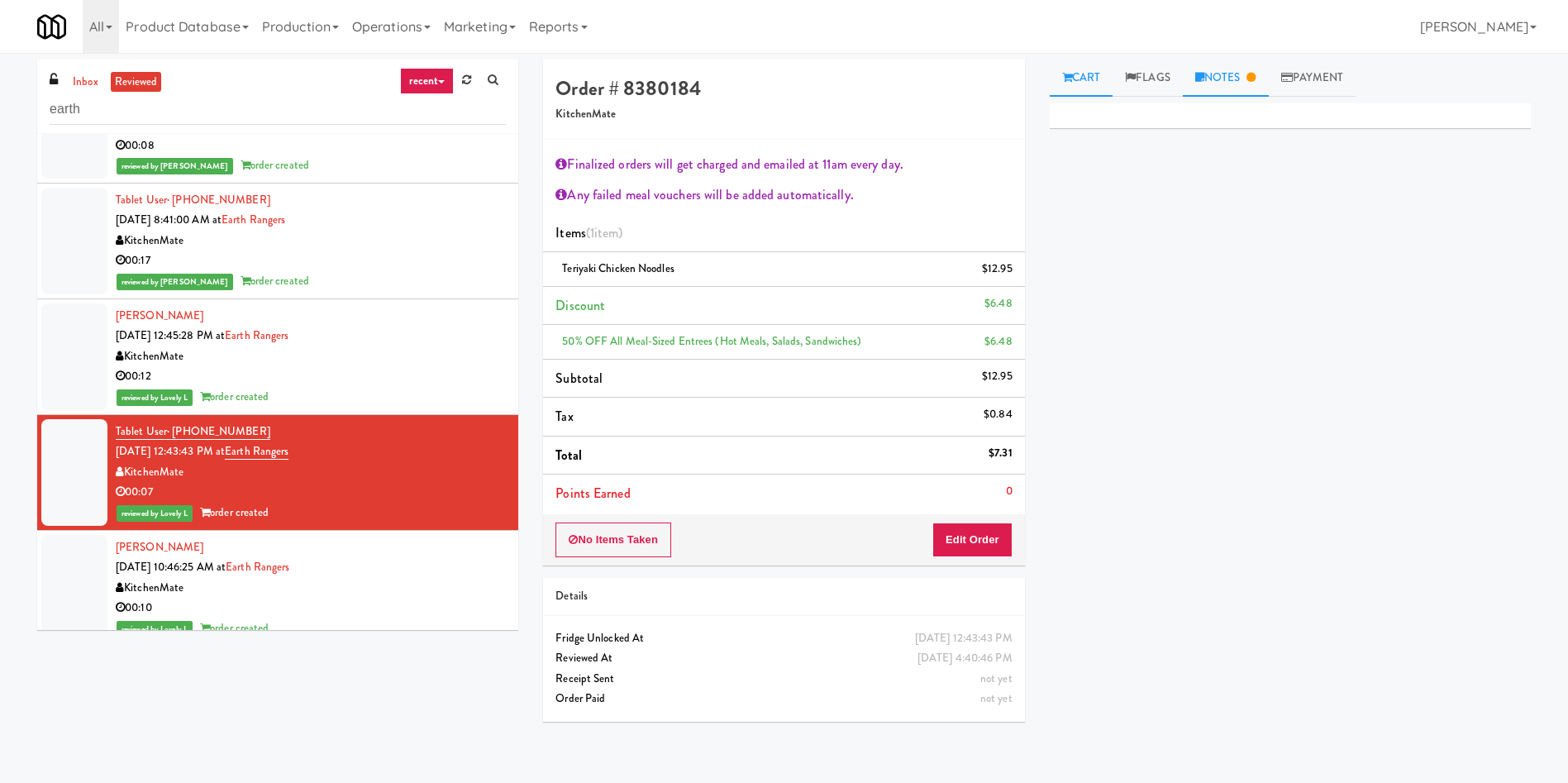
click at [1244, 67] on link "Notes" at bounding box center [1226, 79] width 86 height 37
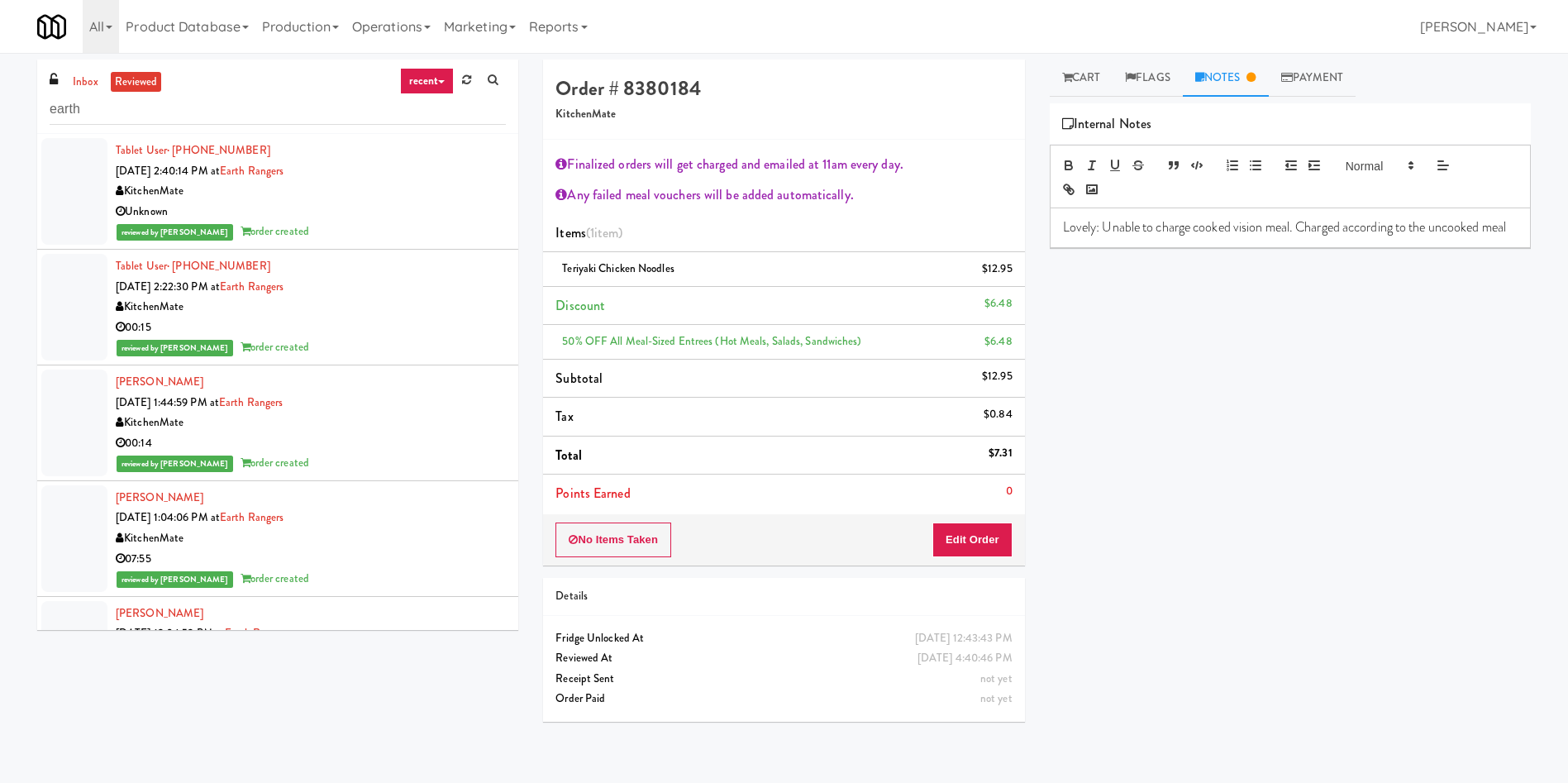
click at [110, 194] on li "Tablet User · (416) 294-7015 Sep 4, 2025 2:40:14 PM at Earth Rangers KitchenMat…" at bounding box center [278, 192] width 481 height 116
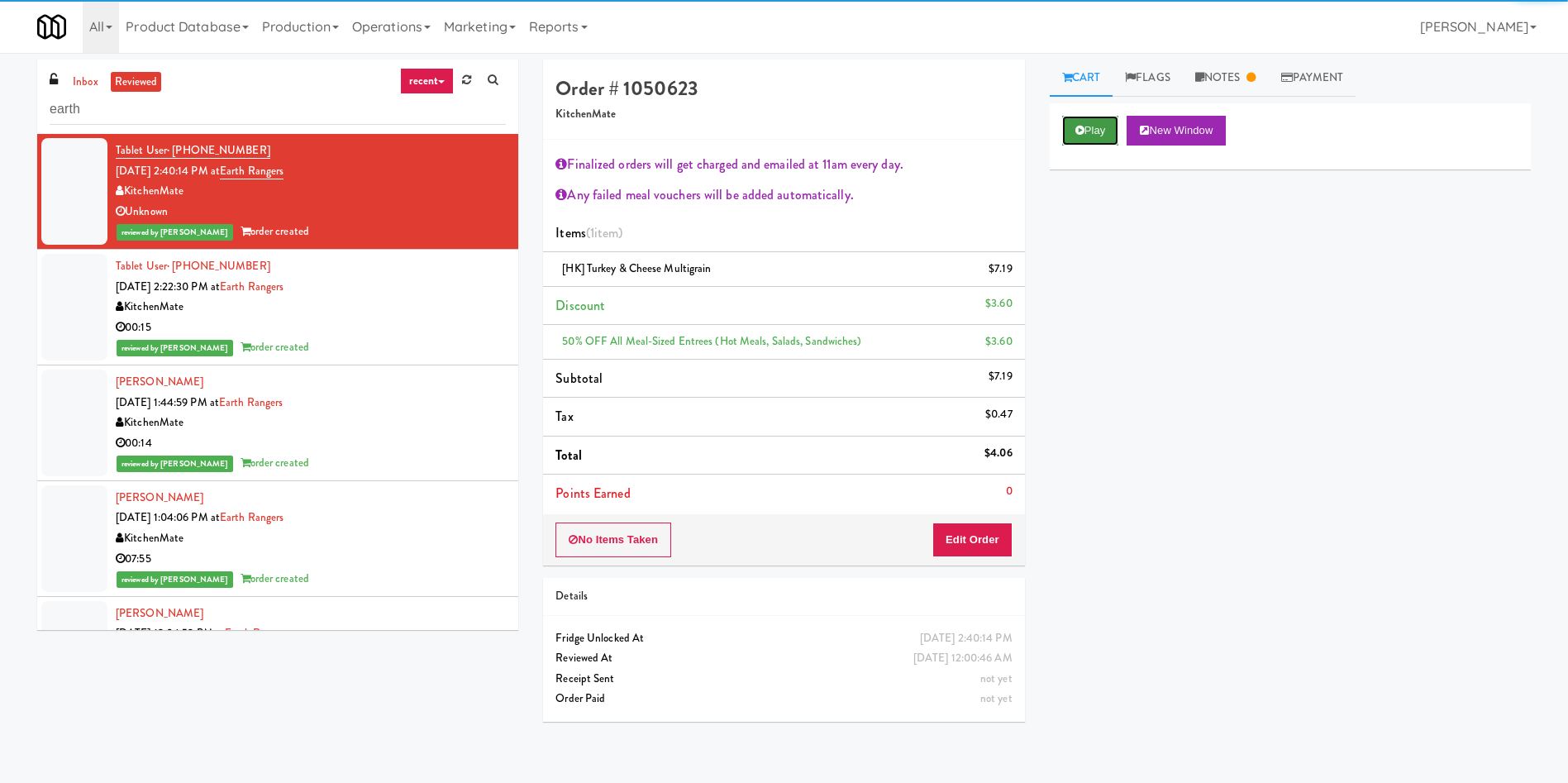
click at [1106, 128] on button "Play" at bounding box center [1090, 131] width 57 height 30
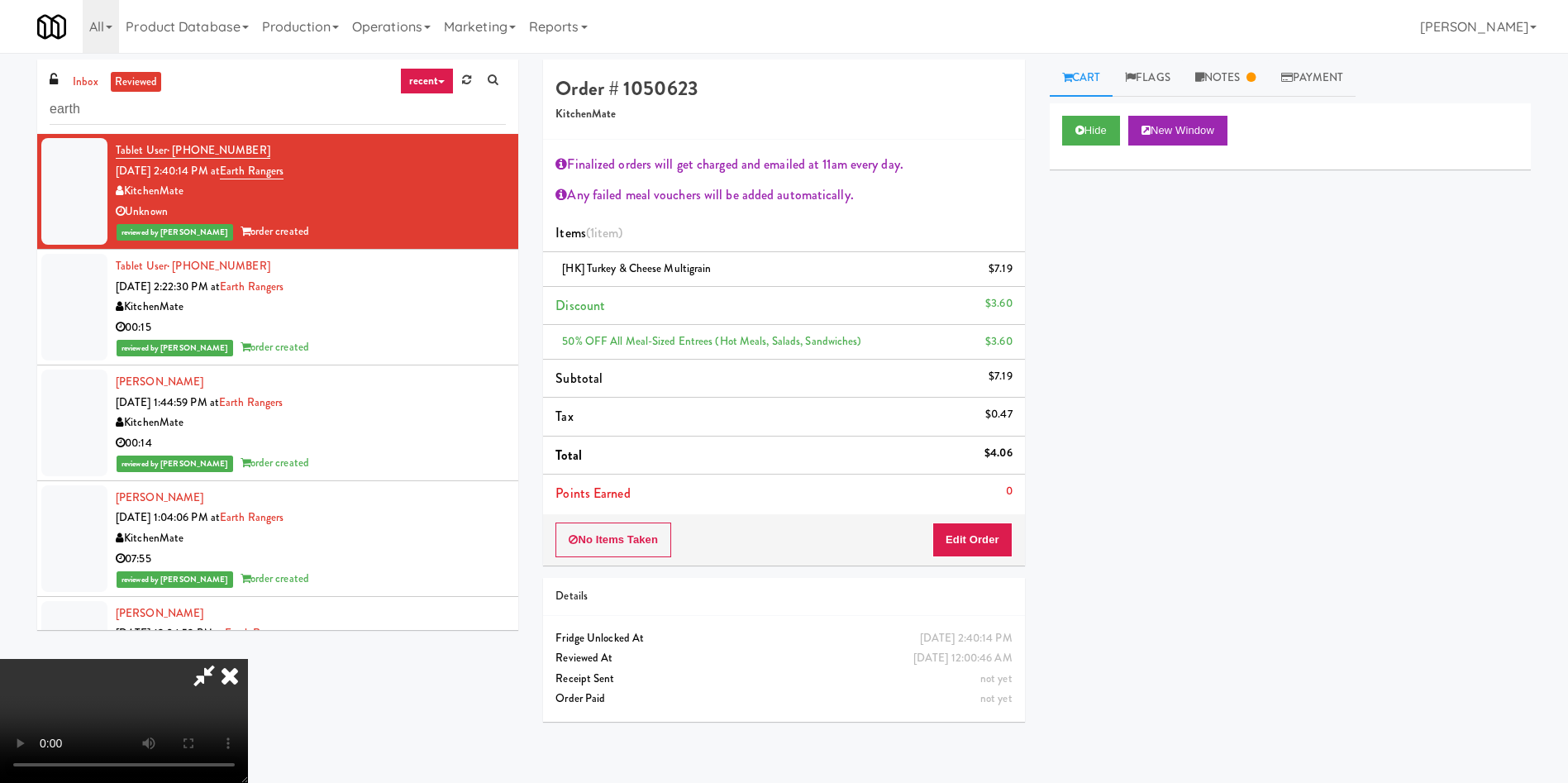
click at [248, 660] on icon at bounding box center [229, 675] width 36 height 33
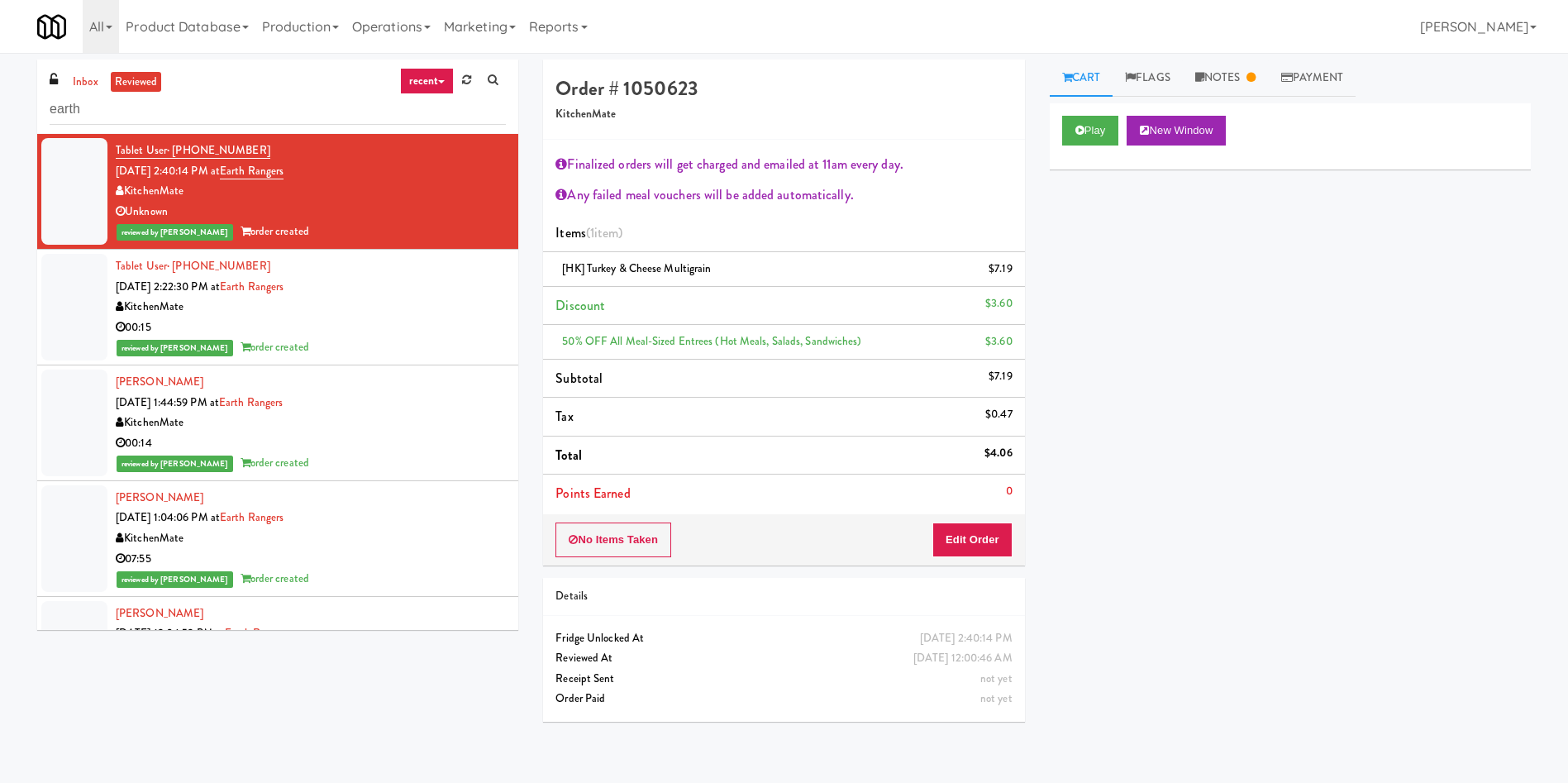
click at [74, 333] on div at bounding box center [74, 307] width 66 height 107
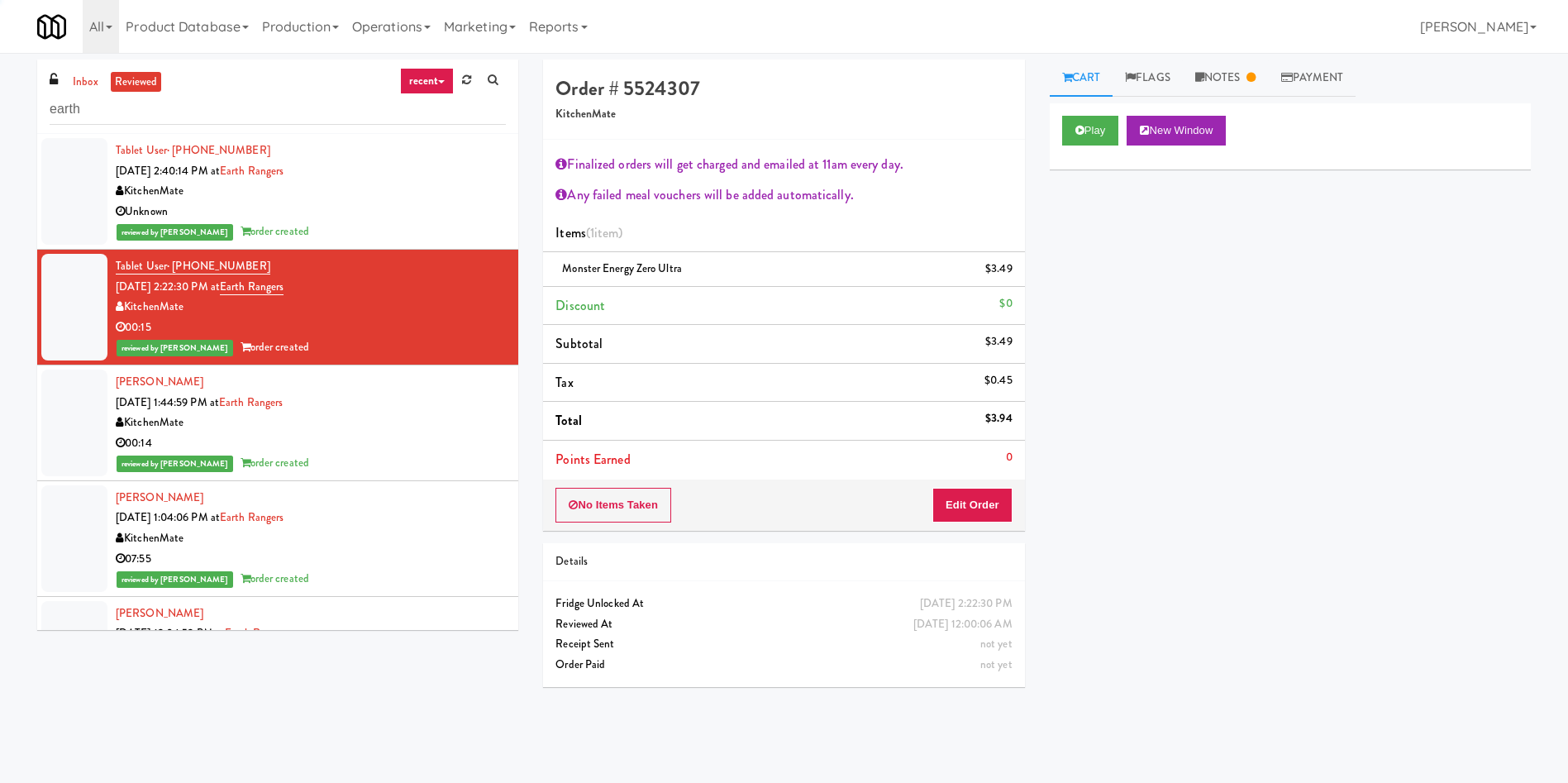
click at [55, 431] on div at bounding box center [74, 423] width 66 height 107
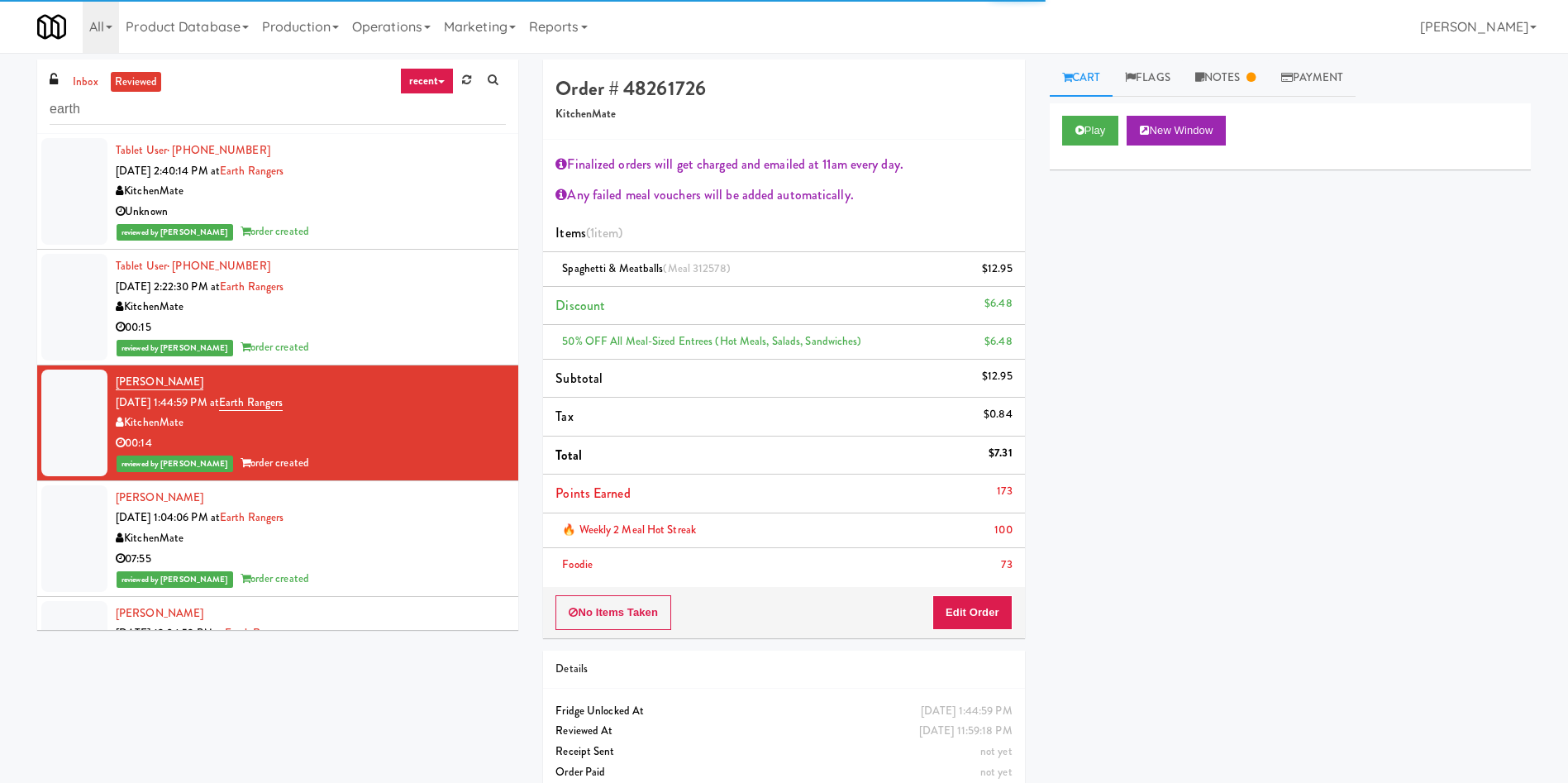
click at [61, 531] on div at bounding box center [74, 539] width 66 height 107
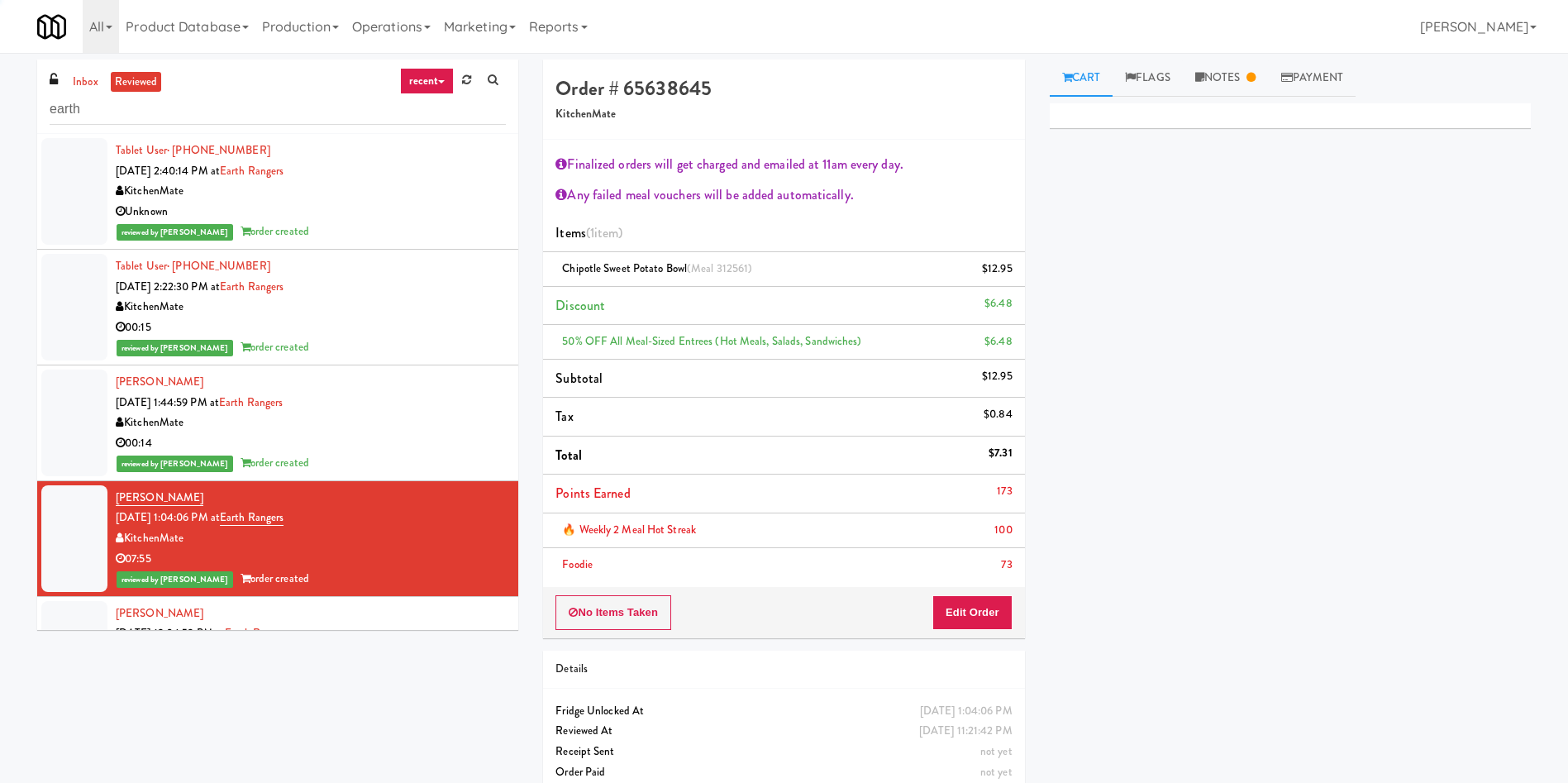
scroll to position [248, 0]
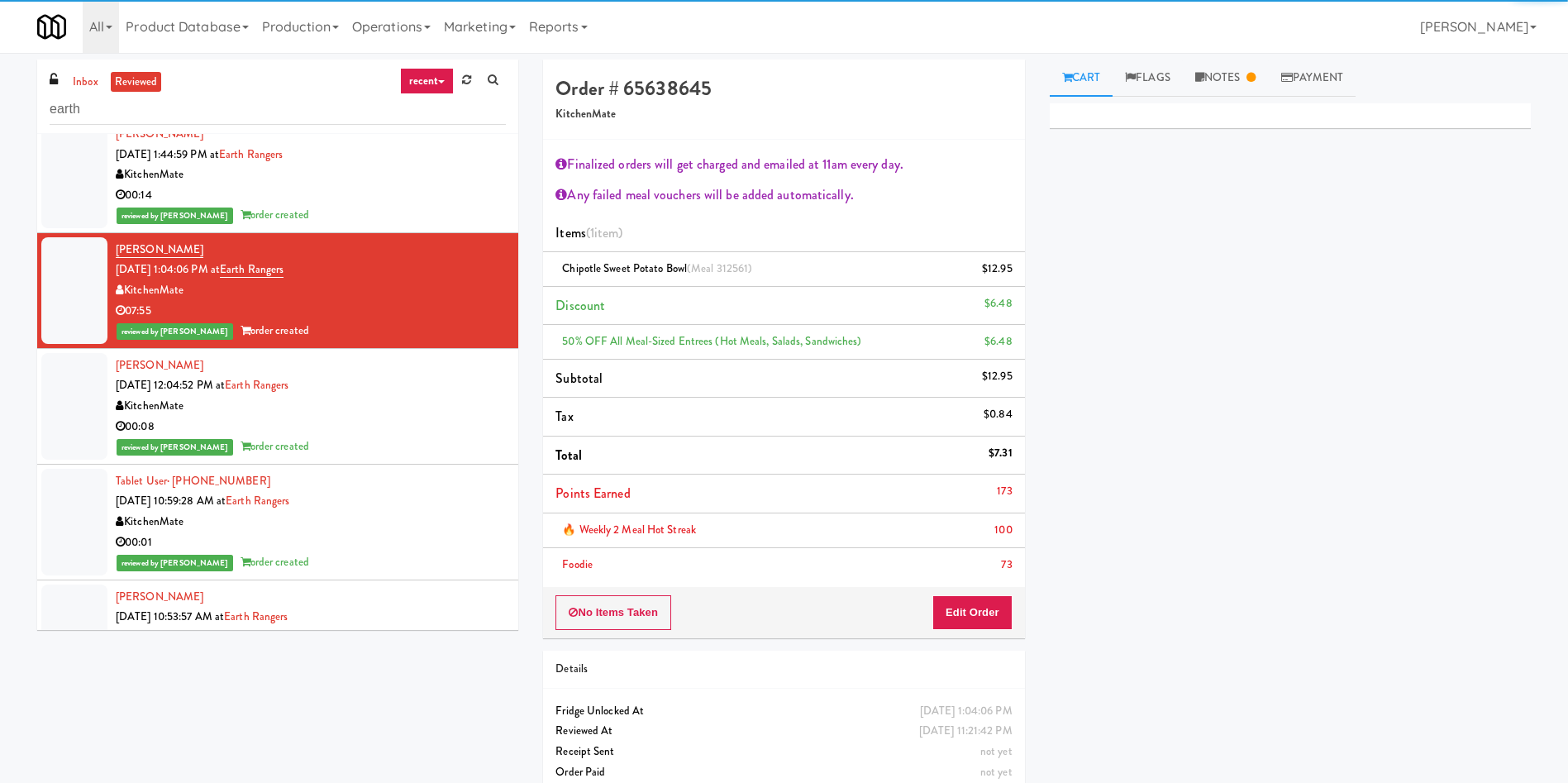
click at [85, 419] on div at bounding box center [74, 406] width 66 height 107
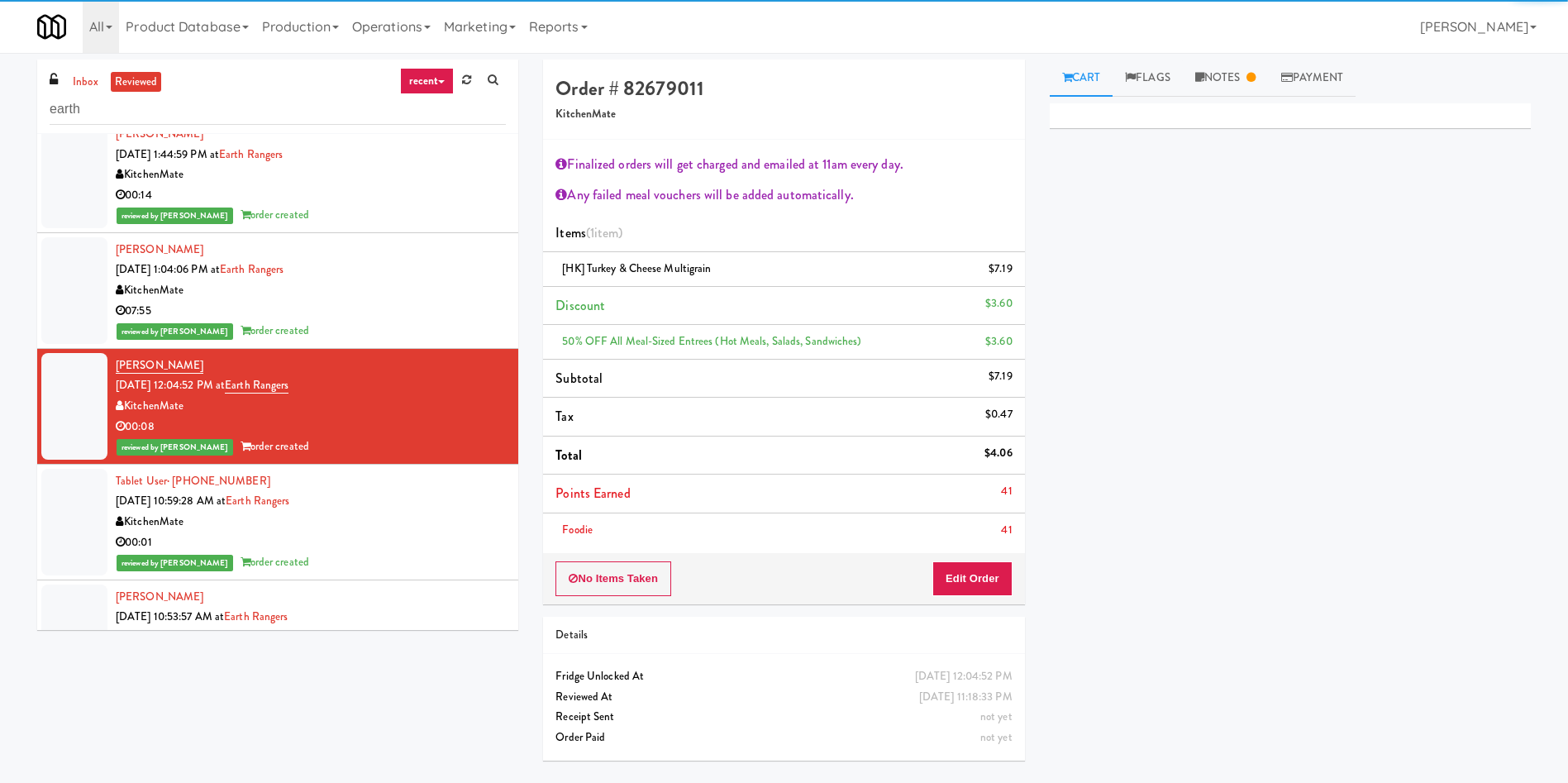
click at [96, 498] on div at bounding box center [74, 522] width 66 height 107
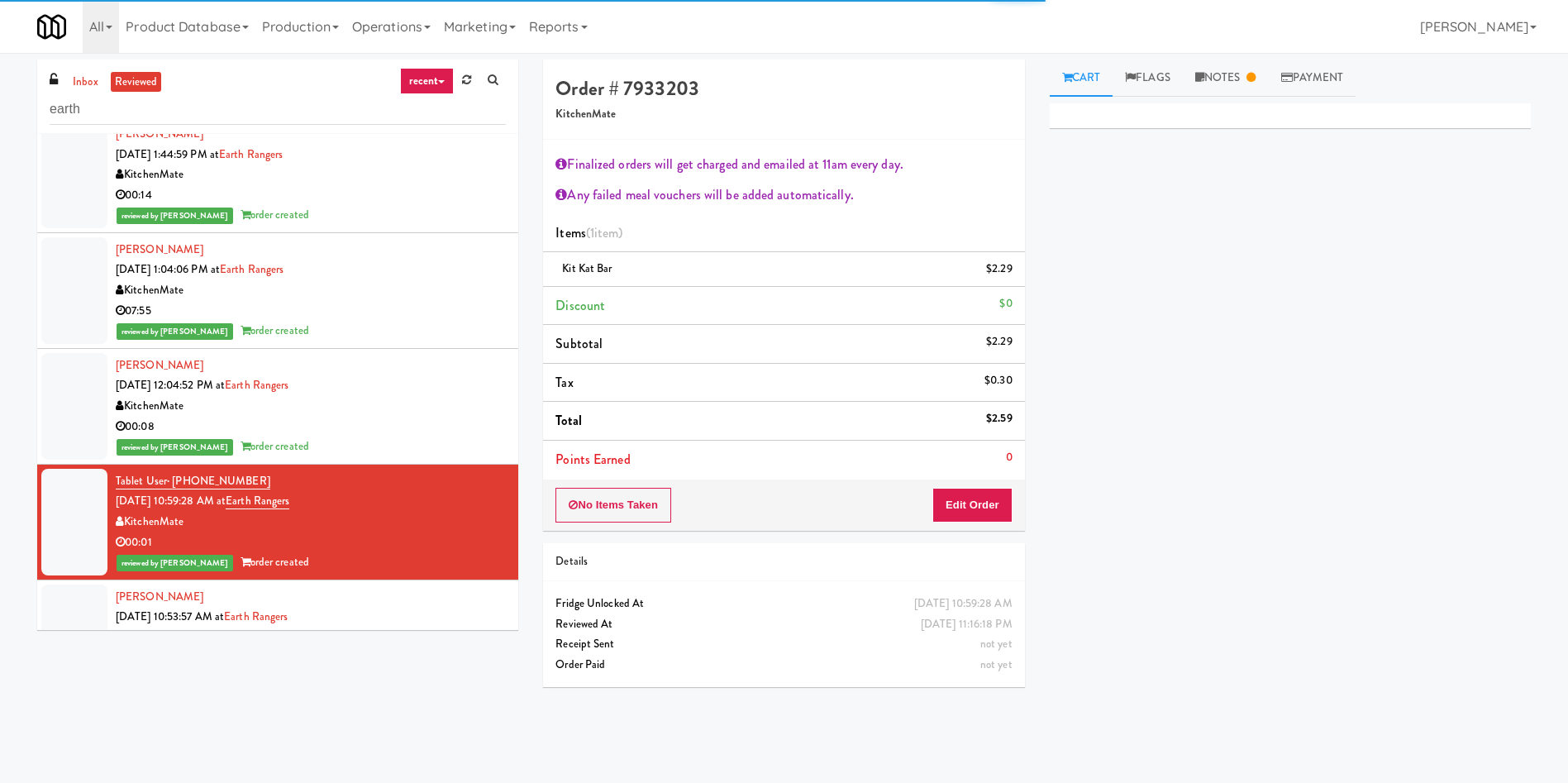
click at [94, 587] on div at bounding box center [74, 638] width 66 height 107
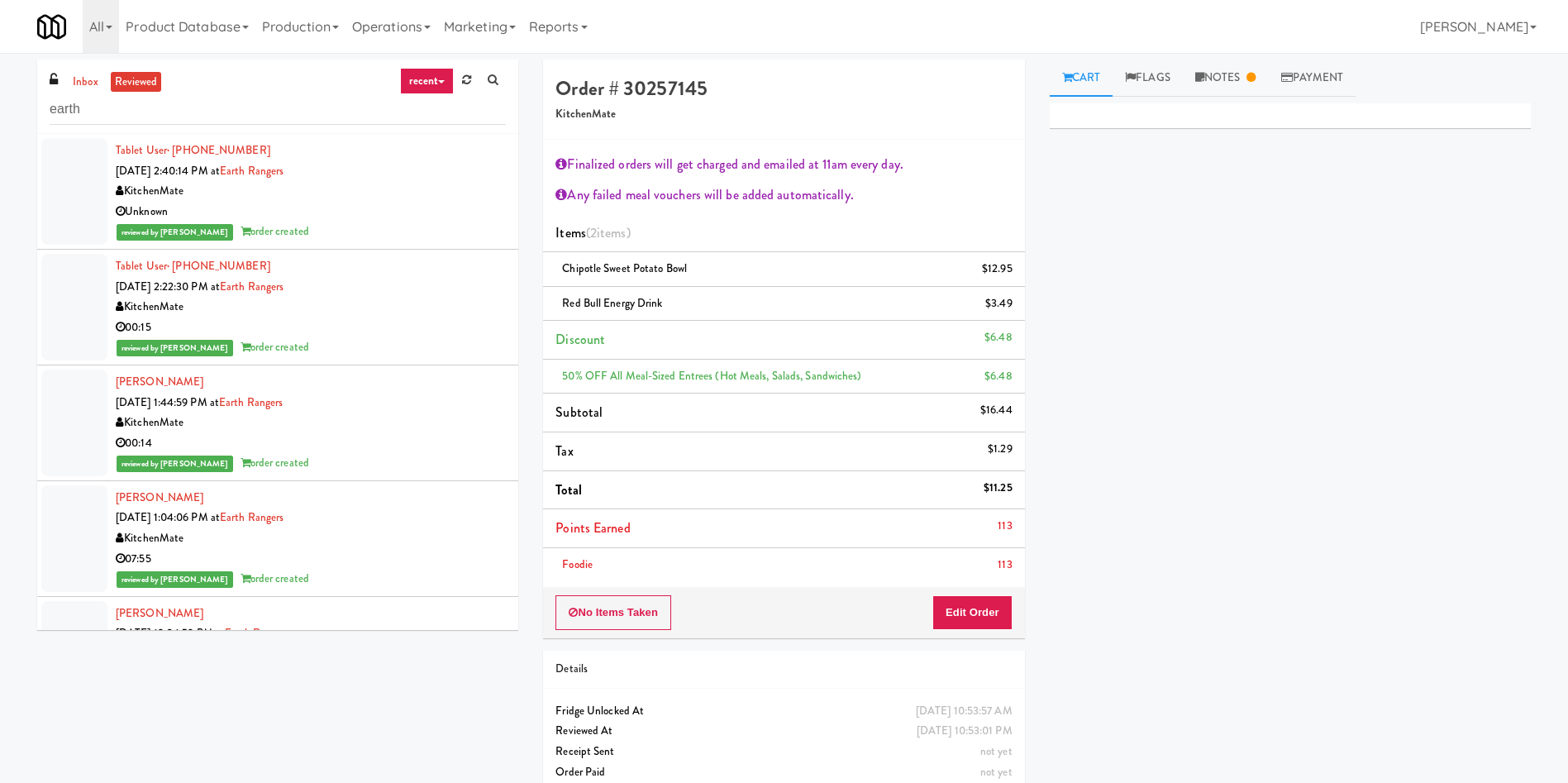
click at [82, 179] on div at bounding box center [74, 192] width 66 height 107
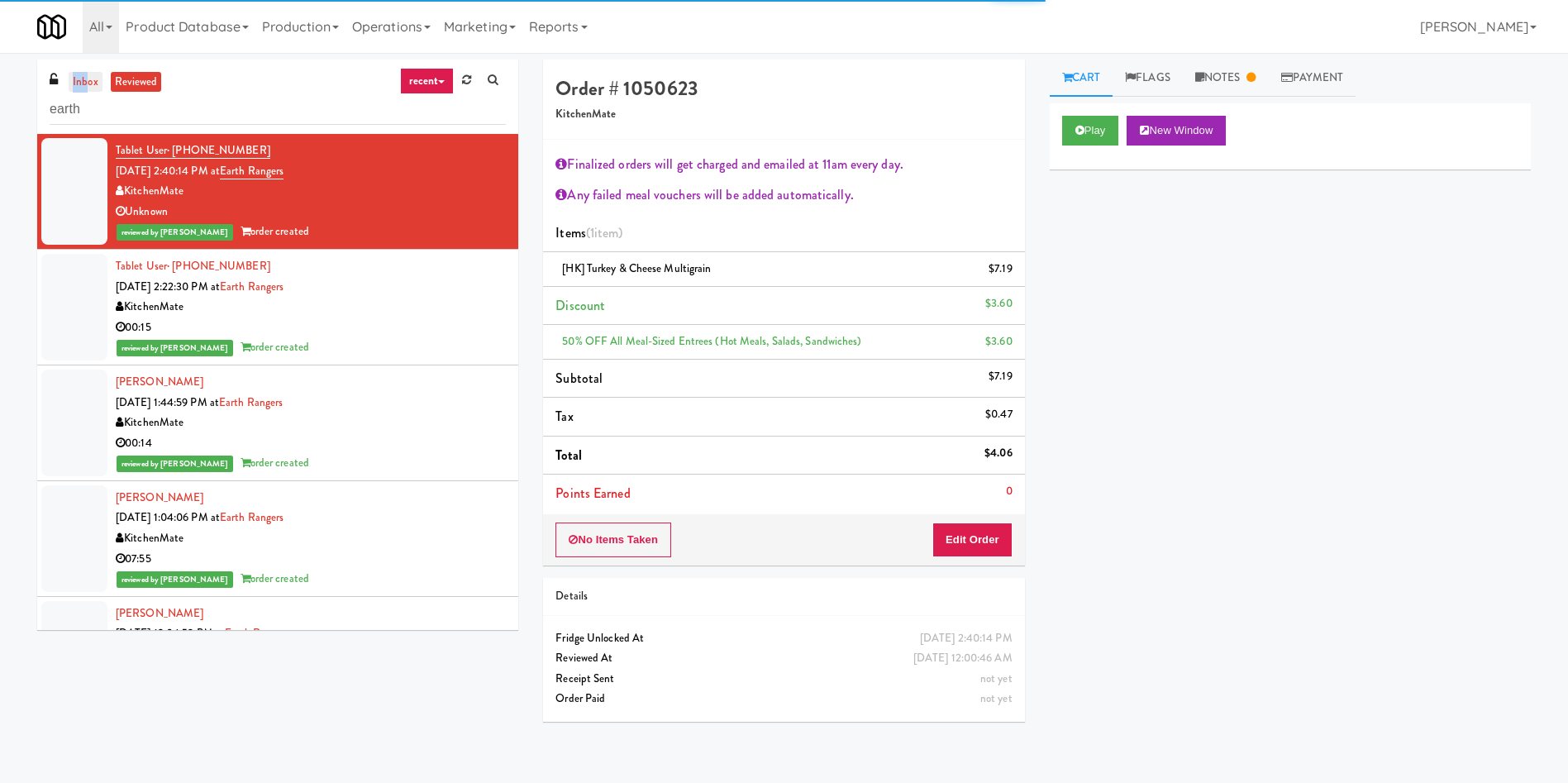
click at [88, 71] on div "inbox reviewed recent all unclear take inventory issue suspicious failed recent…" at bounding box center [278, 97] width 481 height 75
click at [82, 86] on link "inbox" at bounding box center [85, 82] width 34 height 21
